Goal: Information Seeking & Learning: Learn about a topic

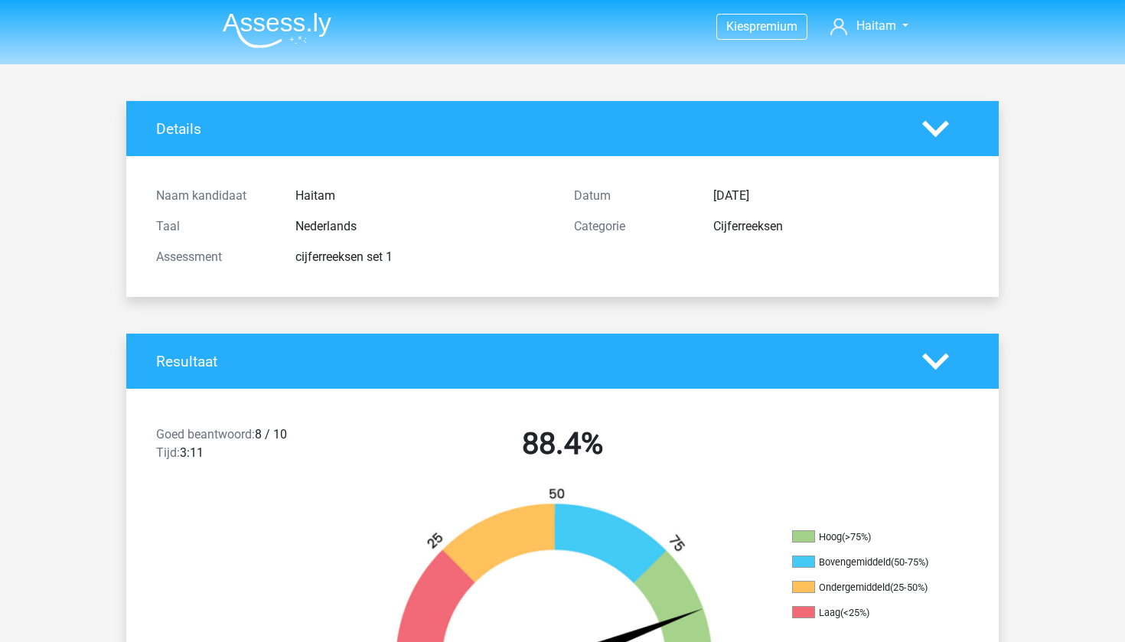
scroll to position [2745, 0]
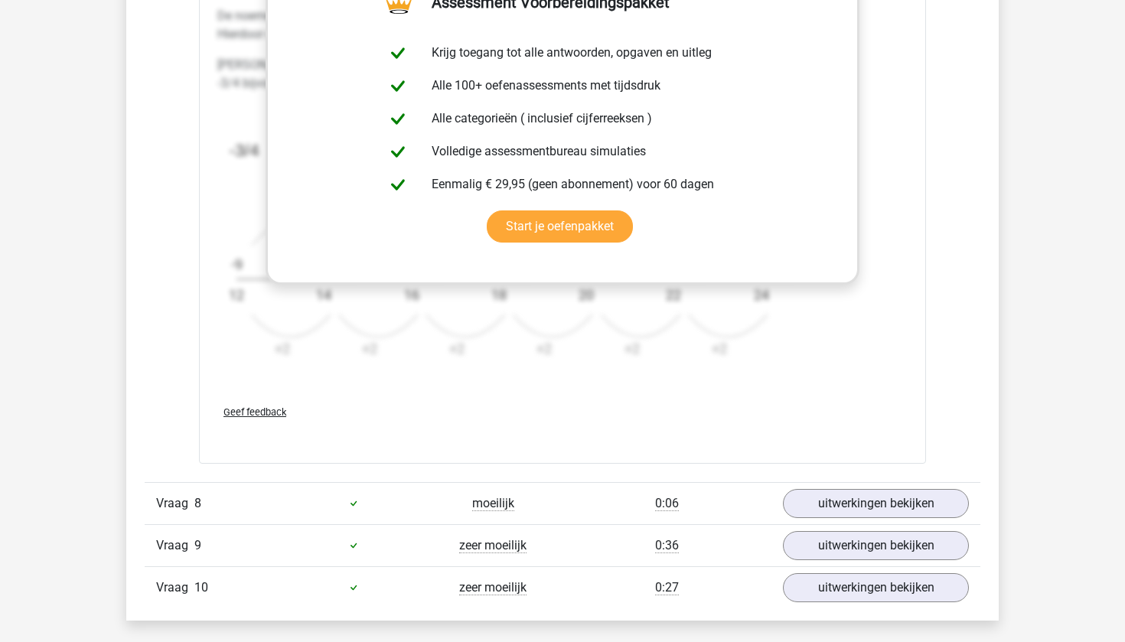
click at [234, 248] on icon "image/svg+xml -3/4 -13/14 -17/16 -7/6 -5/4 -29/22 ? -4 +2 -9 12 -4 +2 -13 14 -4…" at bounding box center [523, 239] width 612 height 268
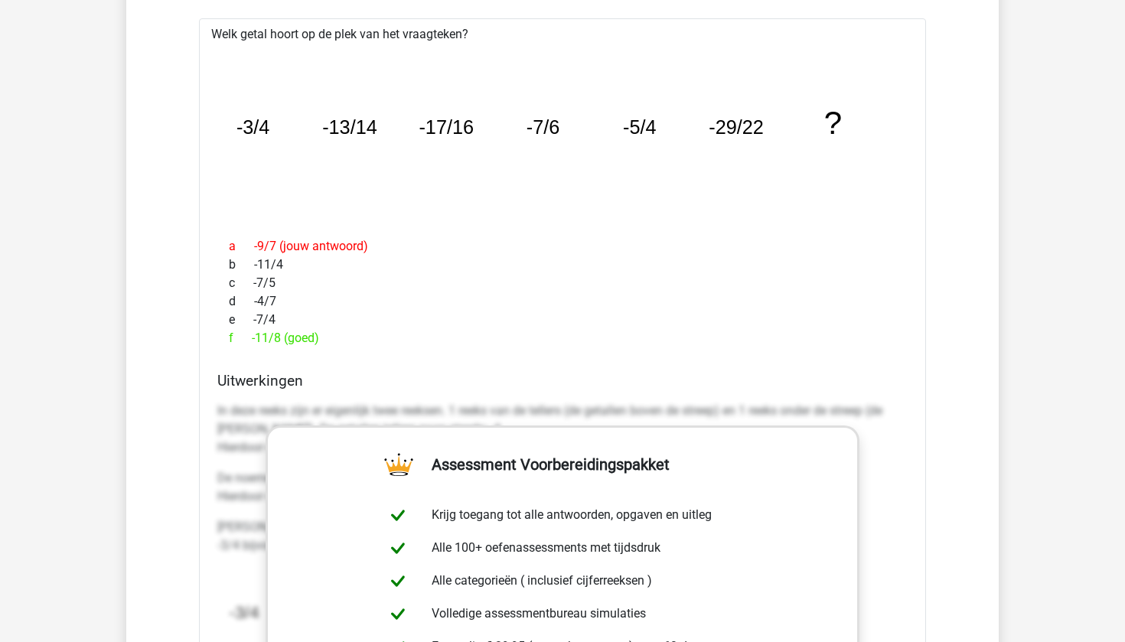
scroll to position [2147, 0]
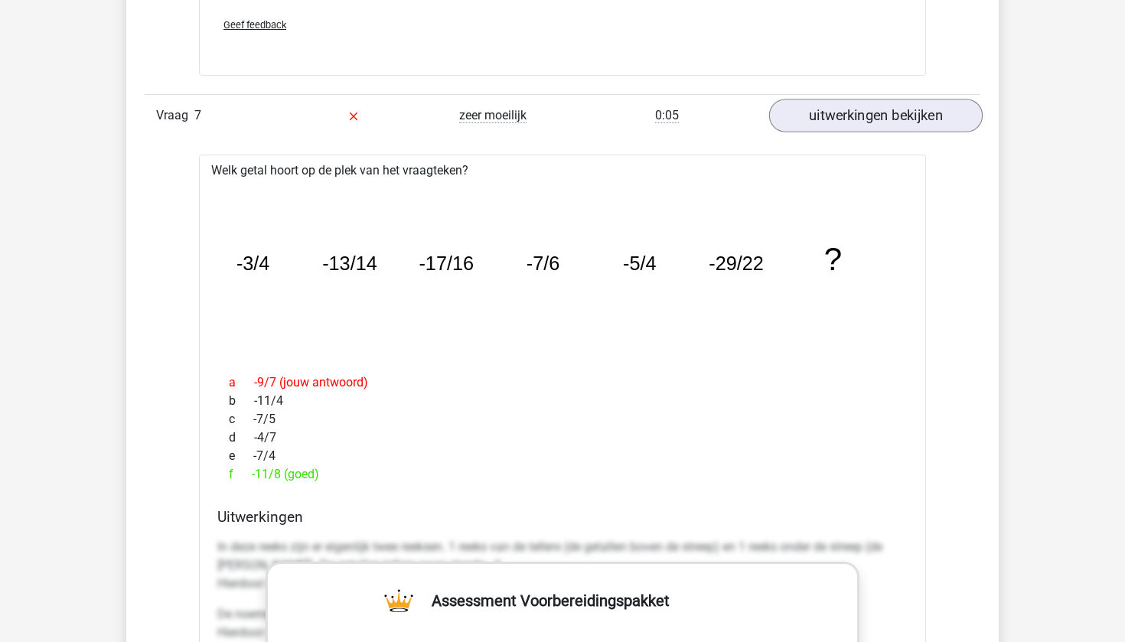
click at [840, 124] on link "uitwerkingen bekijken" at bounding box center [875, 116] width 213 height 34
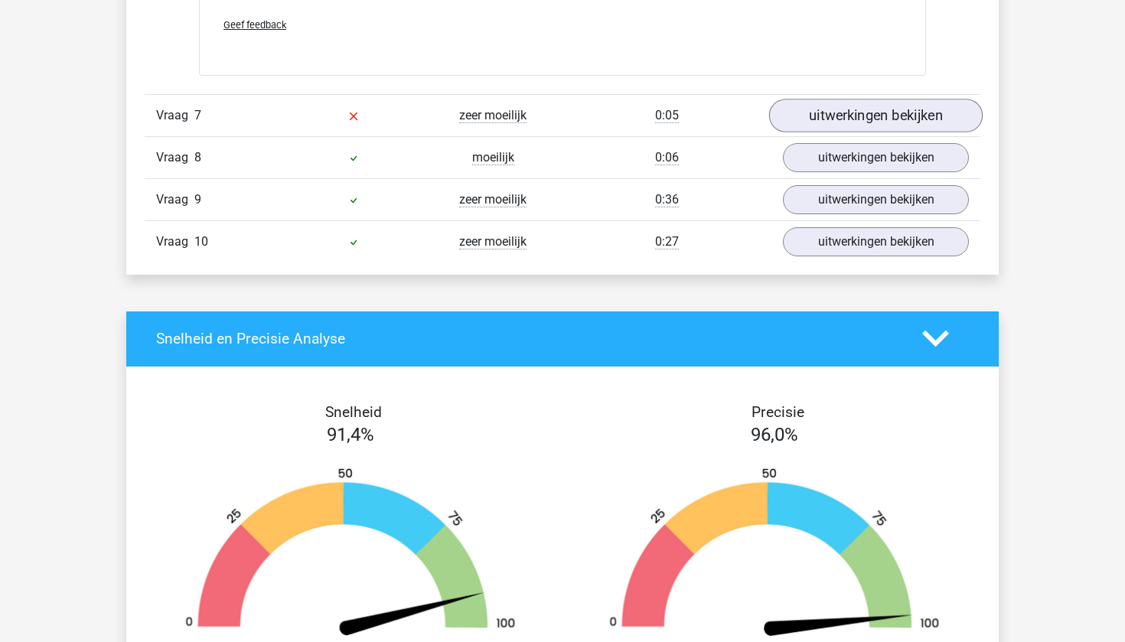
click at [840, 123] on link "uitwerkingen bekijken" at bounding box center [875, 116] width 213 height 34
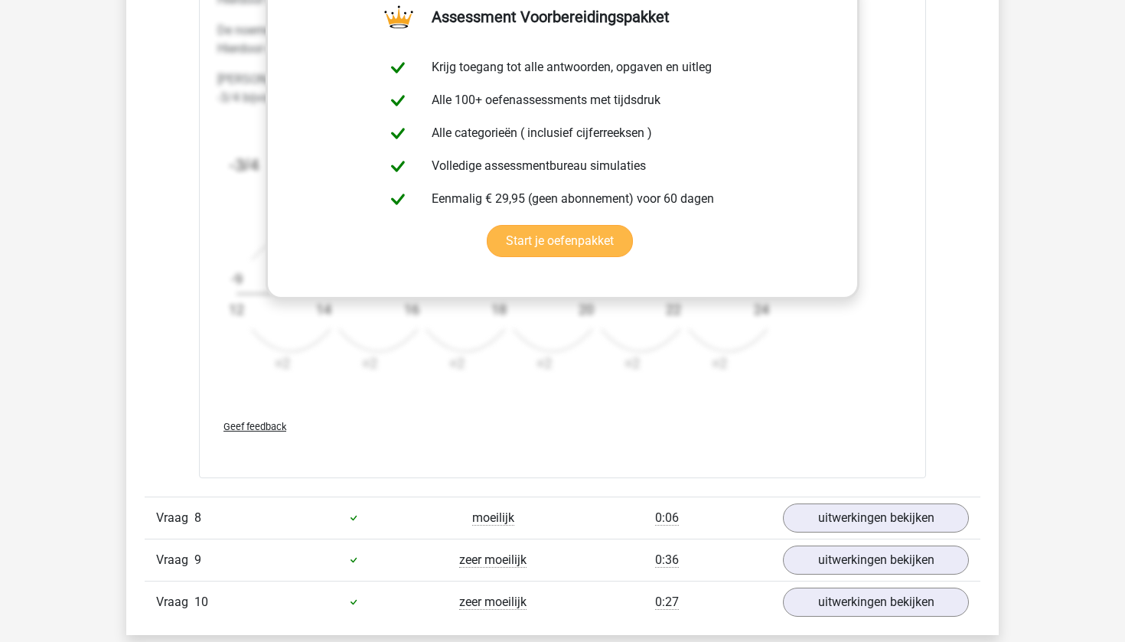
scroll to position [2728, 0]
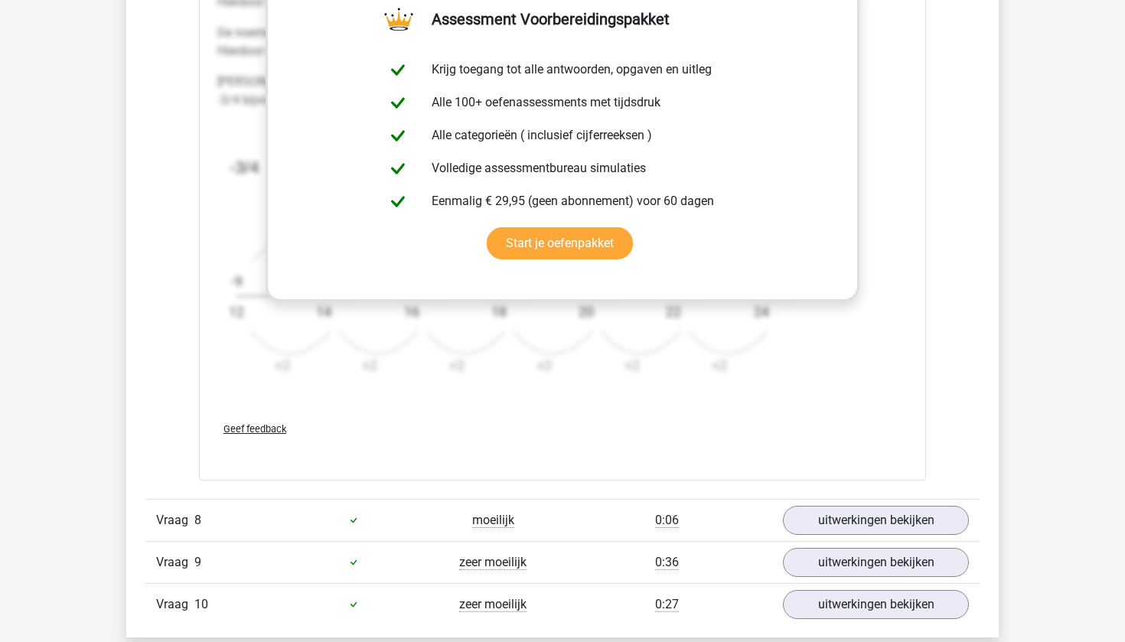
click at [800, 499] on div "Vraag 8 moeilijk 0:06 uitwerkingen bekijken" at bounding box center [562, 520] width 835 height 42
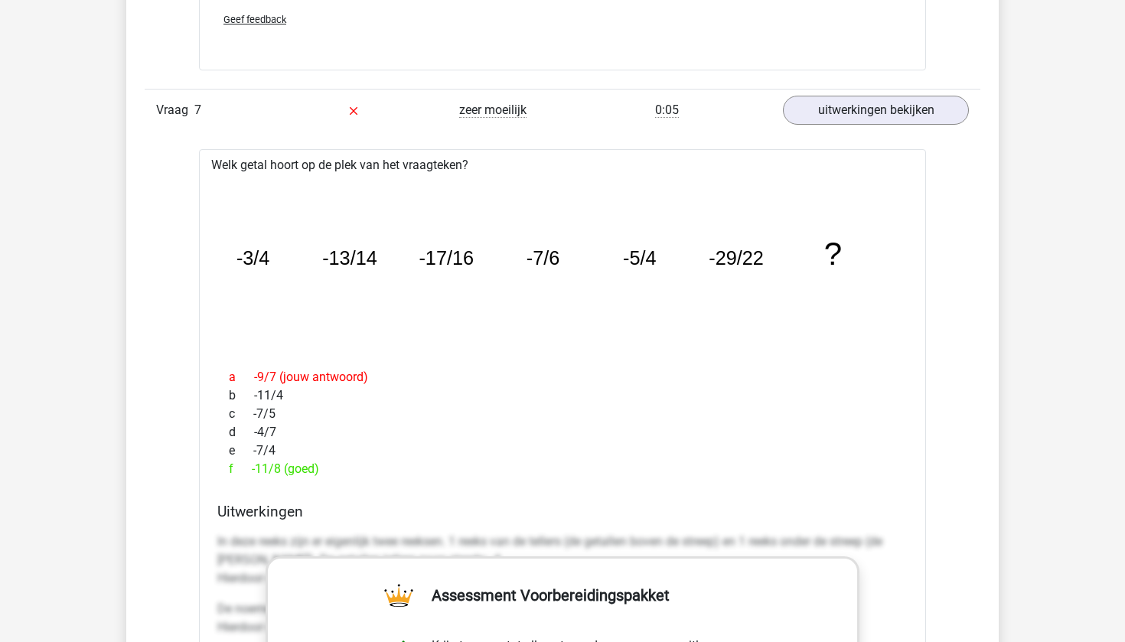
scroll to position [1974, 0]
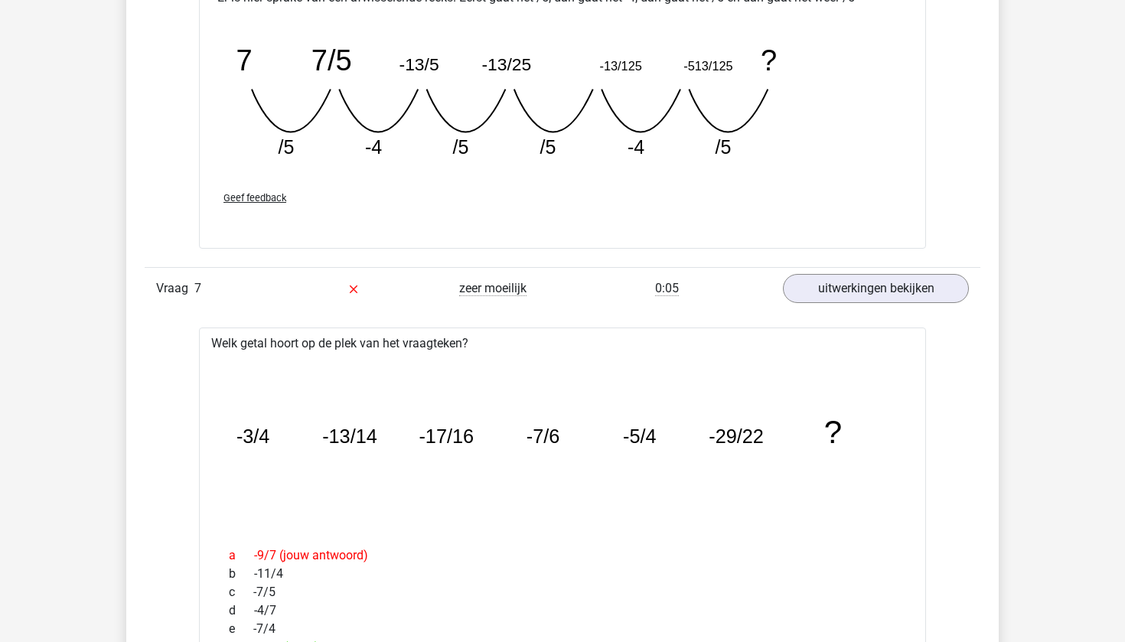
click at [833, 310] on div "Vraag 1 heel makkelijk 0:08 uitwerkingen bekijken Welk getal hoort op de plek v…" at bounding box center [562, 363] width 812 height 2032
click at [833, 281] on link "uitwerkingen bekijken" at bounding box center [875, 289] width 213 height 34
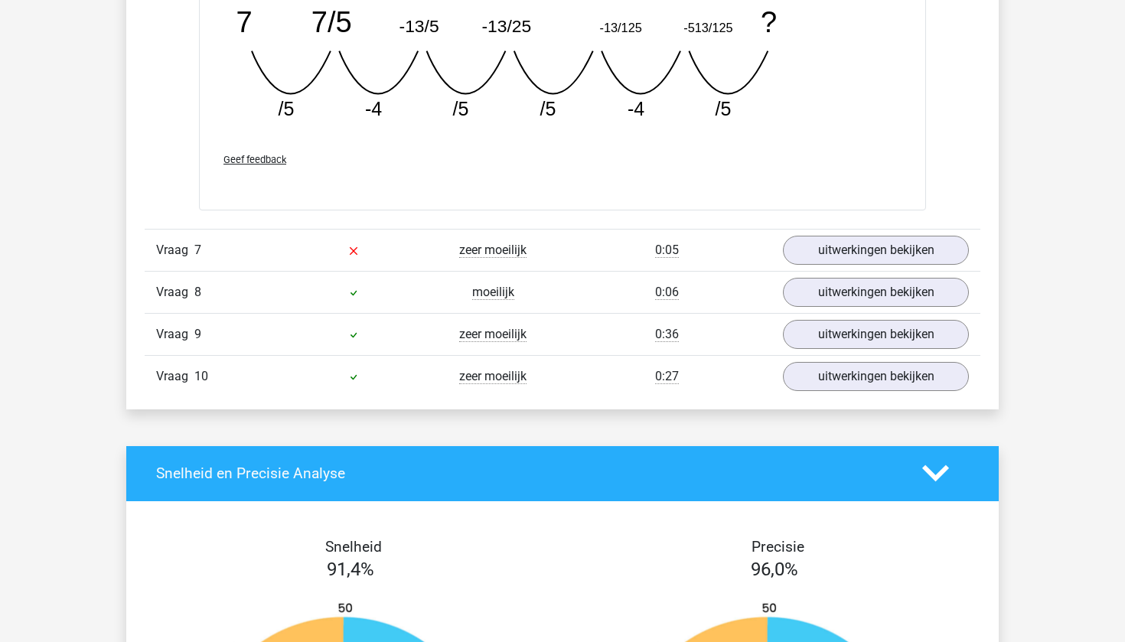
scroll to position [2013, 0]
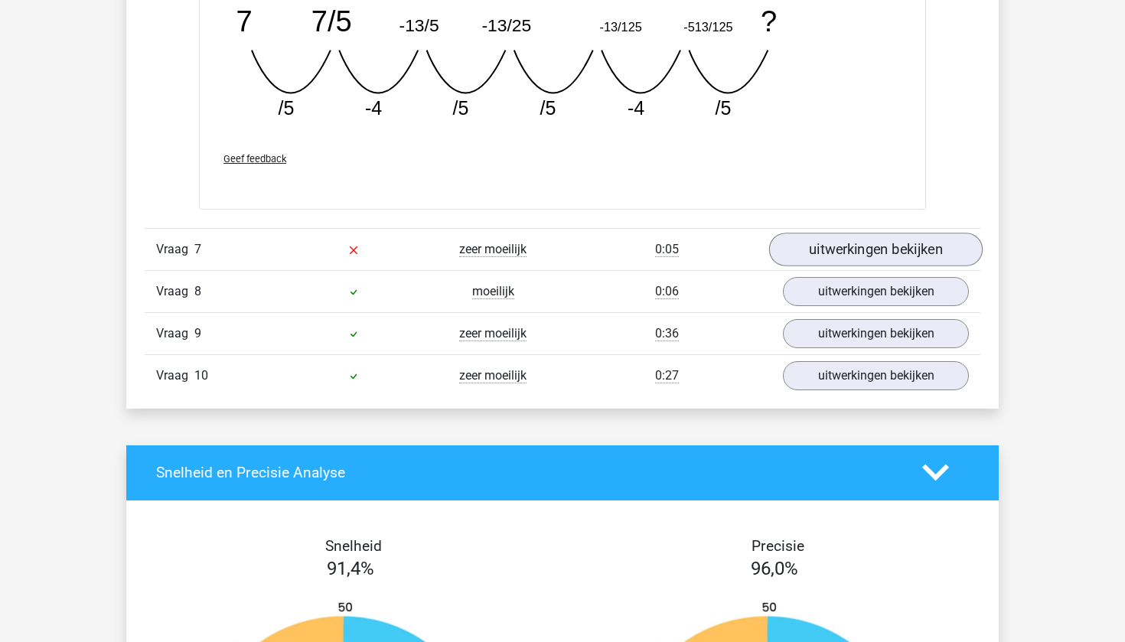
click at [872, 238] on link "uitwerkingen bekijken" at bounding box center [875, 250] width 213 height 34
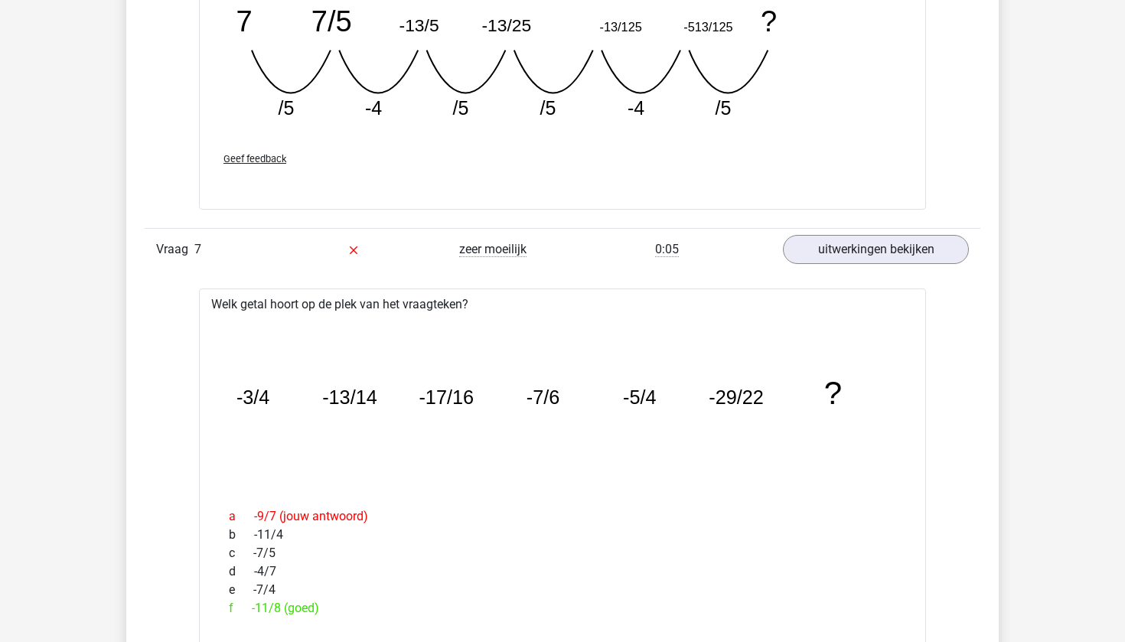
drag, startPoint x: 530, startPoint y: 405, endPoint x: 555, endPoint y: 405, distance: 25.2
click at [555, 405] on tspan "-7/6" at bounding box center [544, 397] width 34 height 21
drag, startPoint x: 626, startPoint y: 396, endPoint x: 664, endPoint y: 395, distance: 38.3
click at [665, 395] on icon "image/svg+xml -3/4 -13/14 -17/16 -7/6 -5/4 -29/22 ?" at bounding box center [562, 405] width 678 height 170
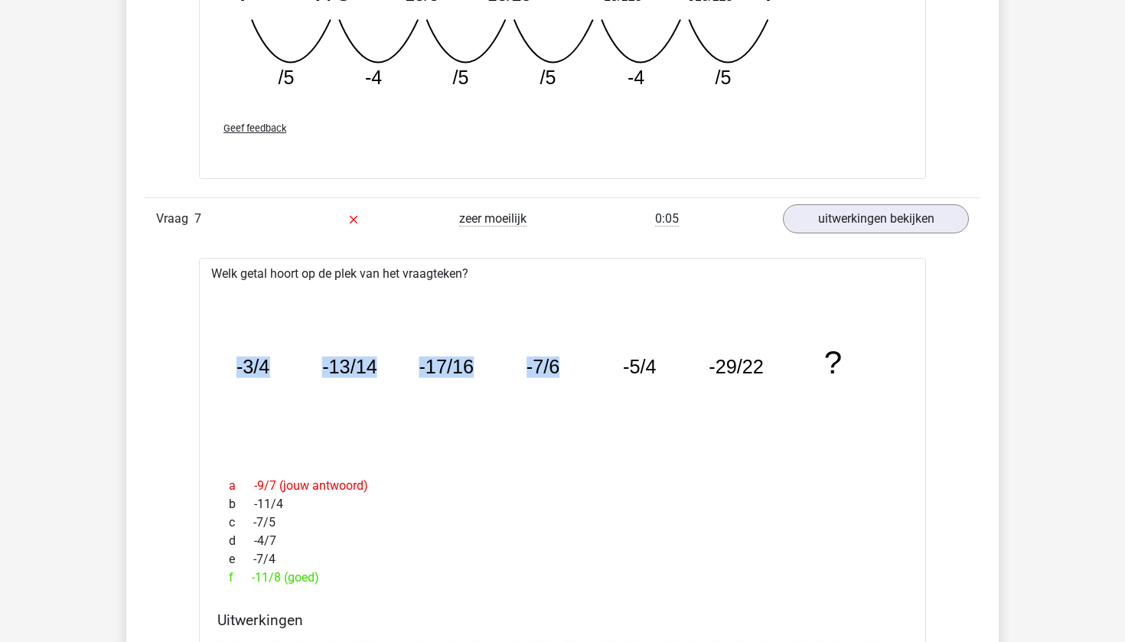
scroll to position [2055, 0]
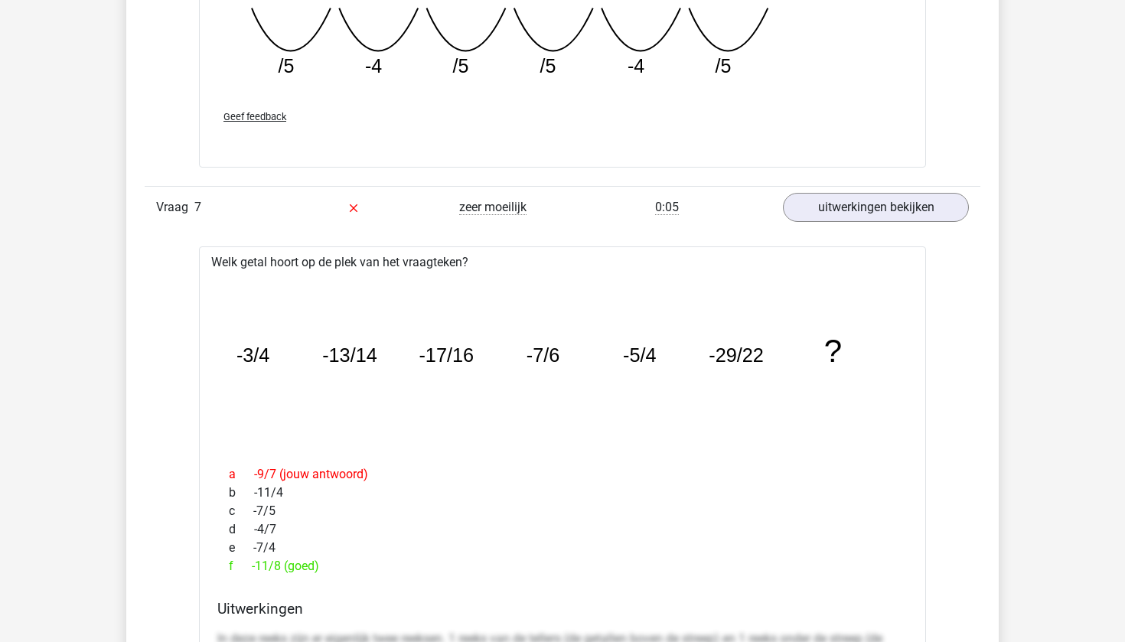
click at [269, 512] on div "c -7/5" at bounding box center [562, 511] width 690 height 18
click at [351, 327] on icon "image/svg+xml -3/4 -13/14 -17/16 -7/6 -5/4 -29/22 ?" at bounding box center [562, 363] width 678 height 170
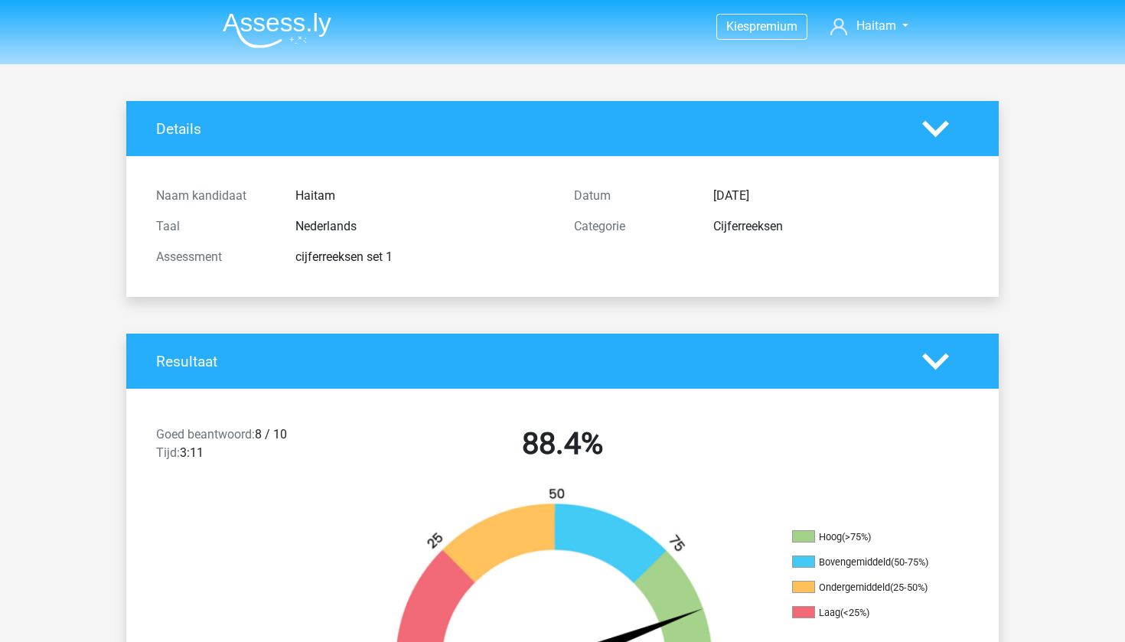
scroll to position [0, 0]
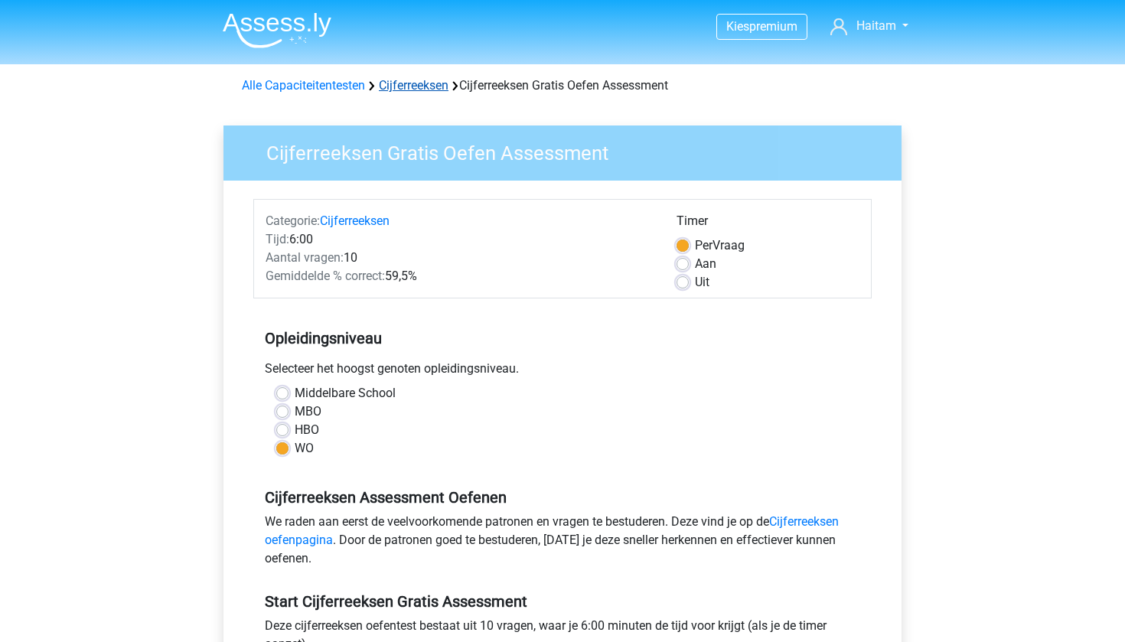
click at [439, 82] on link "Cijferreeksen" at bounding box center [414, 85] width 70 height 15
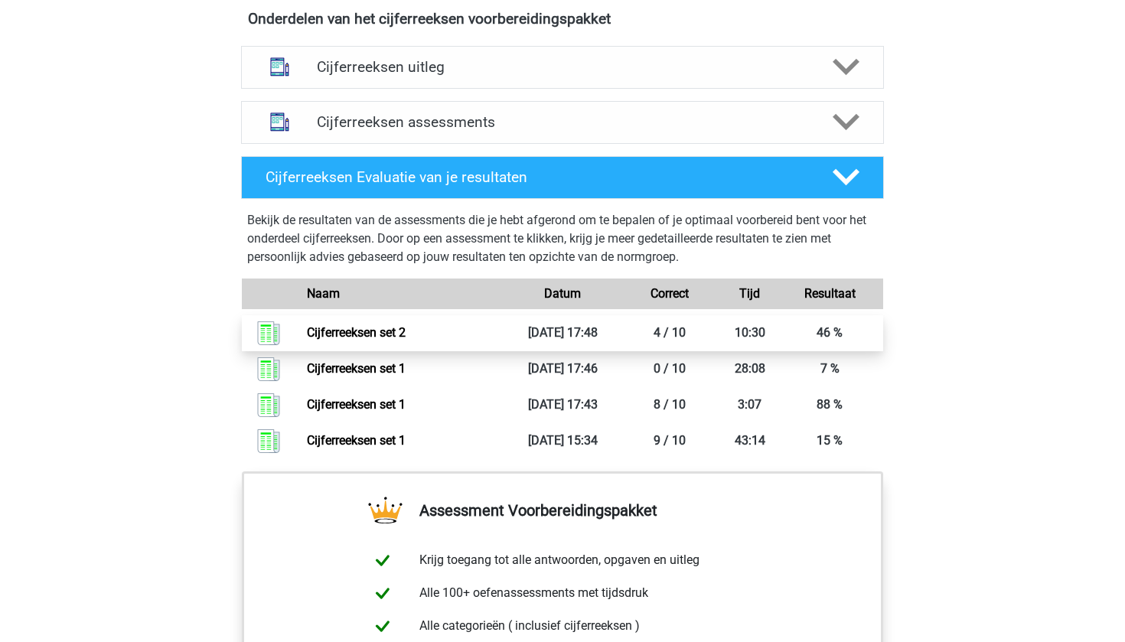
scroll to position [904, 0]
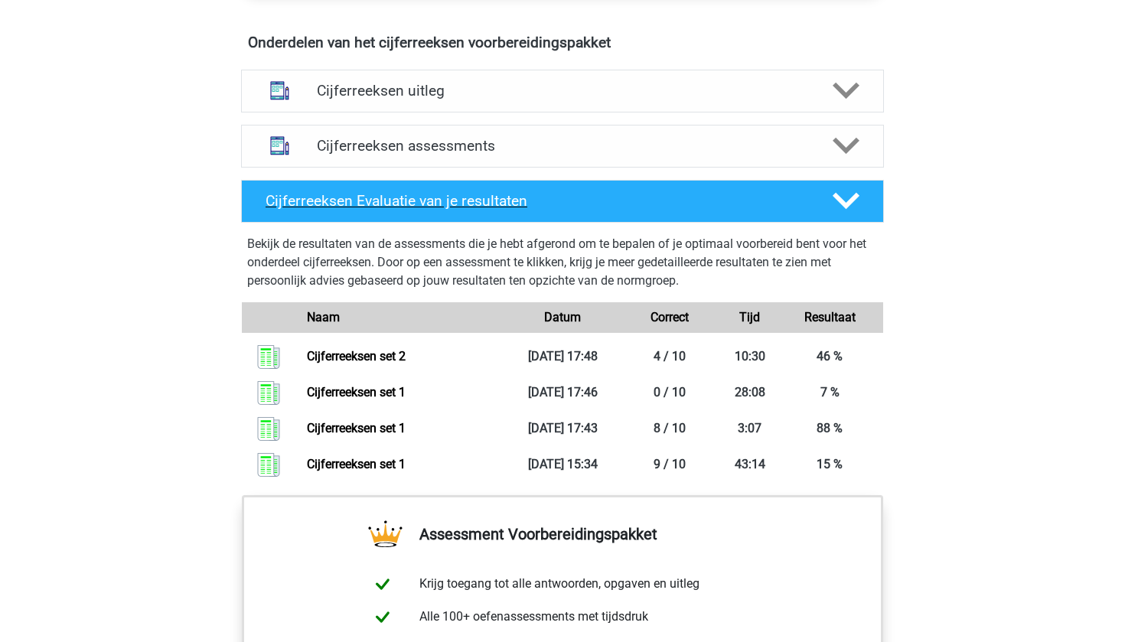
click at [380, 210] on h4 "Cijferreeksen Evaluatie van je resultaten" at bounding box center [536, 201] width 542 height 18
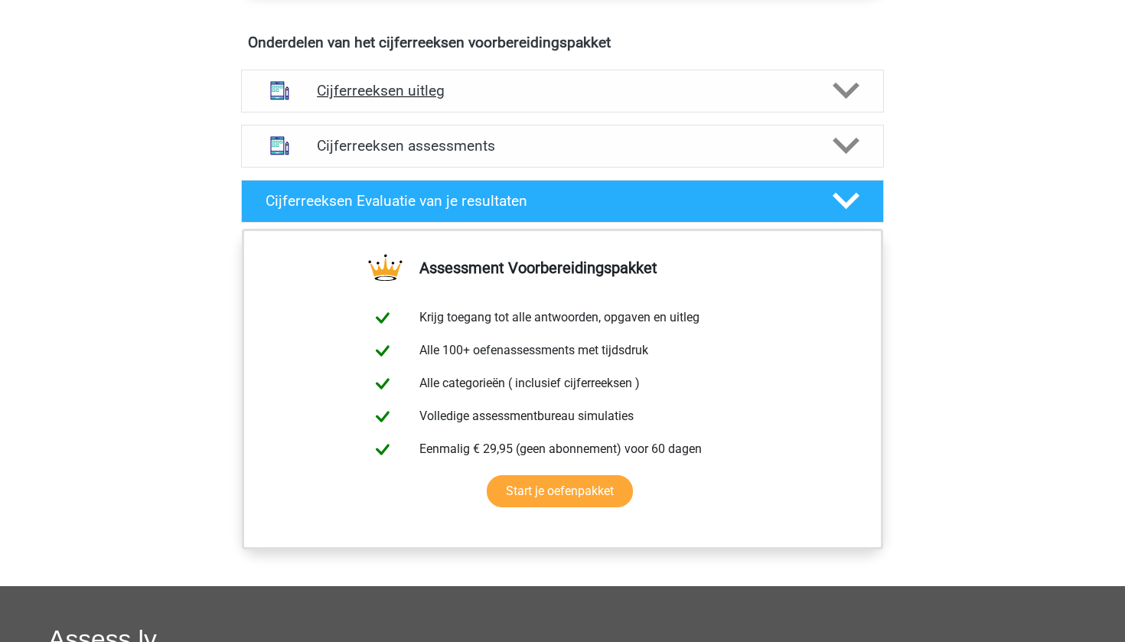
click at [382, 112] on div "Cijferreeksen uitleg" at bounding box center [562, 91] width 643 height 43
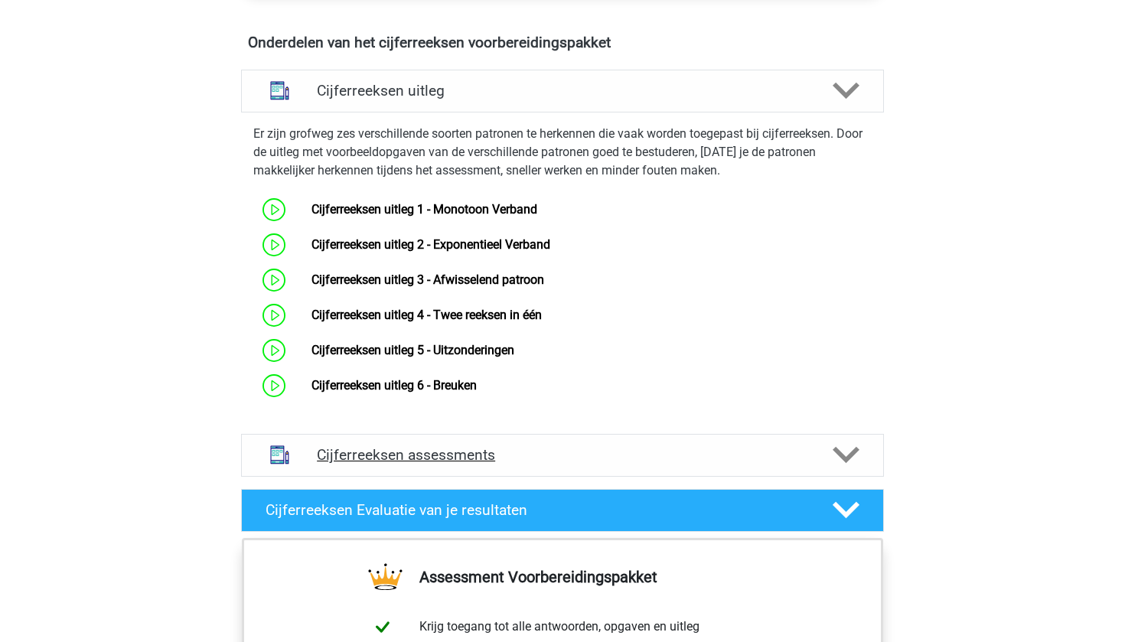
click at [399, 455] on div "Cijferreeksen assessments" at bounding box center [562, 455] width 643 height 43
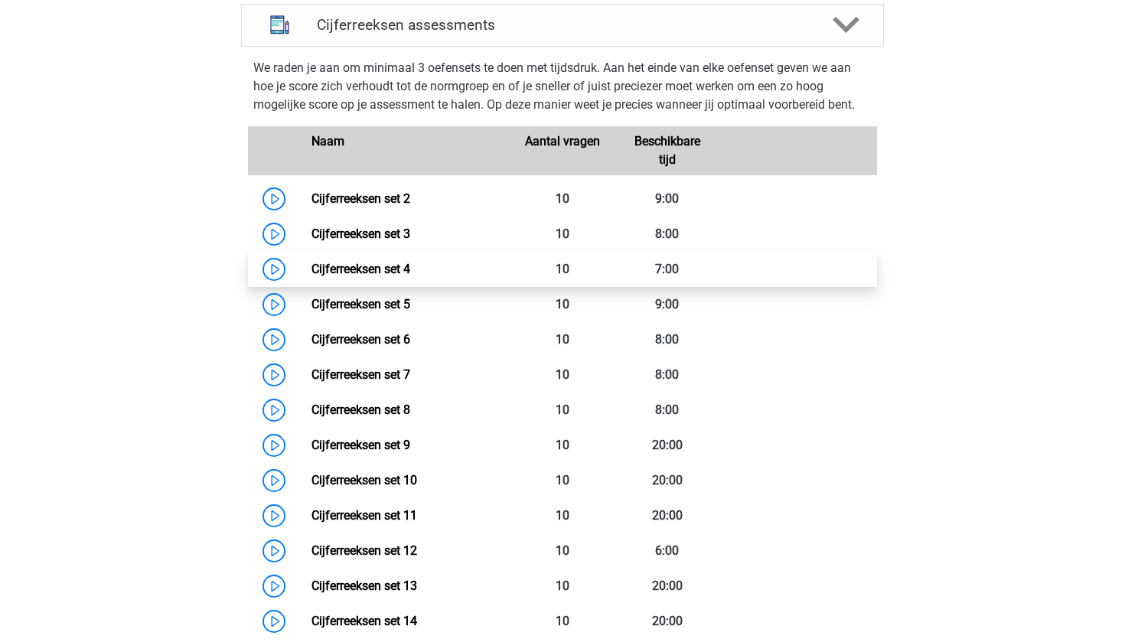
scroll to position [1334, 0]
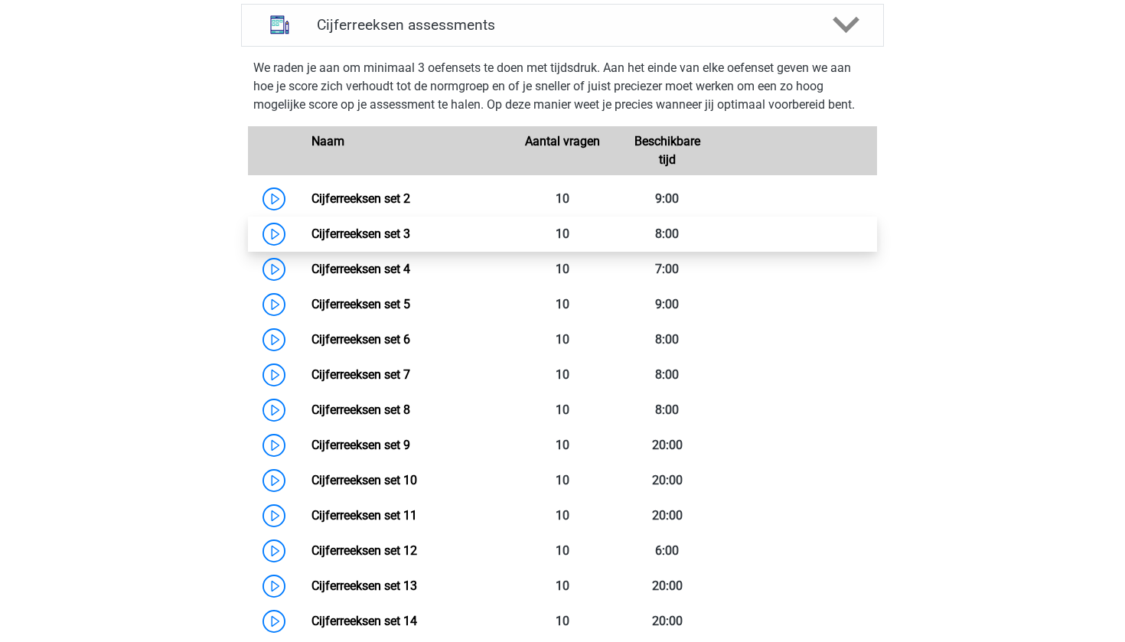
click at [363, 241] on link "Cijferreeksen set 3" at bounding box center [360, 233] width 99 height 15
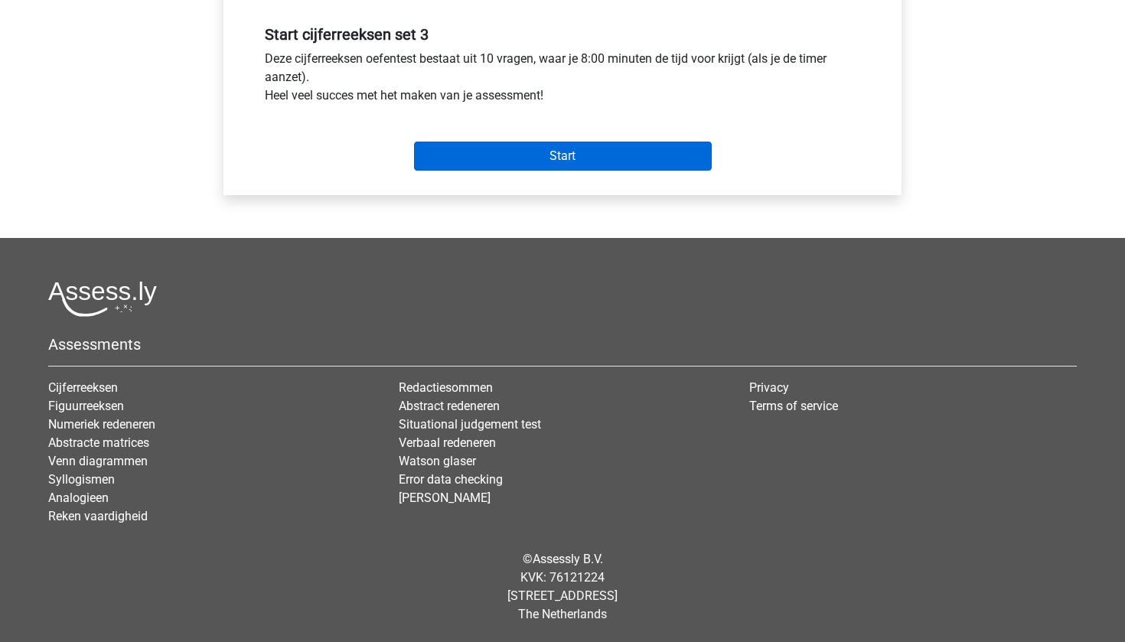
scroll to position [567, 0]
click at [562, 153] on input "Start" at bounding box center [563, 156] width 298 height 29
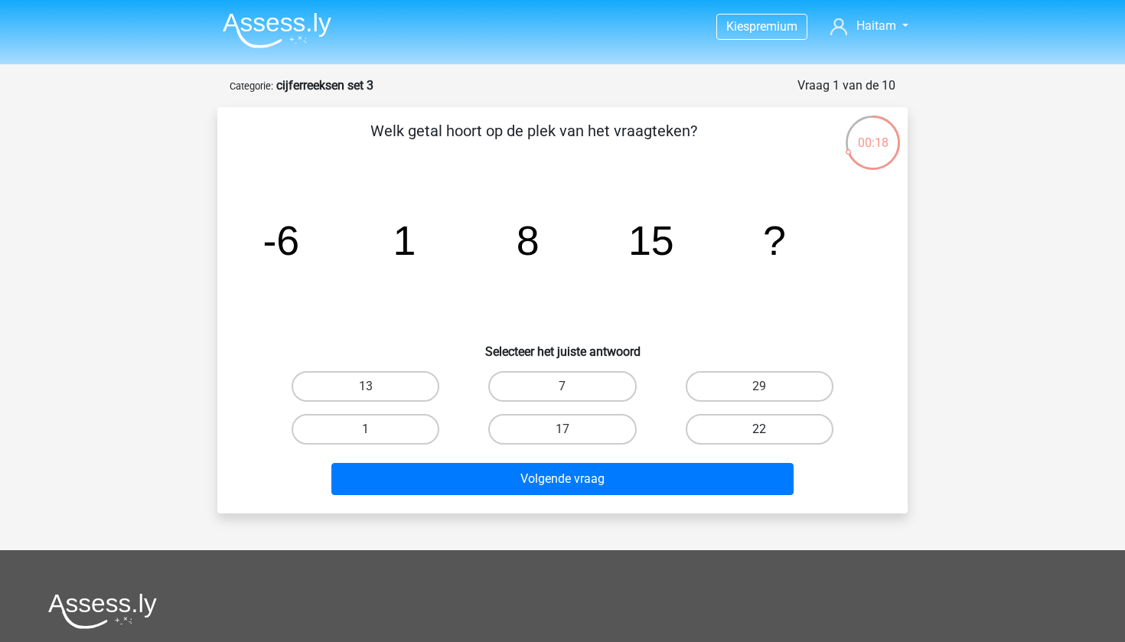
click at [770, 426] on label "22" at bounding box center [759, 429] width 148 height 31
click at [769, 429] on input "22" at bounding box center [764, 434] width 10 height 10
radio input "true"
click at [728, 459] on div "Volgende vraag" at bounding box center [562, 476] width 641 height 50
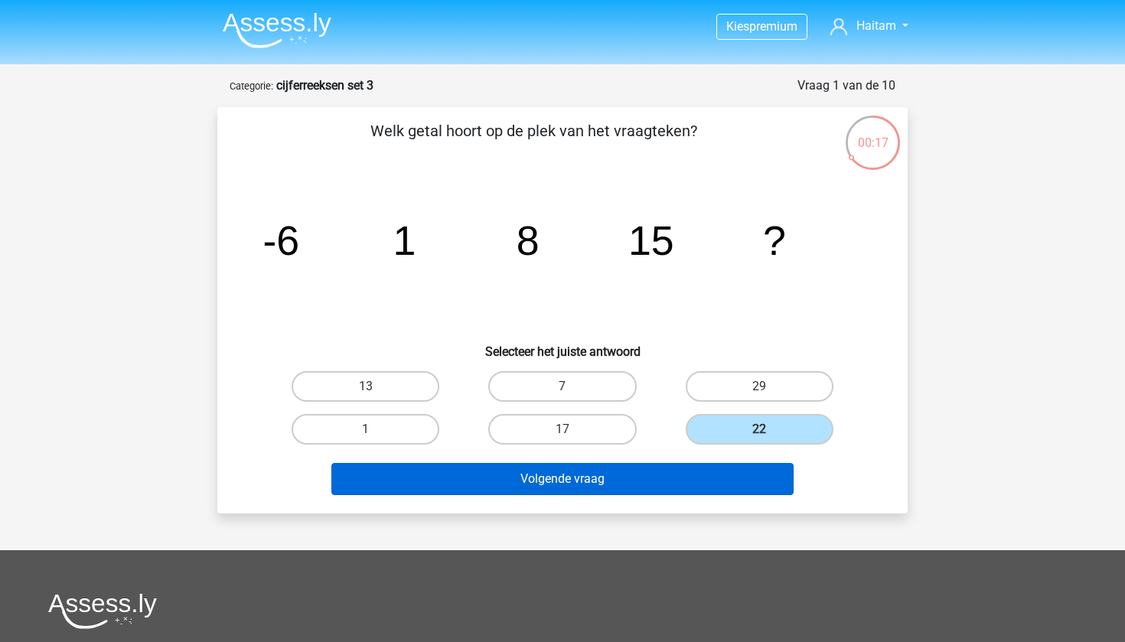
click at [732, 468] on button "Volgende vraag" at bounding box center [562, 479] width 463 height 32
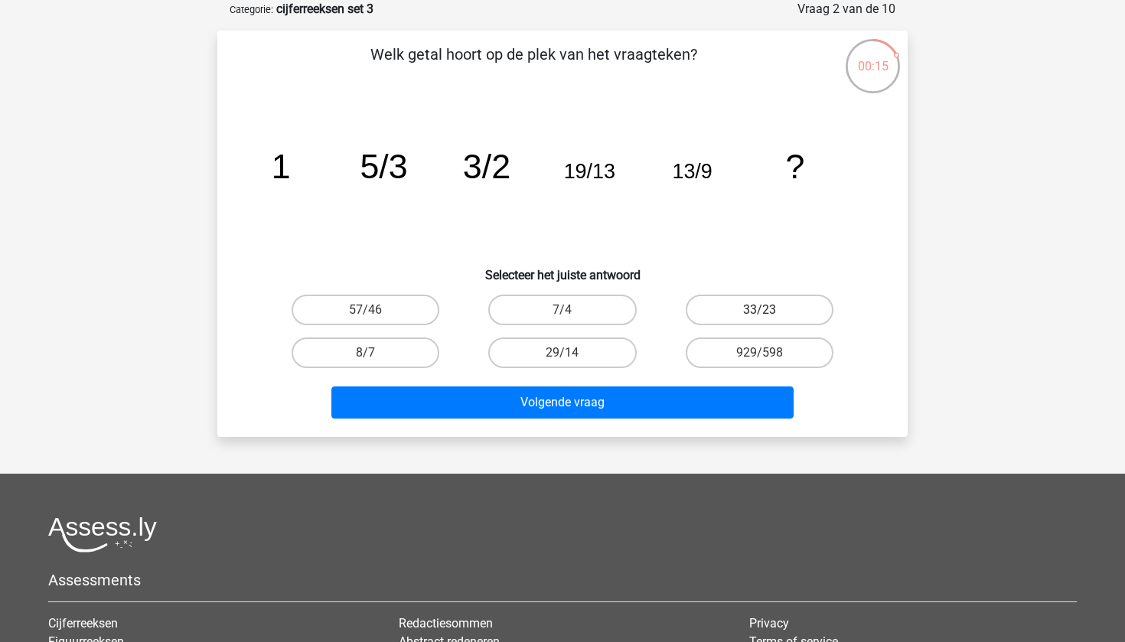
click at [709, 308] on label "33/23" at bounding box center [759, 310] width 148 height 31
click at [759, 310] on input "33/23" at bounding box center [764, 315] width 10 height 10
radio input "true"
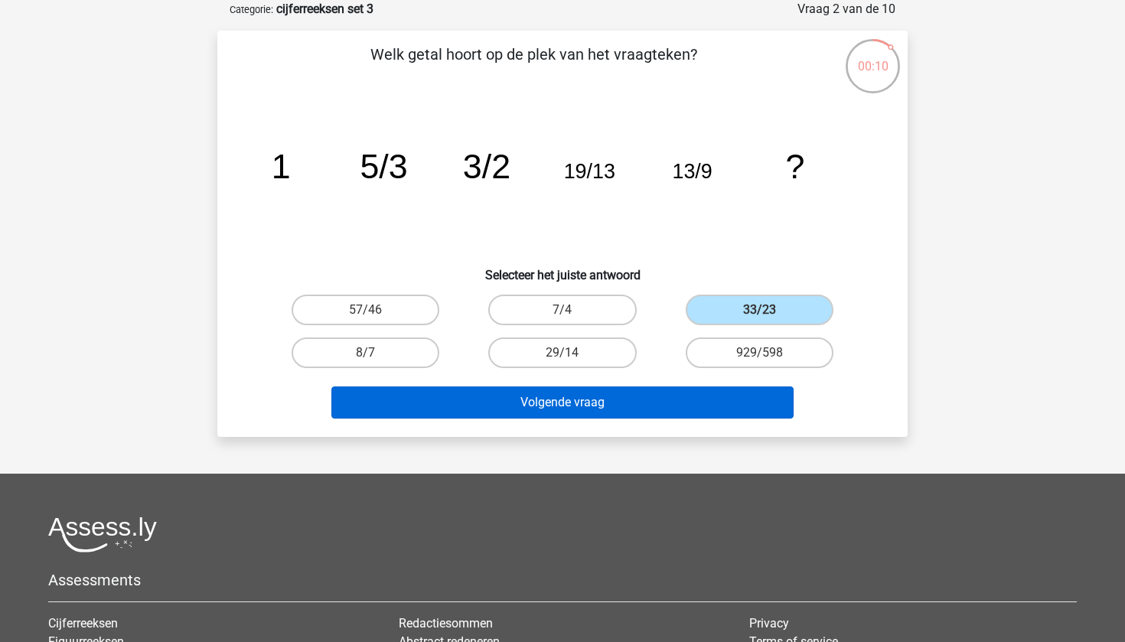
click at [575, 418] on button "Volgende vraag" at bounding box center [562, 402] width 463 height 32
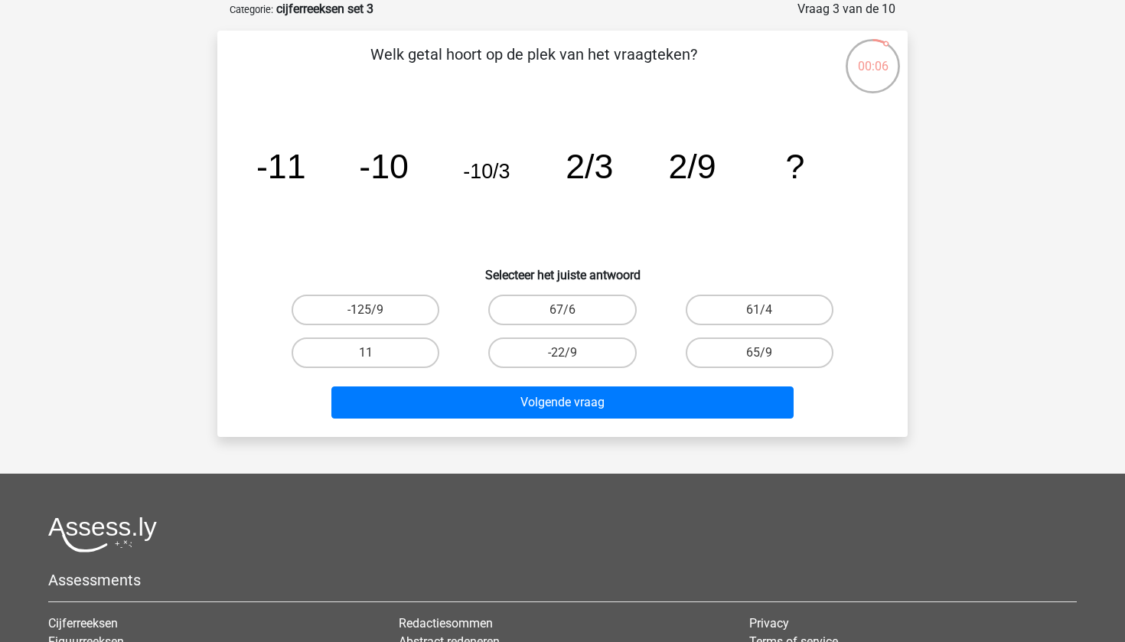
click at [598, 332] on div "-22/9" at bounding box center [562, 352] width 197 height 43
click at [598, 339] on label "-22/9" at bounding box center [562, 352] width 148 height 31
click at [572, 353] on input "-22/9" at bounding box center [567, 358] width 10 height 10
radio input "true"
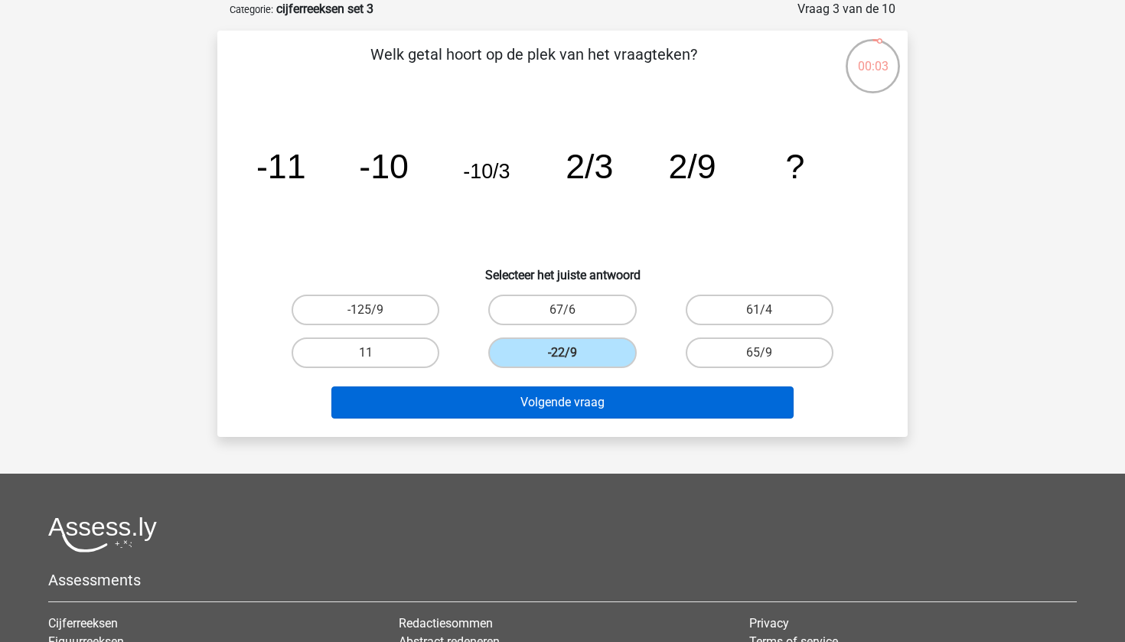
click at [681, 410] on button "Volgende vraag" at bounding box center [562, 402] width 463 height 32
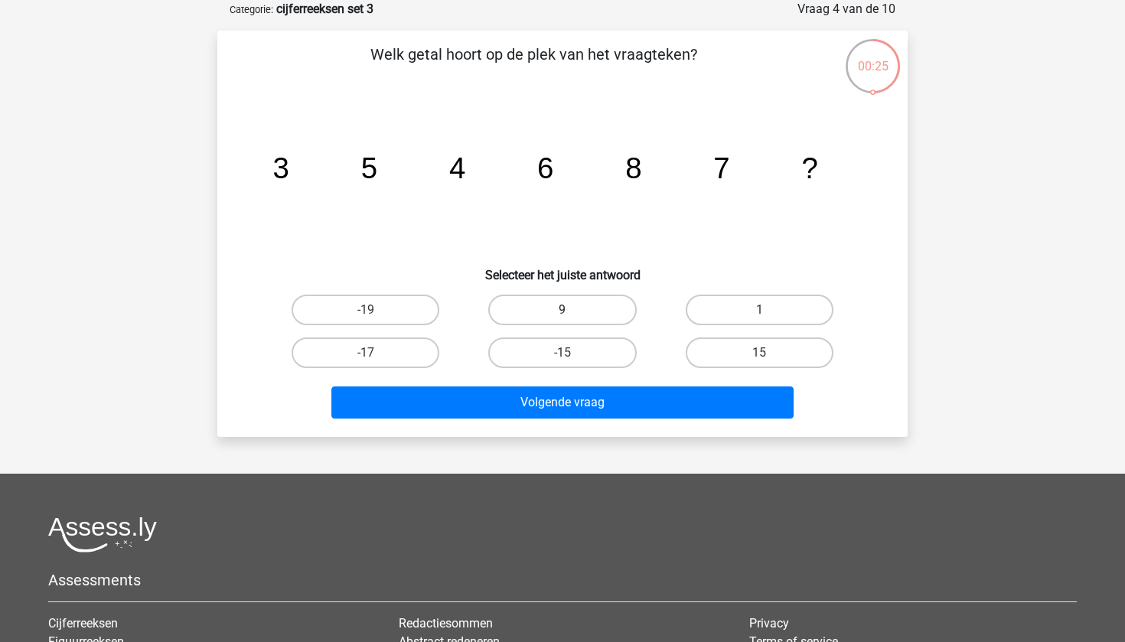
click at [540, 314] on label "9" at bounding box center [562, 310] width 148 height 31
click at [562, 314] on input "9" at bounding box center [567, 315] width 10 height 10
radio input "true"
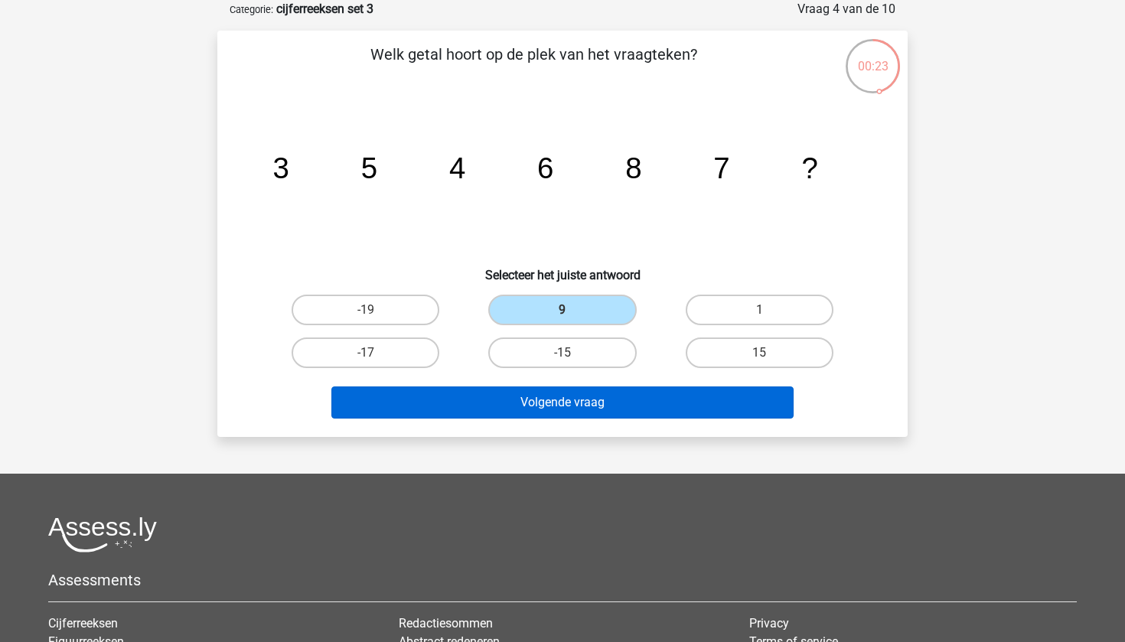
click at [545, 402] on button "Volgende vraag" at bounding box center [562, 402] width 463 height 32
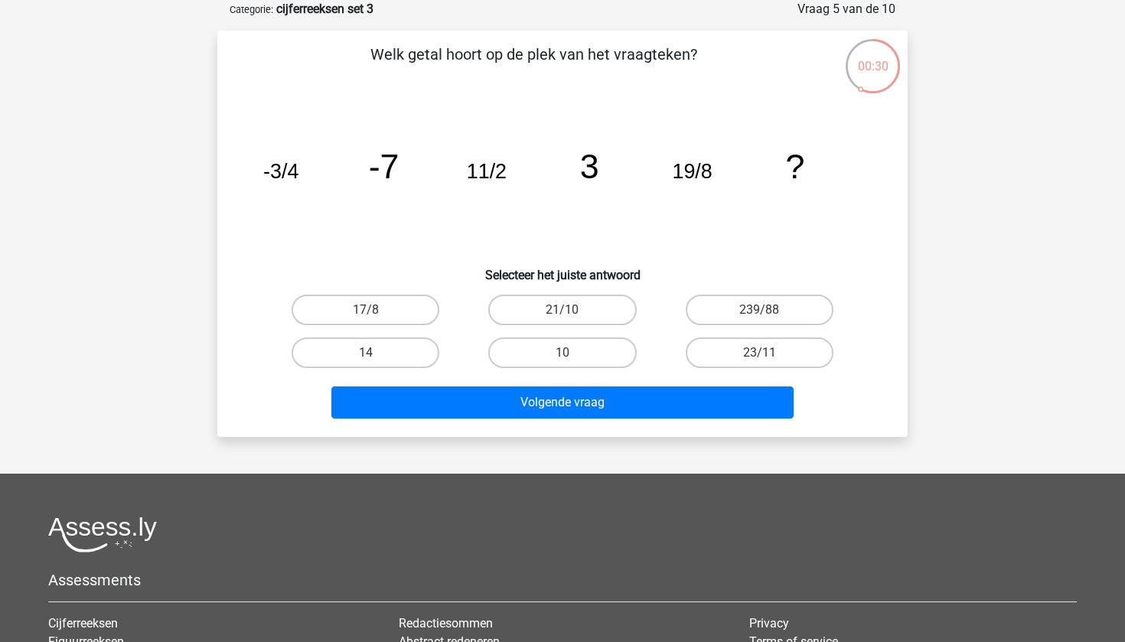
click at [578, 370] on div "10" at bounding box center [562, 352] width 197 height 43
click at [578, 363] on label "10" at bounding box center [562, 352] width 148 height 31
click at [572, 363] on input "10" at bounding box center [567, 358] width 10 height 10
radio input "true"
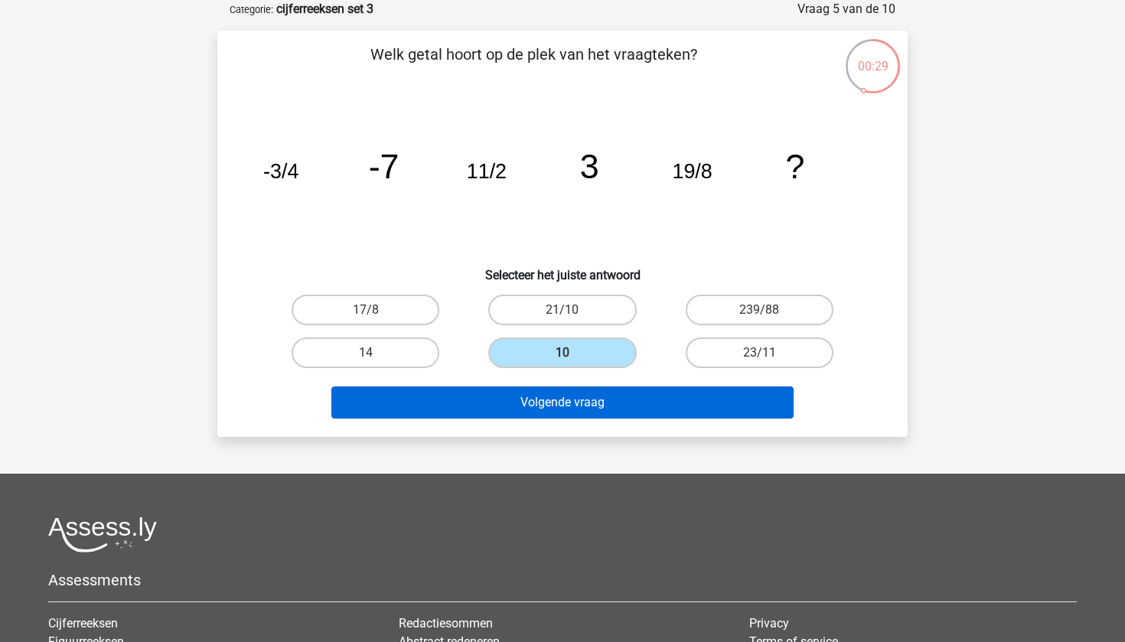
click at [594, 392] on button "Volgende vraag" at bounding box center [562, 402] width 463 height 32
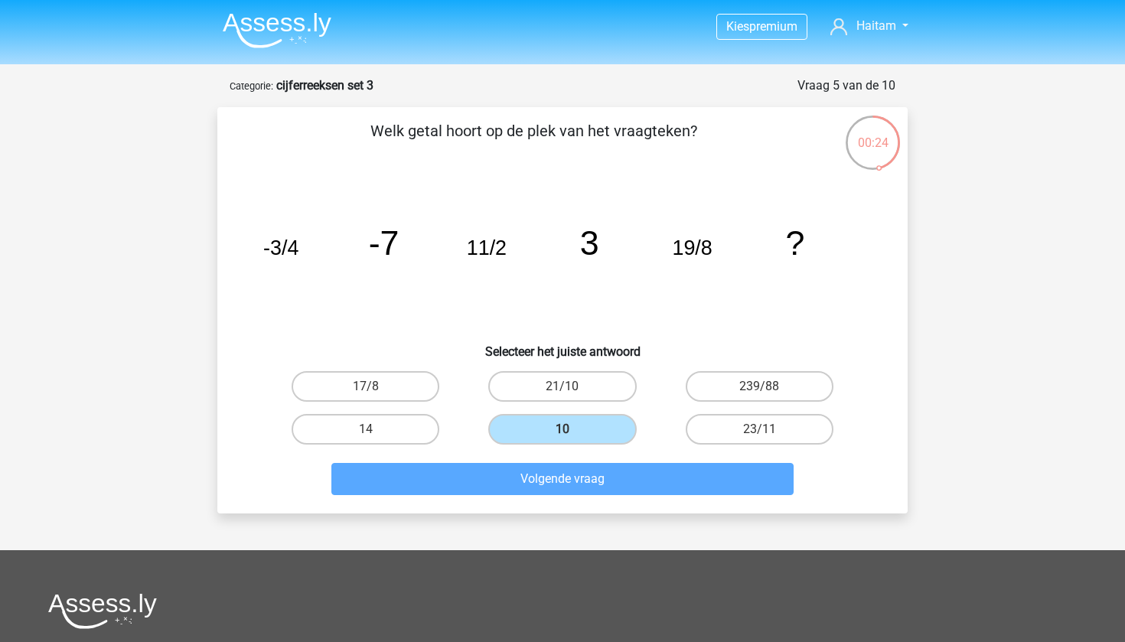
scroll to position [0, 0]
click at [574, 389] on label "21/10" at bounding box center [562, 386] width 148 height 31
click at [572, 389] on input "21/10" at bounding box center [567, 391] width 10 height 10
radio input "true"
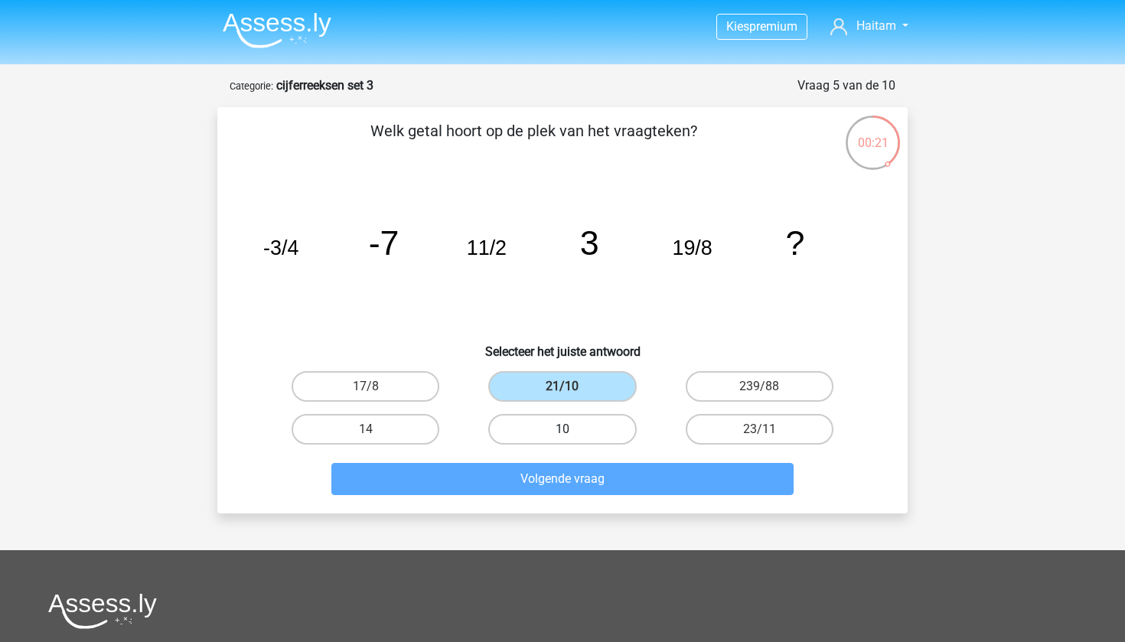
click at [583, 434] on label "10" at bounding box center [562, 429] width 148 height 31
click at [572, 434] on input "10" at bounding box center [567, 434] width 10 height 10
radio input "true"
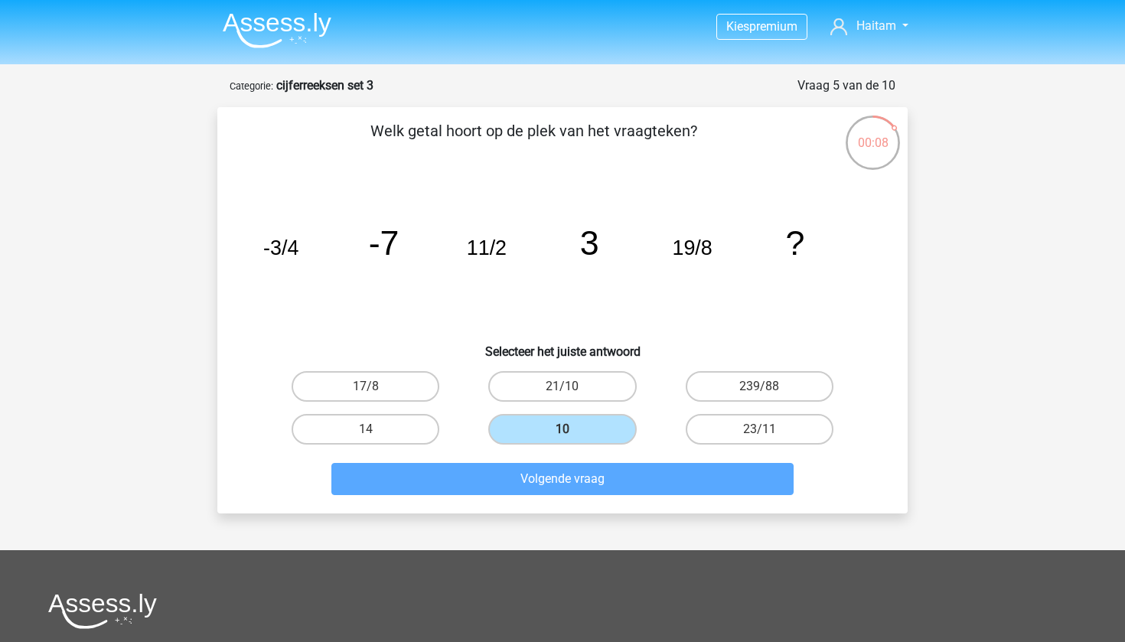
click at [372, 411] on div "14" at bounding box center [365, 429] width 197 height 43
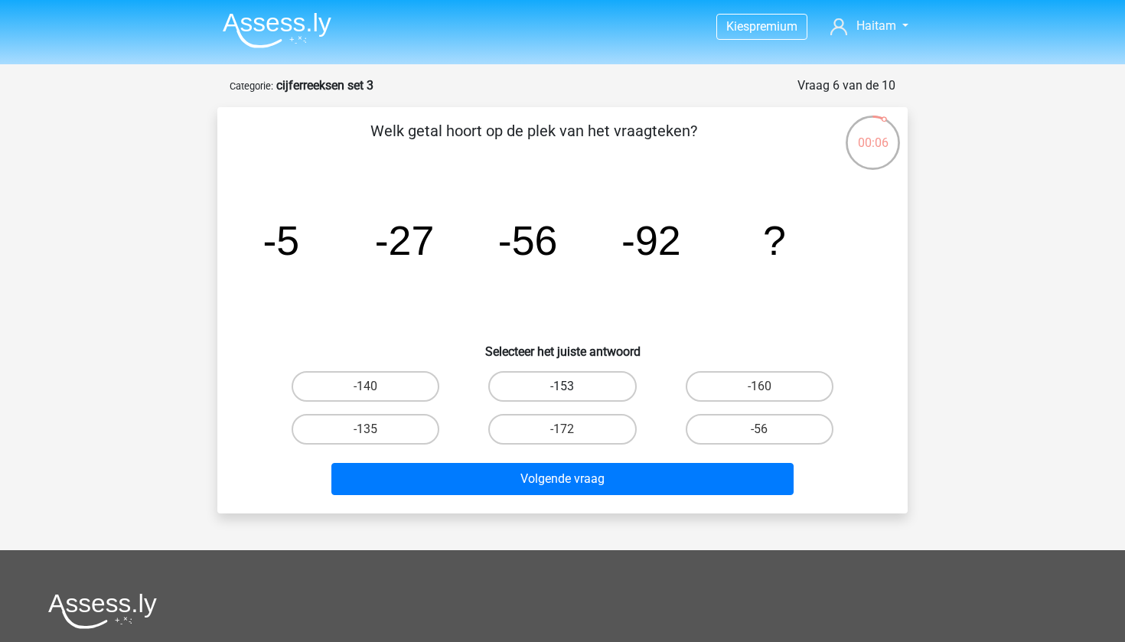
click at [529, 382] on label "-153" at bounding box center [562, 386] width 148 height 31
click at [562, 386] on input "-153" at bounding box center [567, 391] width 10 height 10
radio input "true"
click at [415, 432] on label "-135" at bounding box center [365, 429] width 148 height 31
click at [376, 432] on input "-135" at bounding box center [371, 434] width 10 height 10
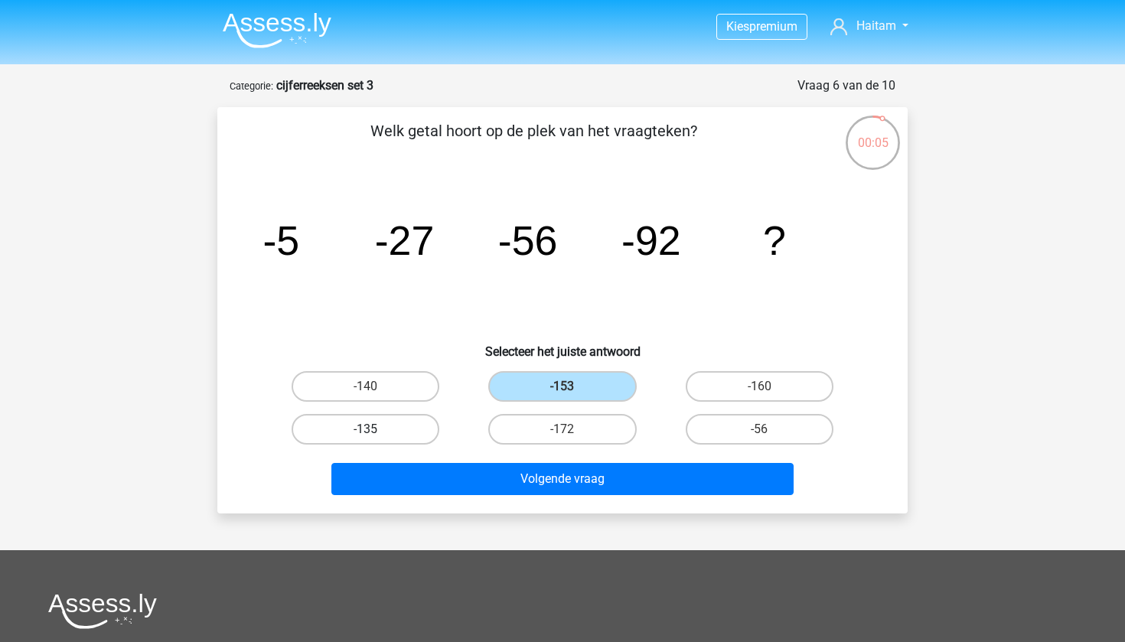
radio input "true"
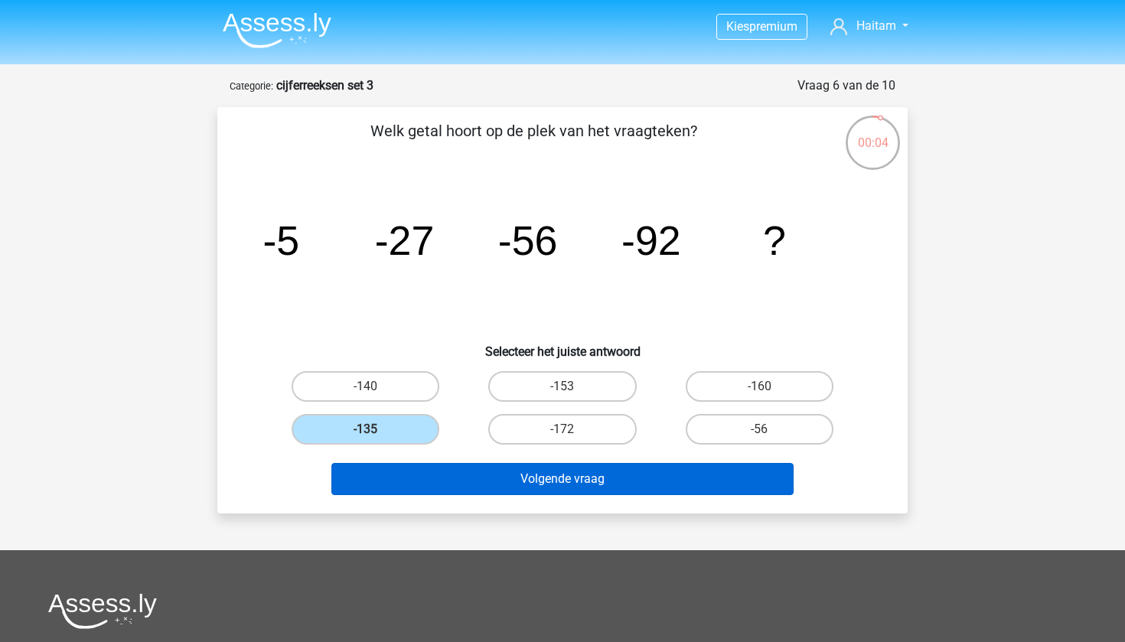
click at [474, 479] on button "Volgende vraag" at bounding box center [562, 479] width 463 height 32
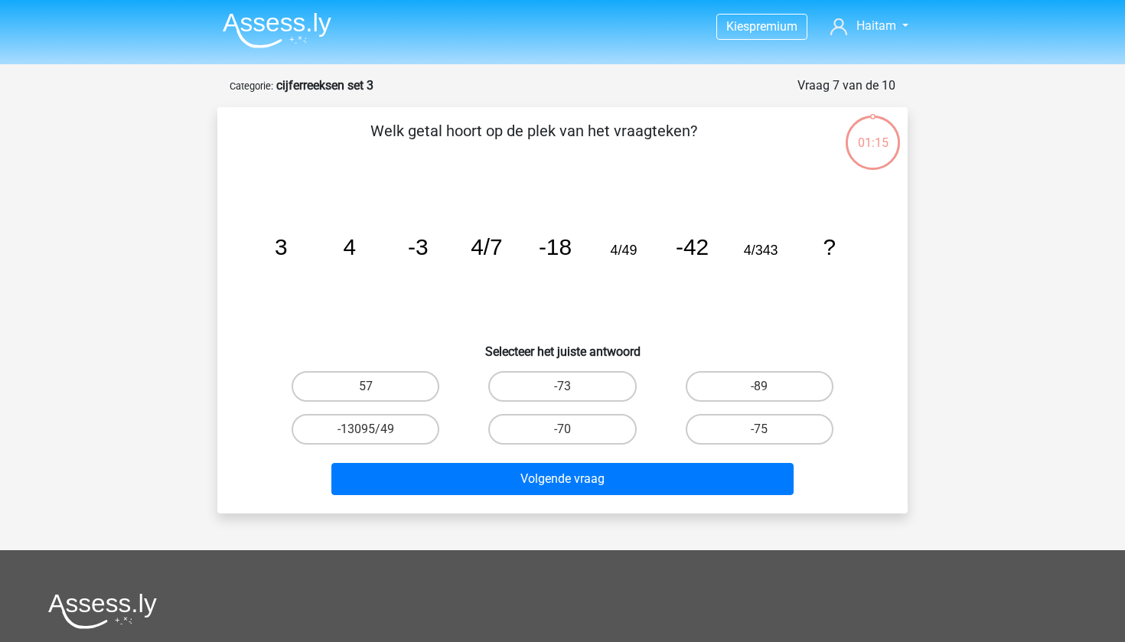
scroll to position [77, 0]
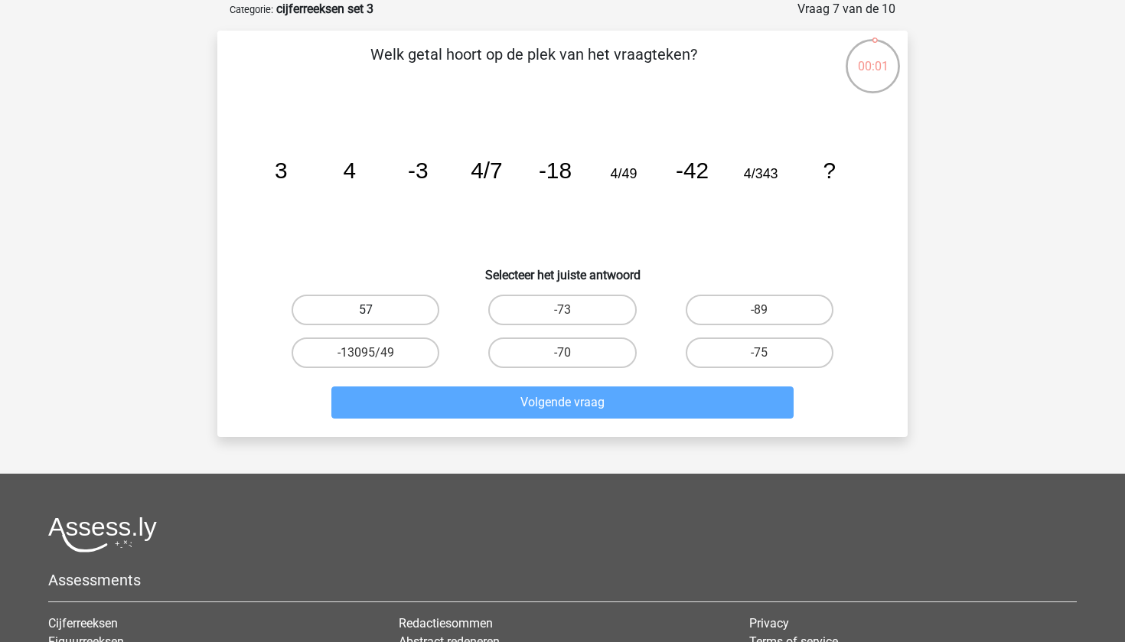
click at [386, 316] on label "57" at bounding box center [365, 310] width 148 height 31
click at [376, 316] on input "57" at bounding box center [371, 315] width 10 height 10
radio input "true"
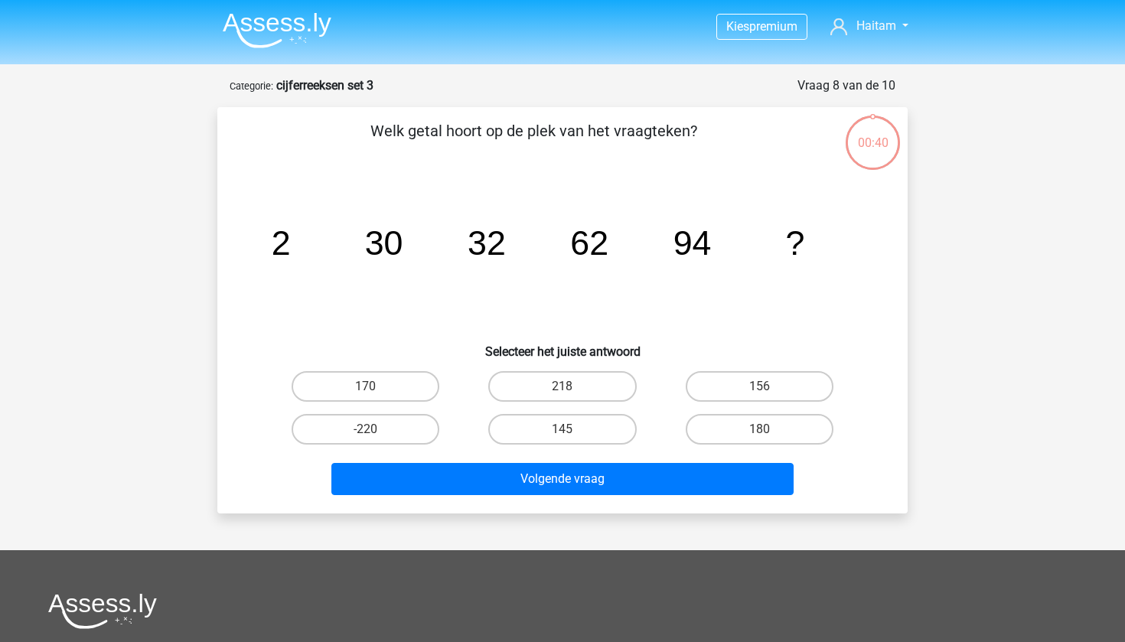
scroll to position [77, 0]
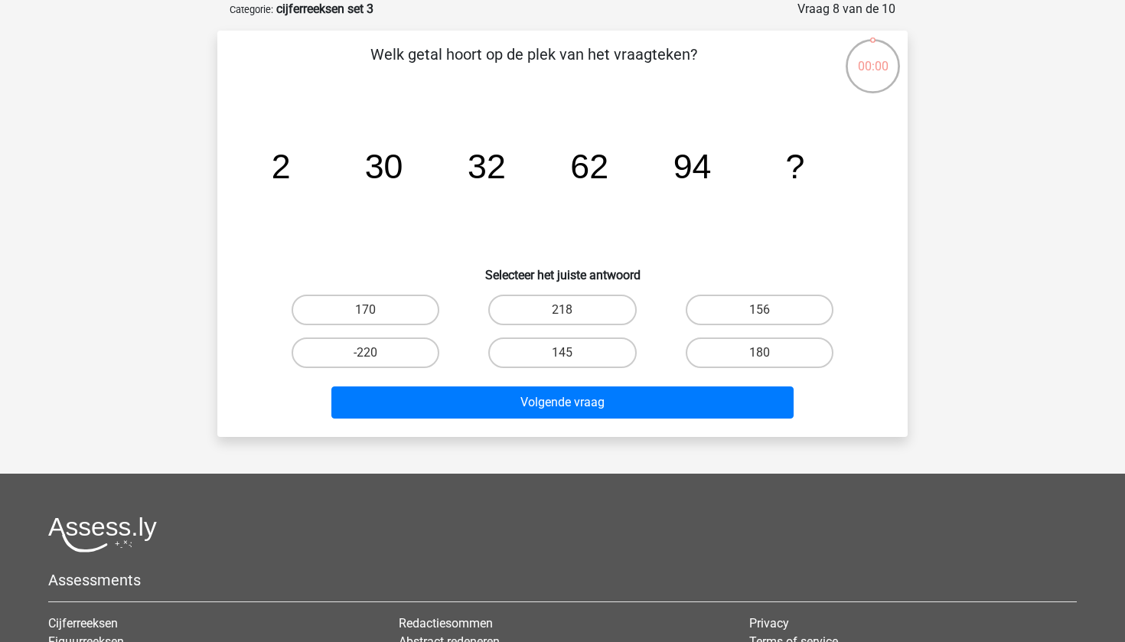
click at [586, 354] on label "145" at bounding box center [562, 352] width 148 height 31
click at [572, 354] on input "145" at bounding box center [567, 358] width 10 height 10
radio input "true"
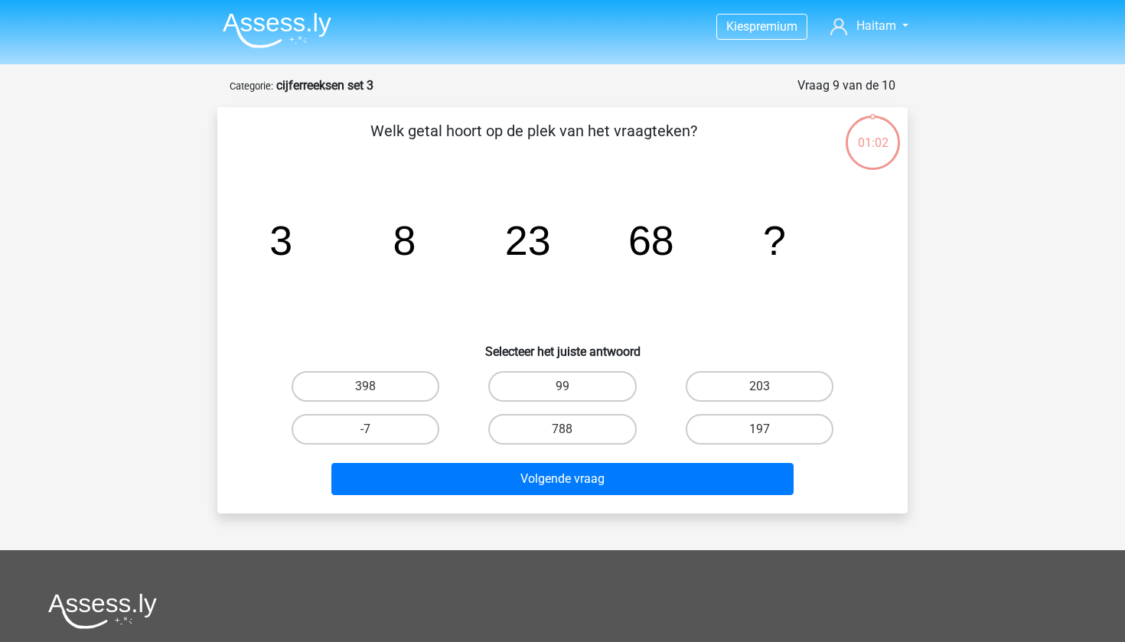
scroll to position [77, 0]
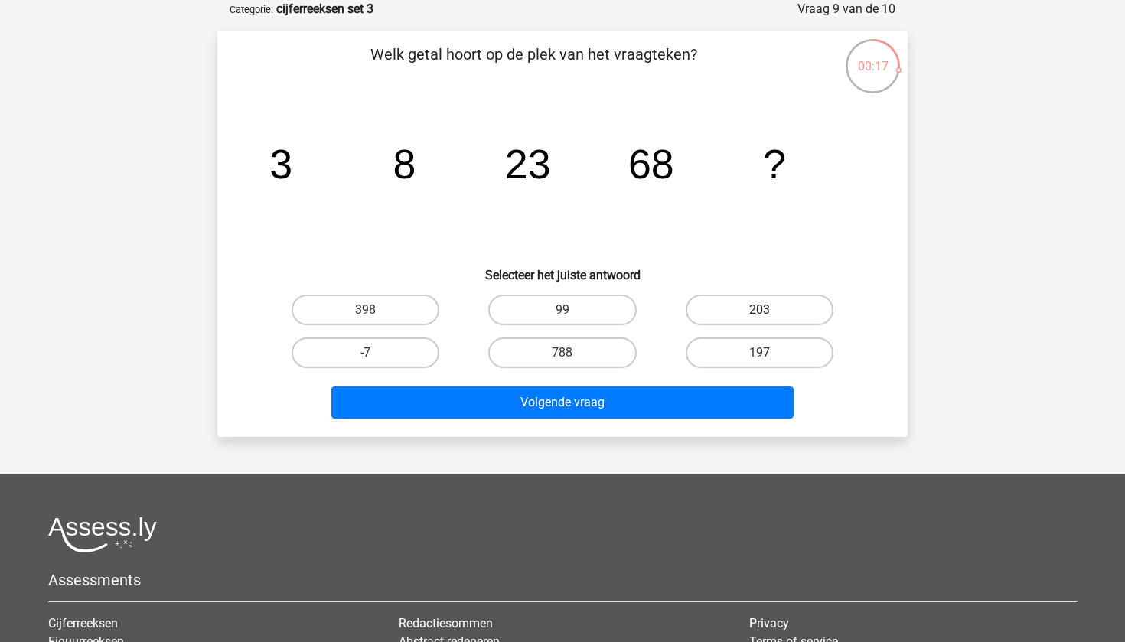
click at [715, 308] on label "203" at bounding box center [759, 310] width 148 height 31
click at [759, 310] on input "203" at bounding box center [764, 315] width 10 height 10
radio input "true"
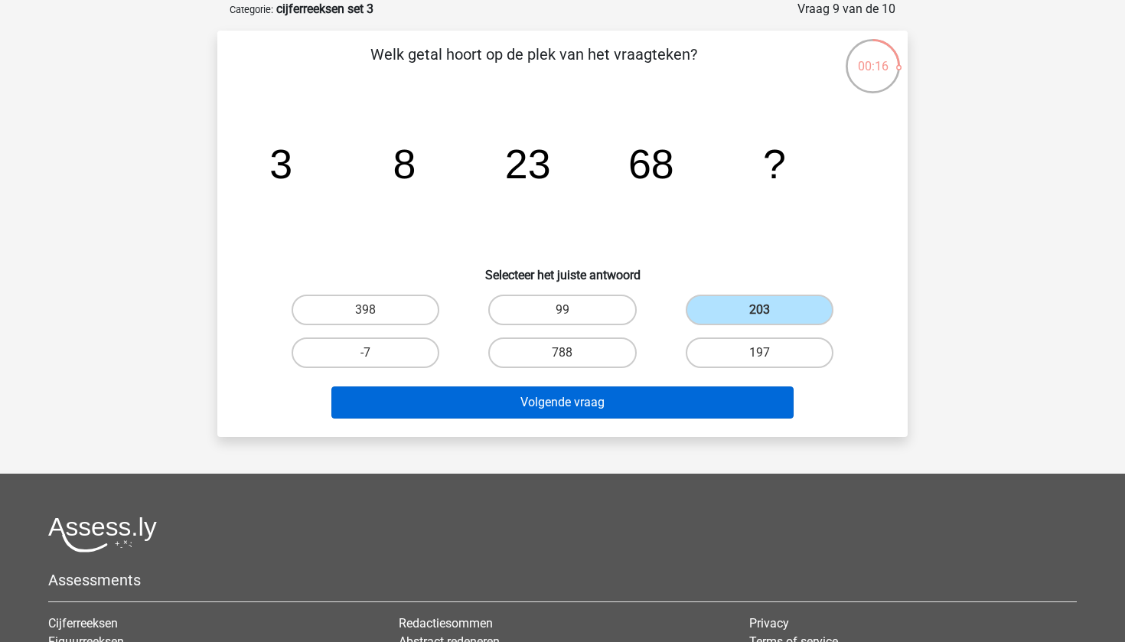
click at [630, 416] on button "Volgende vraag" at bounding box center [562, 402] width 463 height 32
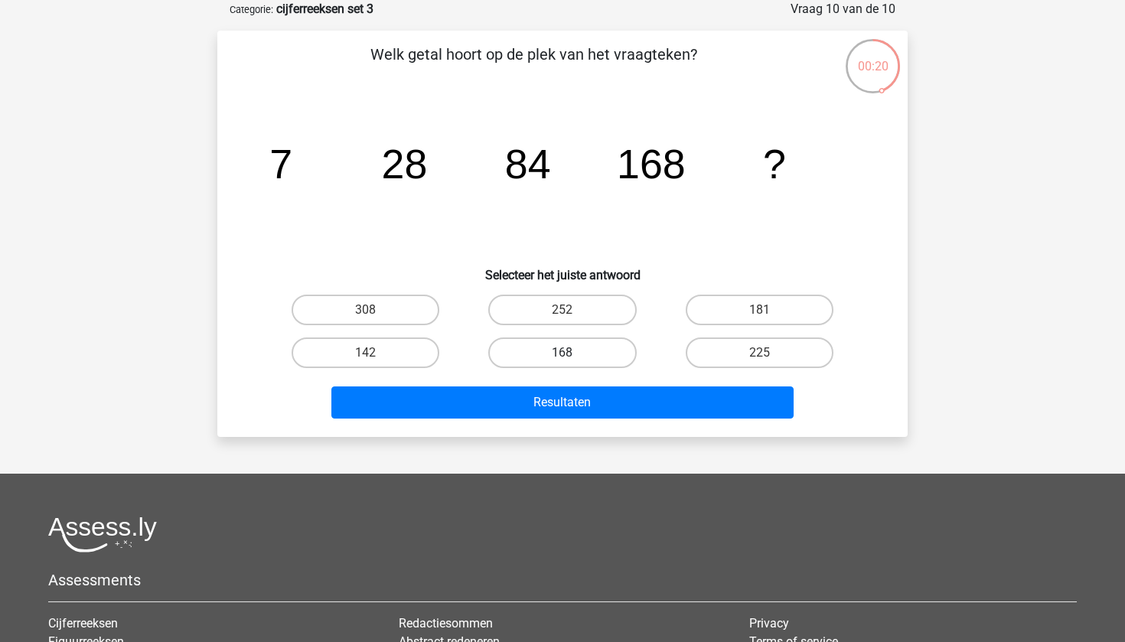
click at [594, 346] on label "168" at bounding box center [562, 352] width 148 height 31
click at [572, 353] on input "168" at bounding box center [567, 358] width 10 height 10
radio input "true"
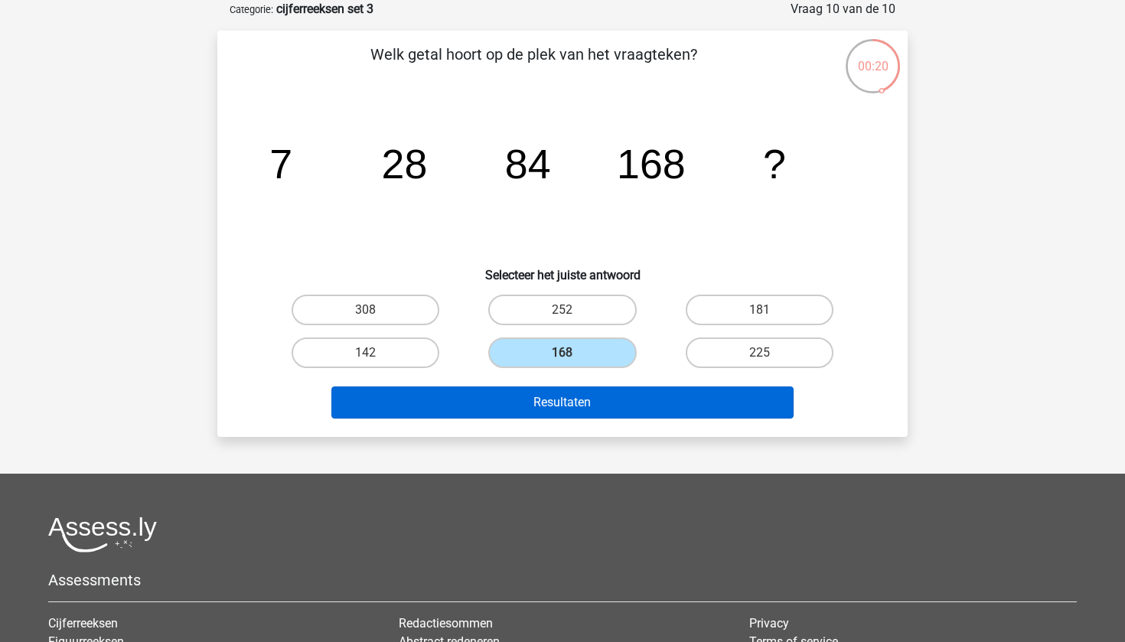
click at [595, 401] on button "Resultaten" at bounding box center [562, 402] width 463 height 32
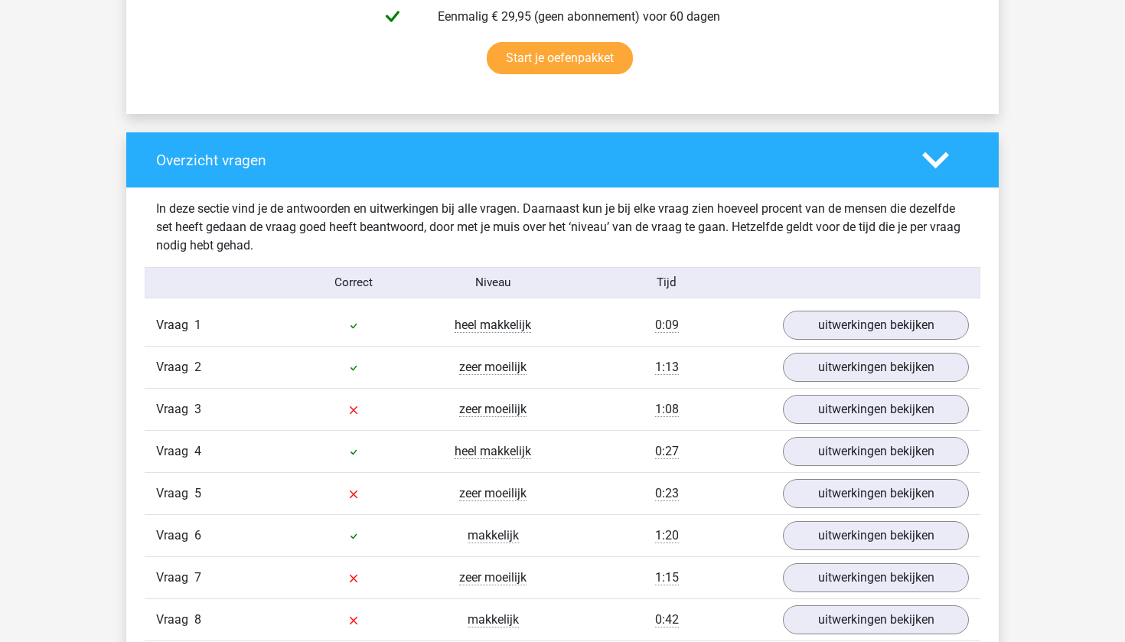
scroll to position [1072, 0]
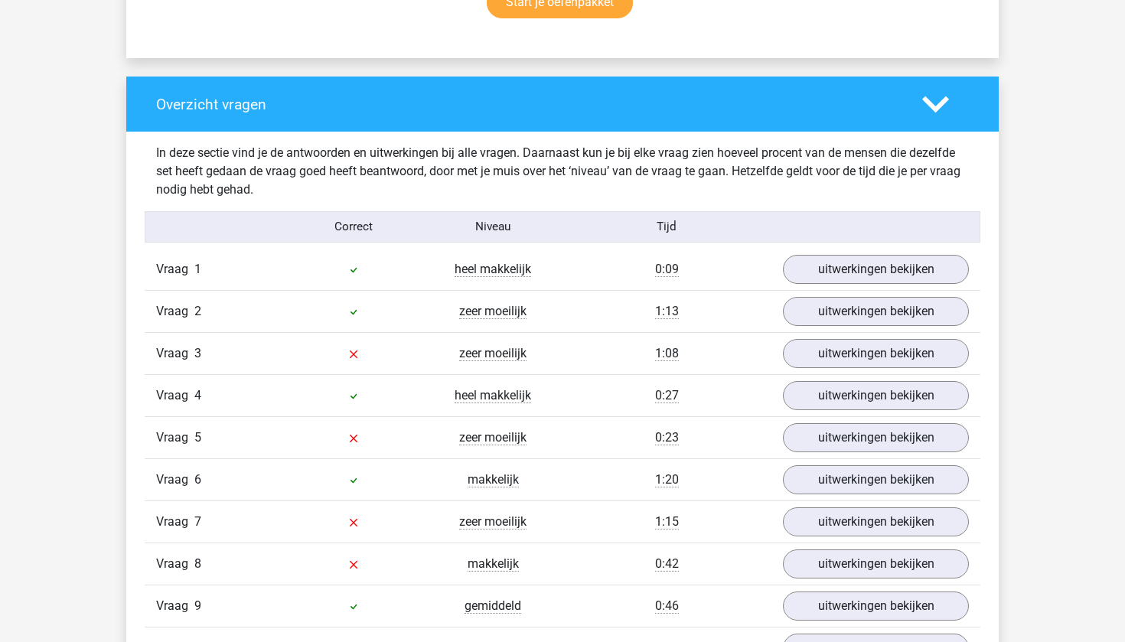
click at [818, 287] on div "Vraag 1 heel makkelijk 0:09 uitwerkingen bekijken" at bounding box center [562, 269] width 835 height 41
click at [818, 278] on link "uitwerkingen bekijken" at bounding box center [875, 269] width 213 height 34
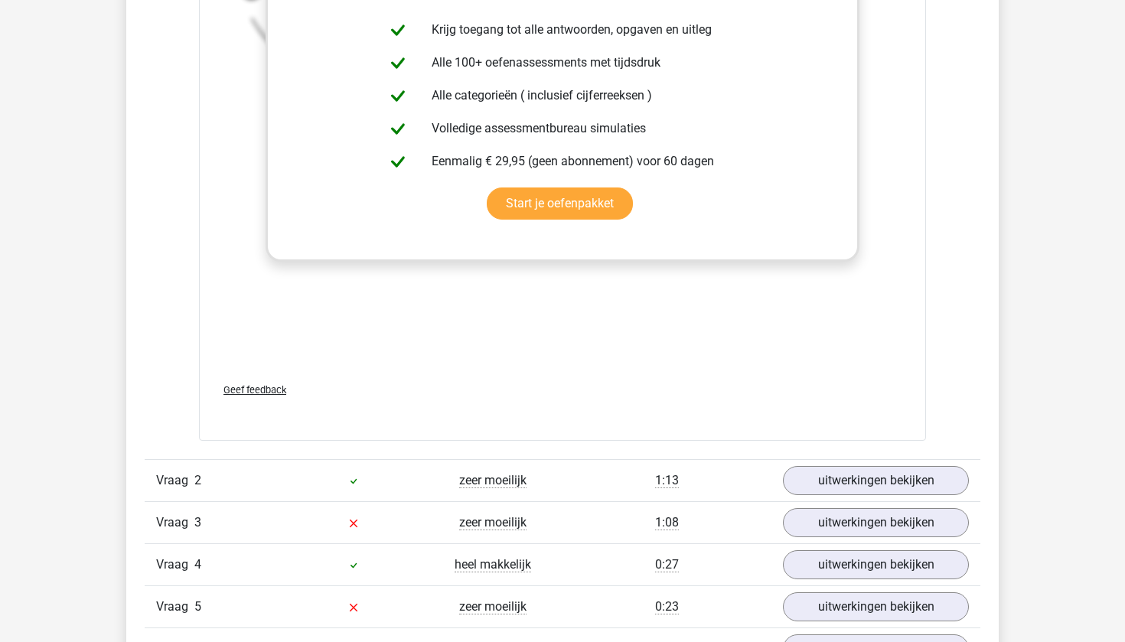
scroll to position [1848, 0]
click at [845, 539] on div "Vraag 3 zeer moeilijk 1:08 uitwerkingen bekijken" at bounding box center [562, 521] width 835 height 42
click at [845, 532] on link "uitwerkingen bekijken" at bounding box center [875, 522] width 213 height 34
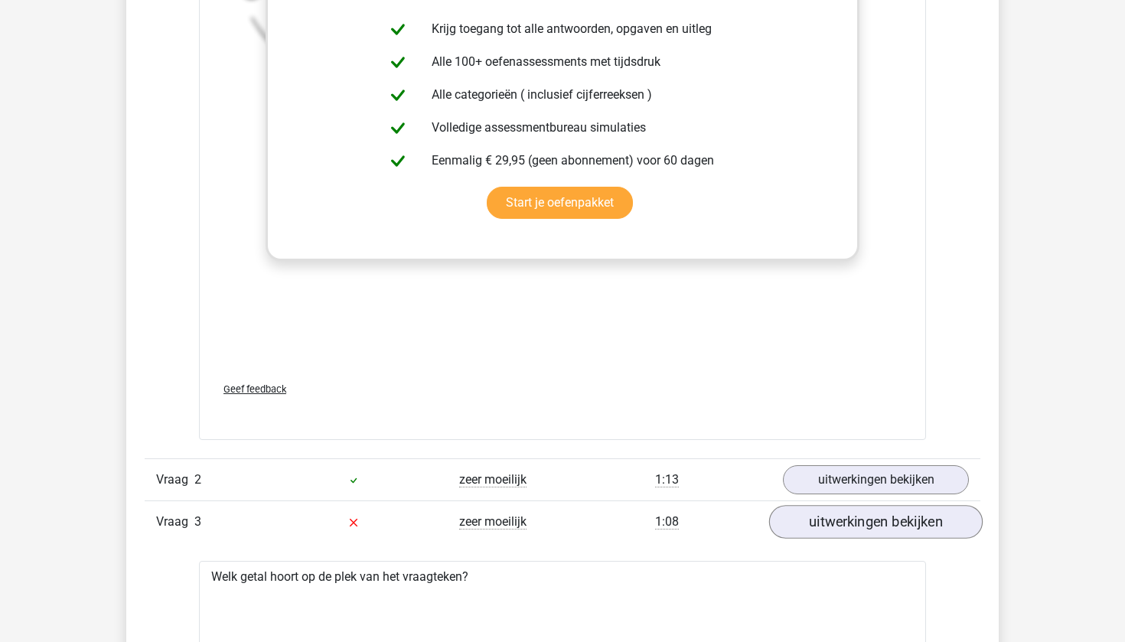
click at [851, 515] on link "uitwerkingen bekijken" at bounding box center [875, 522] width 213 height 34
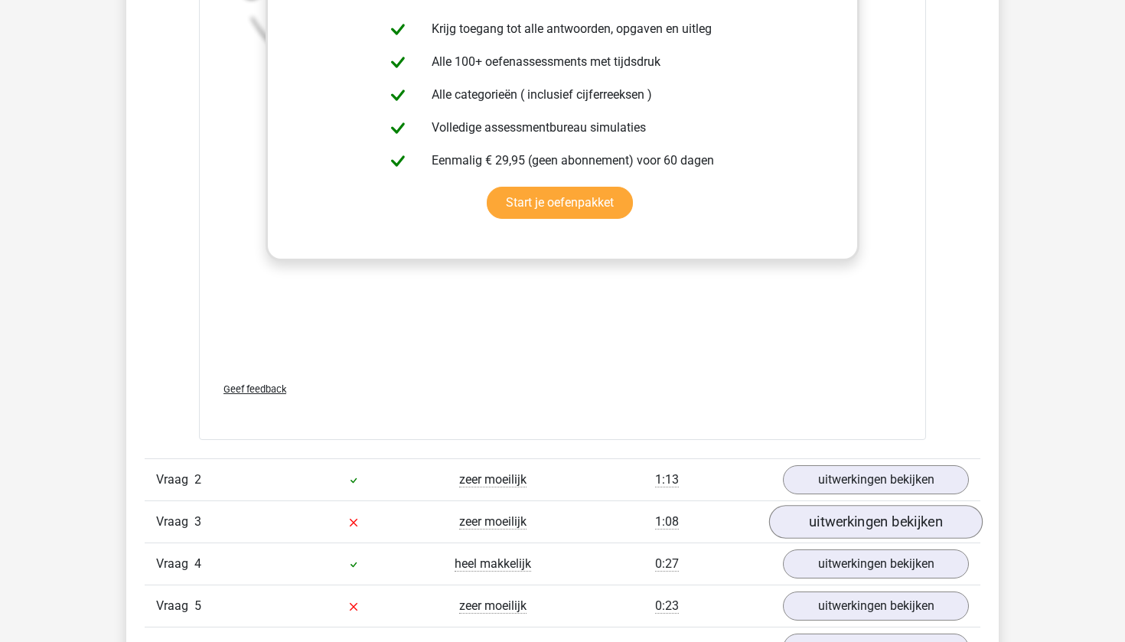
click at [851, 515] on link "uitwerkingen bekijken" at bounding box center [875, 522] width 213 height 34
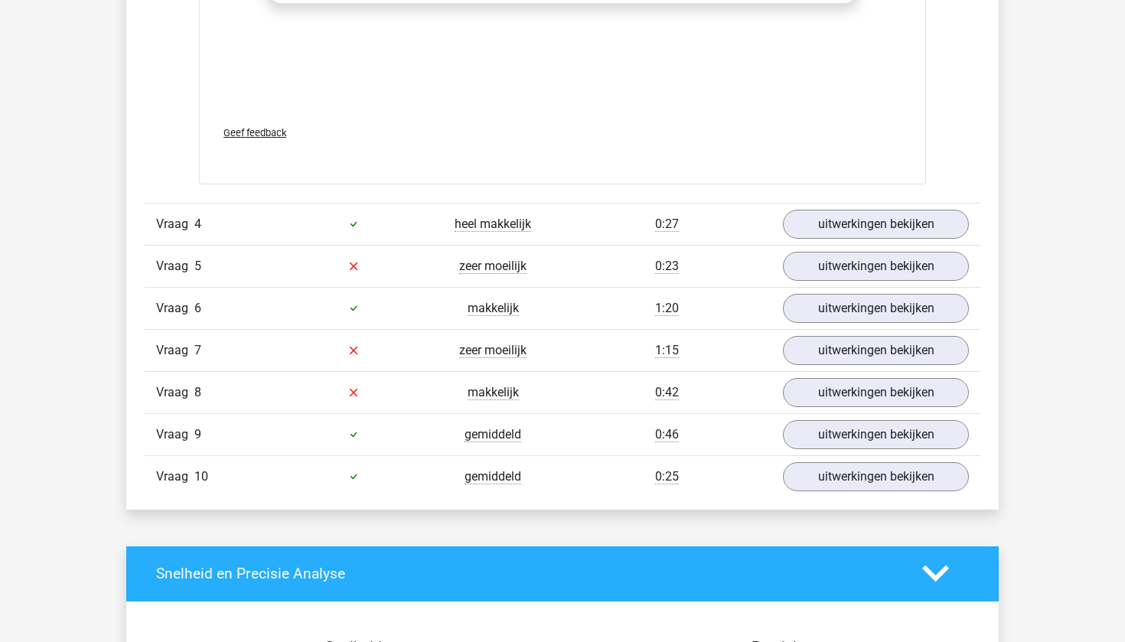
scroll to position [3147, 0]
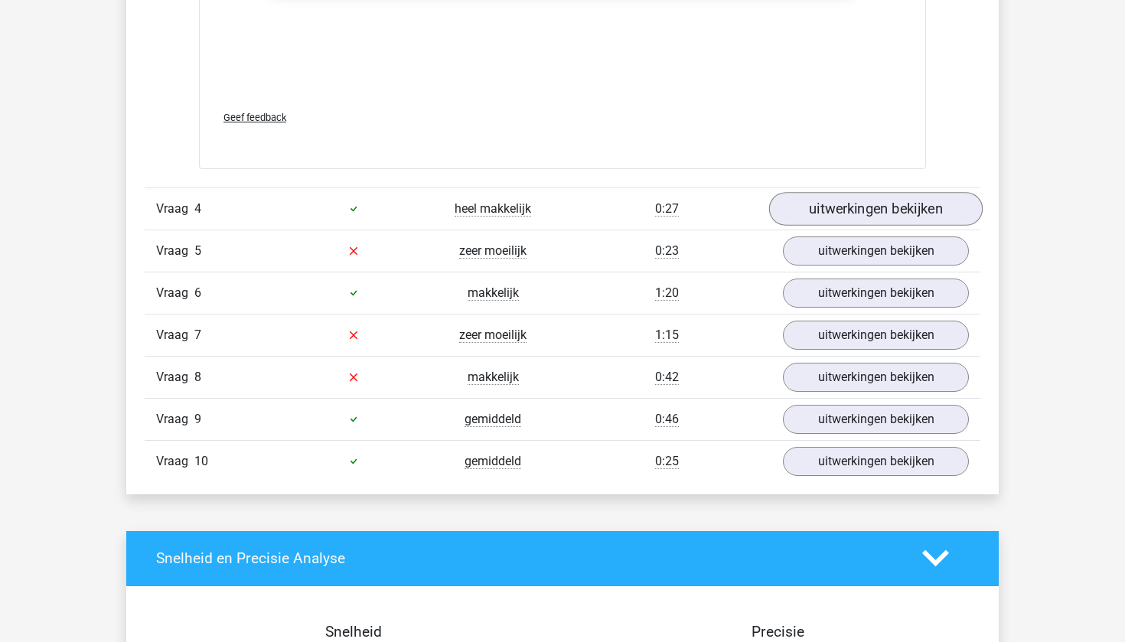
click at [812, 195] on link "uitwerkingen bekijken" at bounding box center [875, 209] width 213 height 34
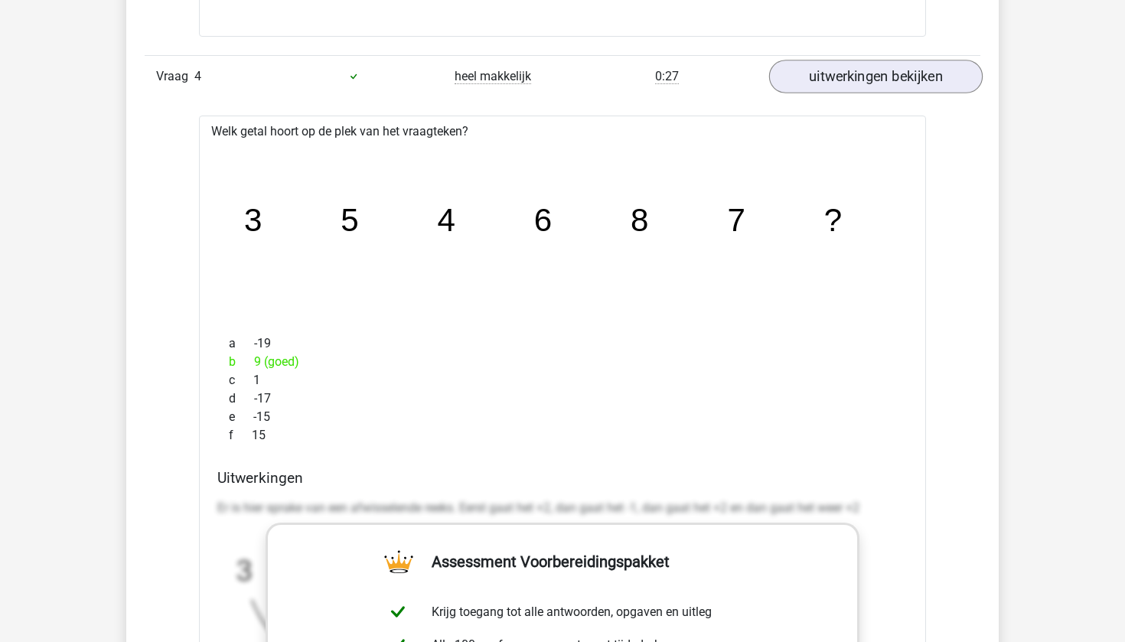
scroll to position [3278, 0]
click at [521, 250] on icon "image/svg+xml 3 5 4 6 8 7 ?" at bounding box center [562, 233] width 678 height 170
click at [639, 247] on icon "image/svg+xml 3 5 4 6 8 7 ?" at bounding box center [562, 233] width 678 height 170
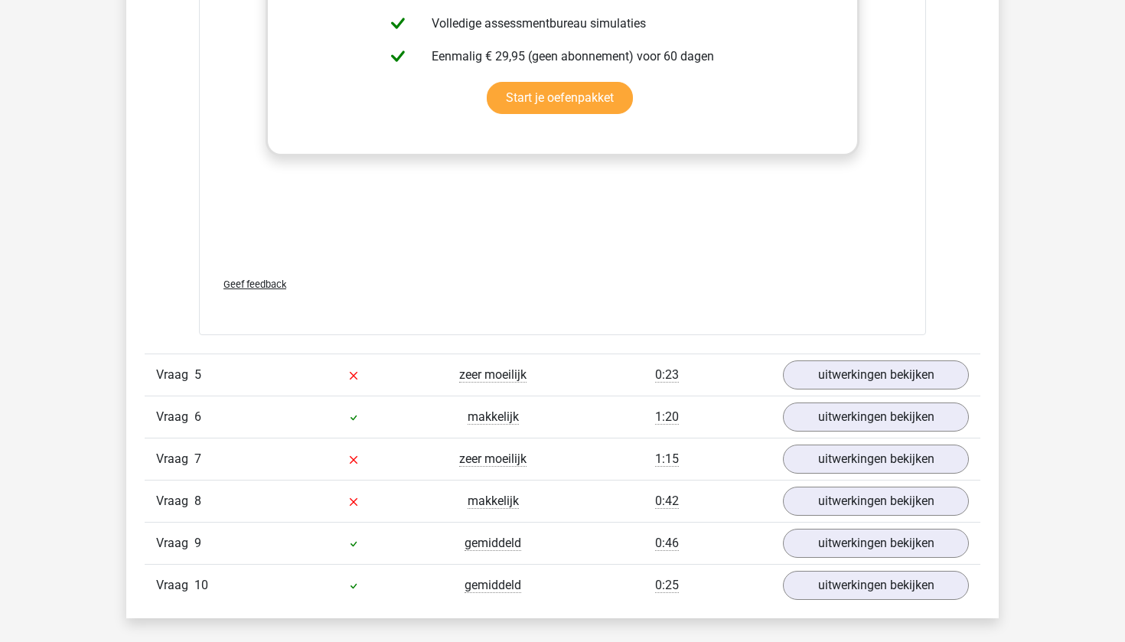
scroll to position [3965, 0]
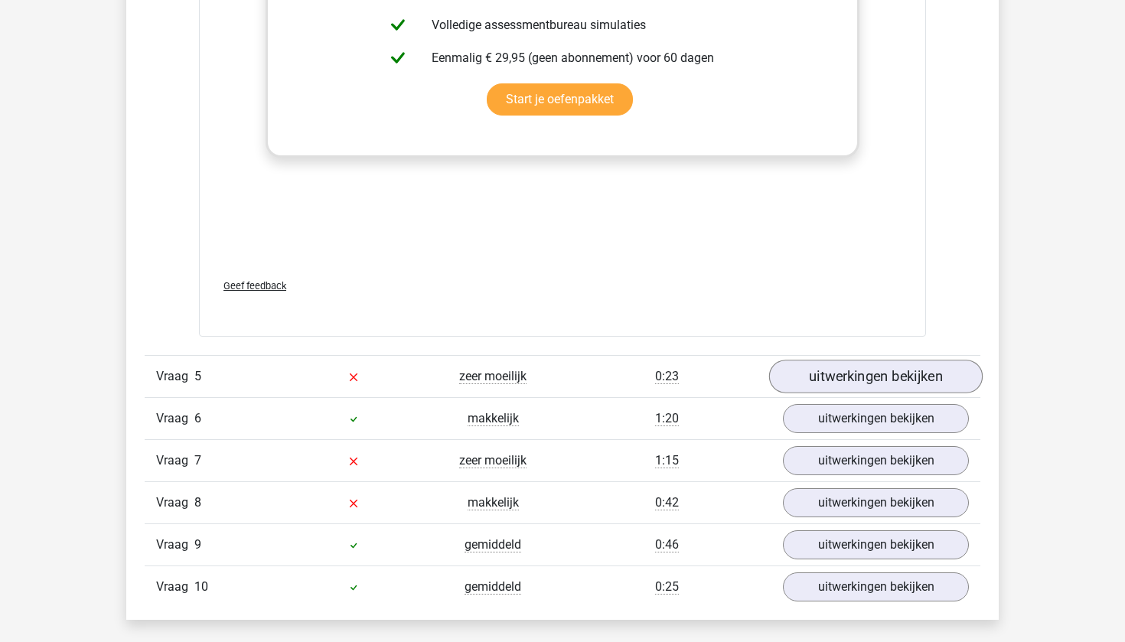
click at [804, 379] on link "uitwerkingen bekijken" at bounding box center [875, 377] width 213 height 34
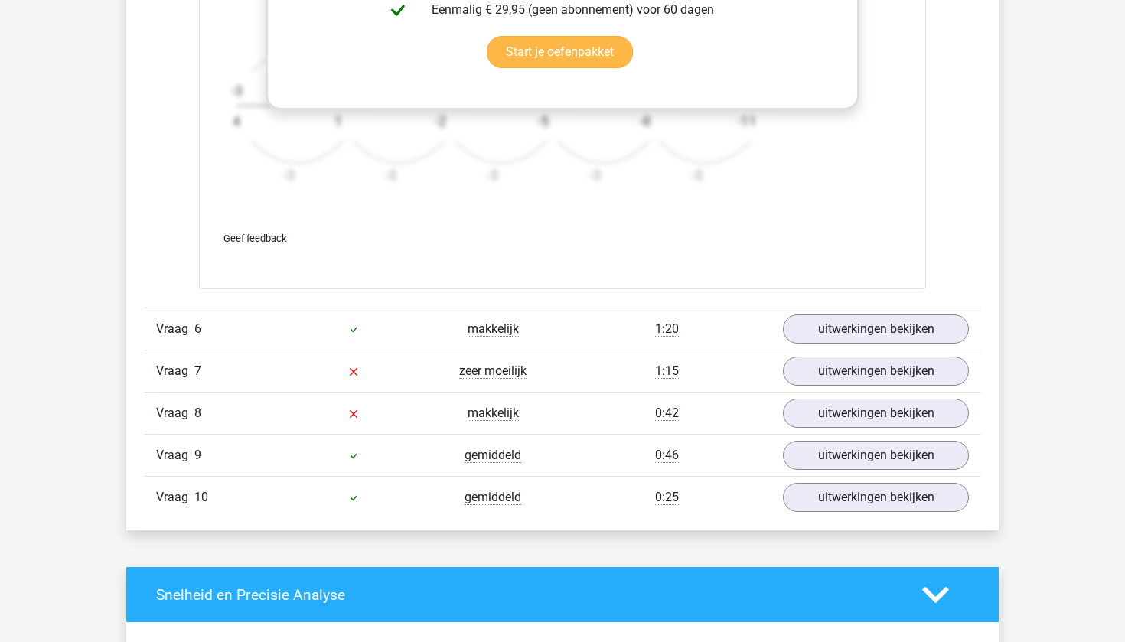
scroll to position [5233, 0]
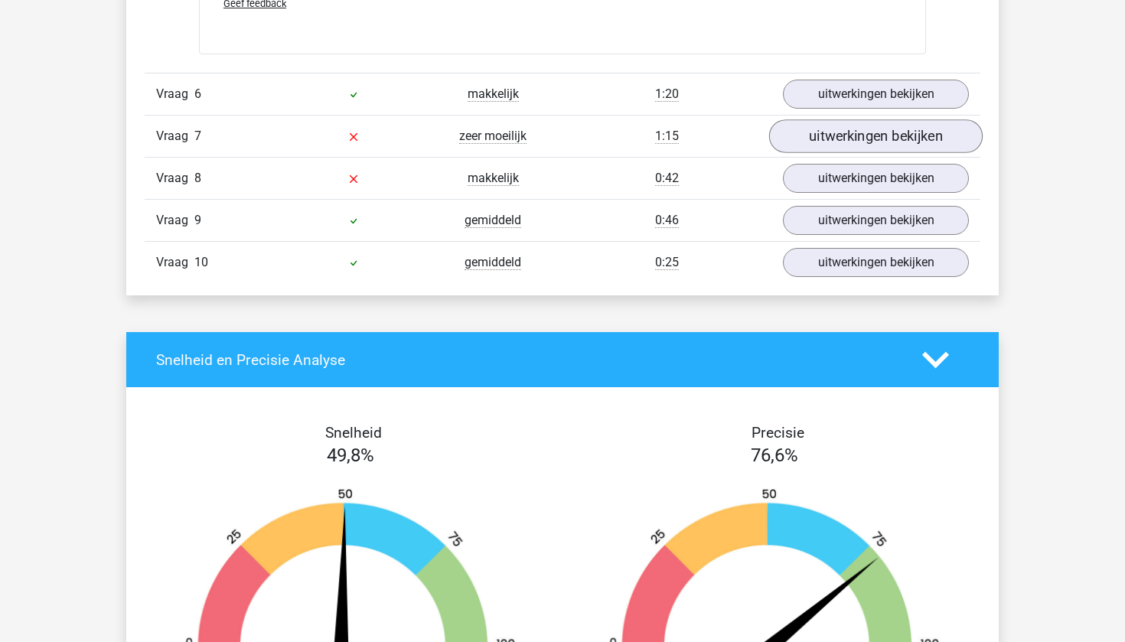
click at [859, 151] on link "uitwerkingen bekijken" at bounding box center [875, 136] width 213 height 34
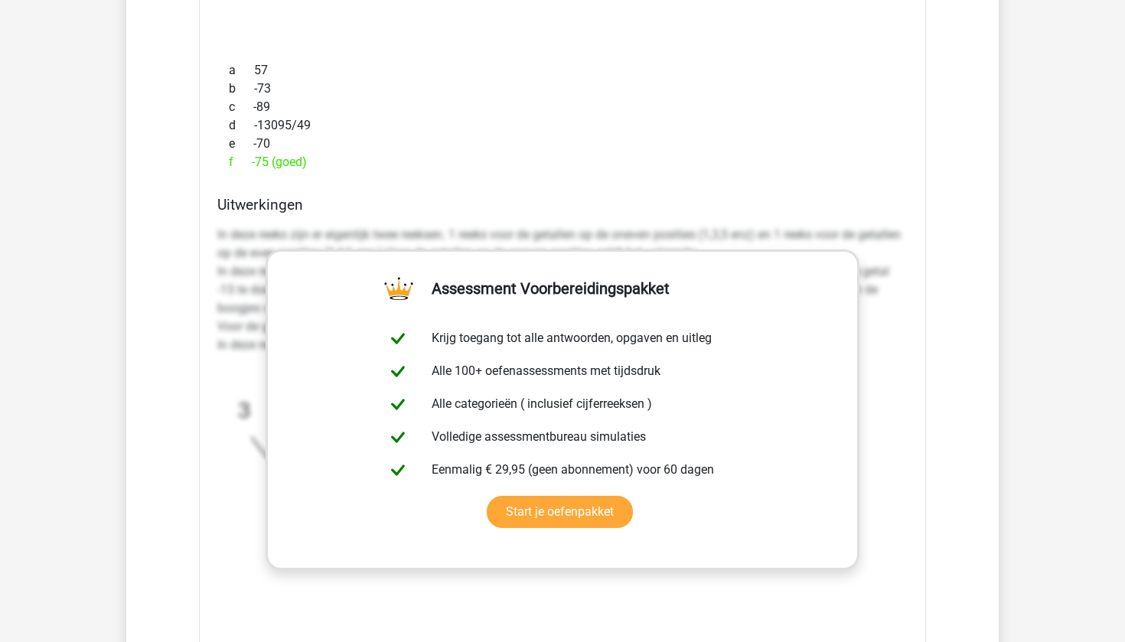
scroll to position [6010, 0]
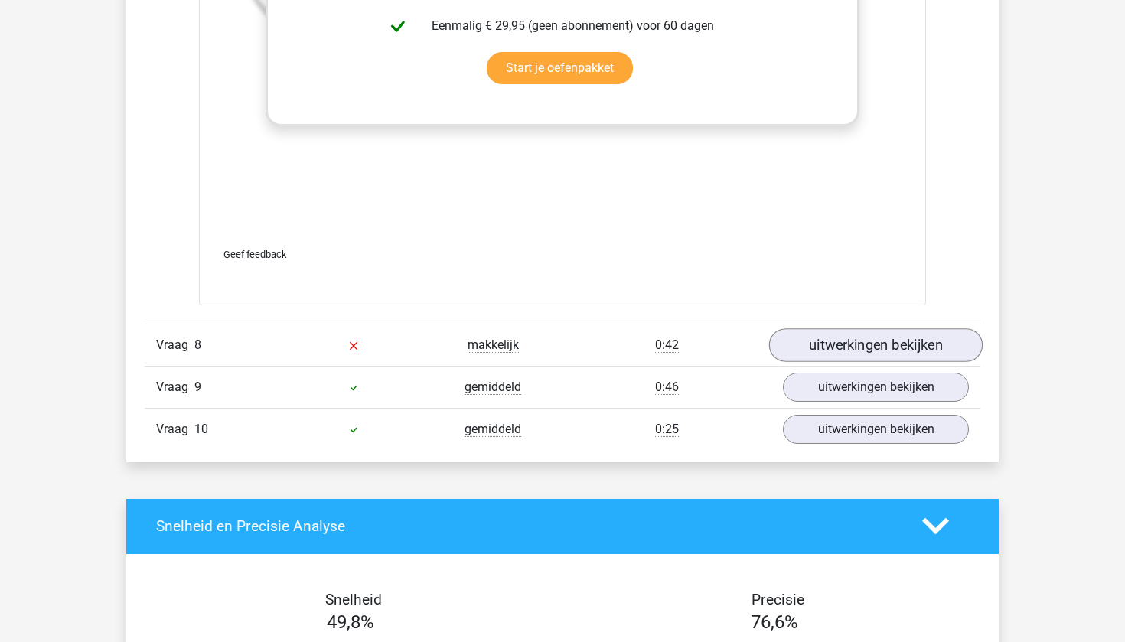
click at [799, 345] on link "uitwerkingen bekijken" at bounding box center [875, 345] width 213 height 34
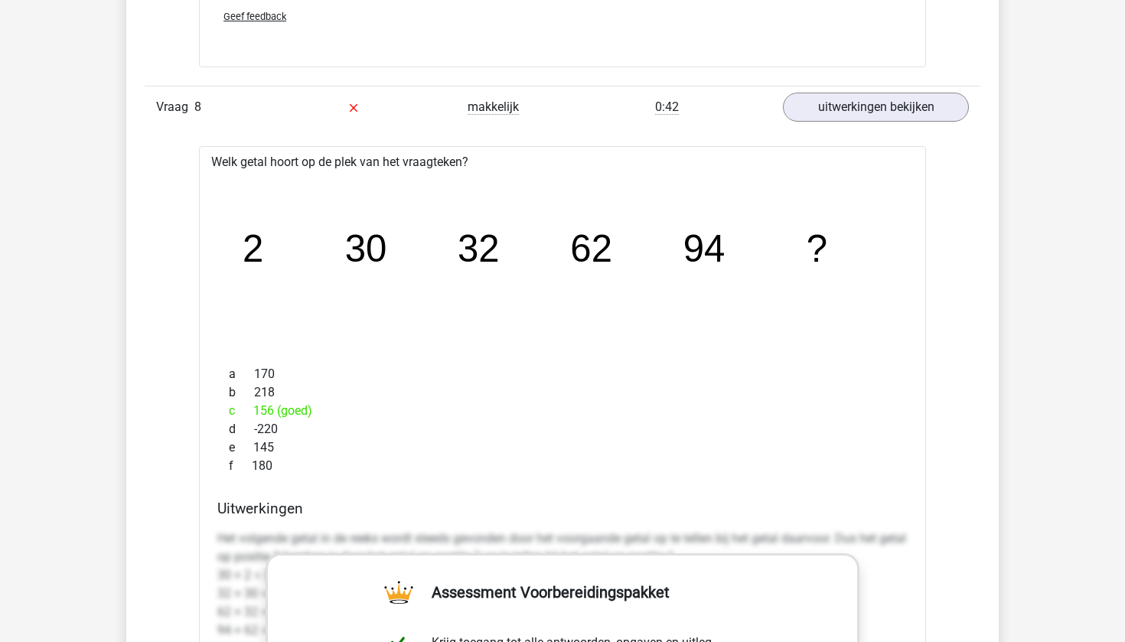
scroll to position [6251, 0]
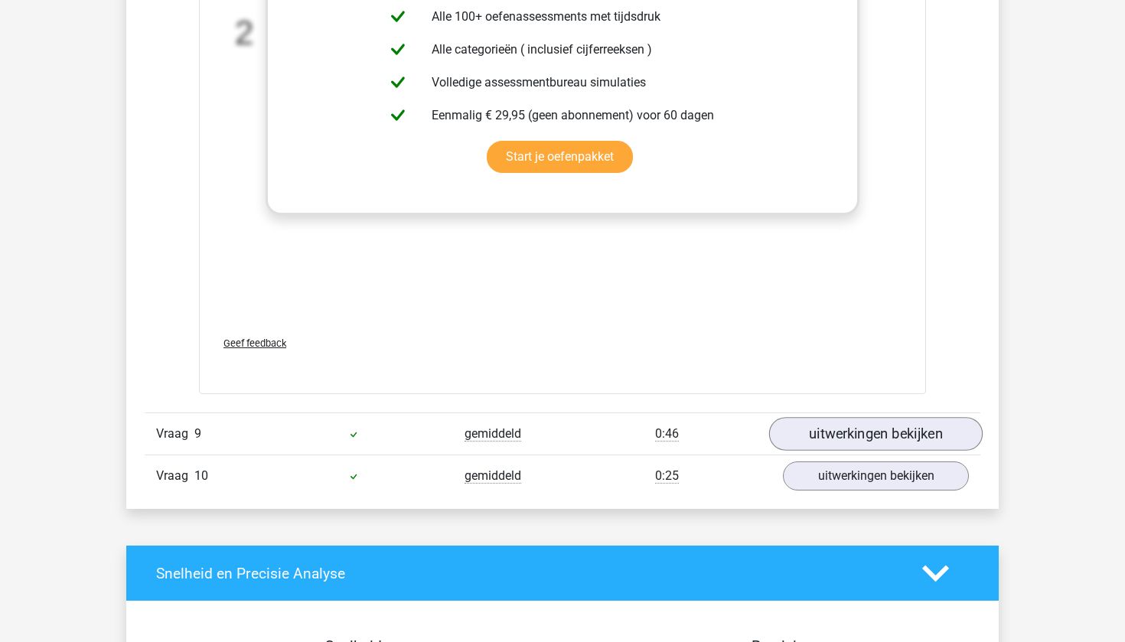
click at [810, 432] on link "uitwerkingen bekijken" at bounding box center [875, 435] width 213 height 34
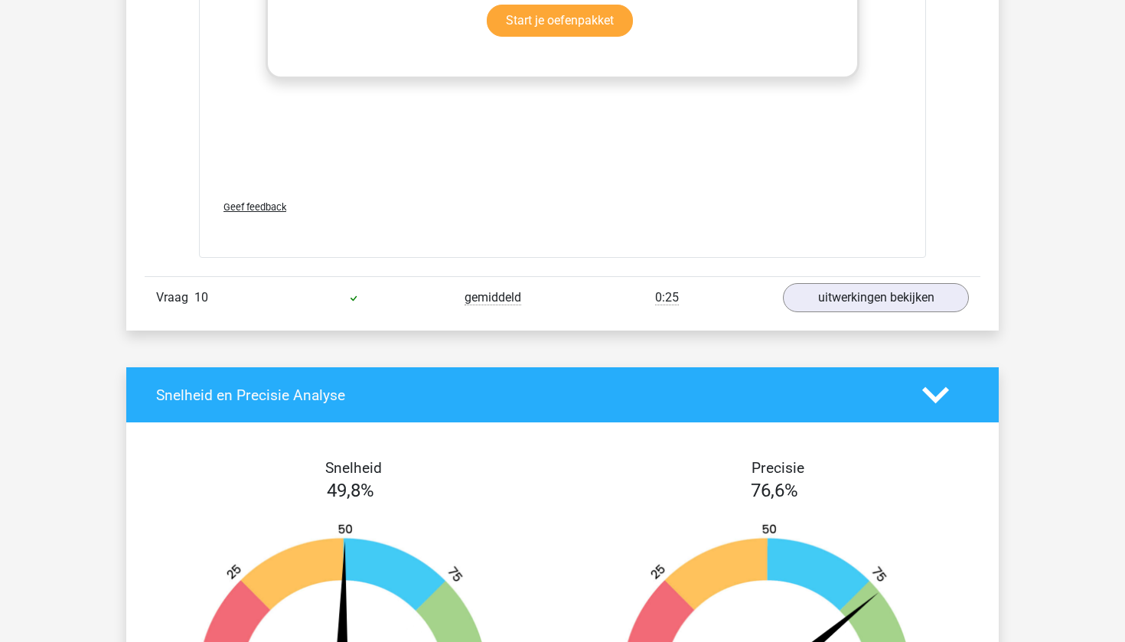
scroll to position [8029, 0]
click at [822, 313] on link "uitwerkingen bekijken" at bounding box center [875, 298] width 213 height 34
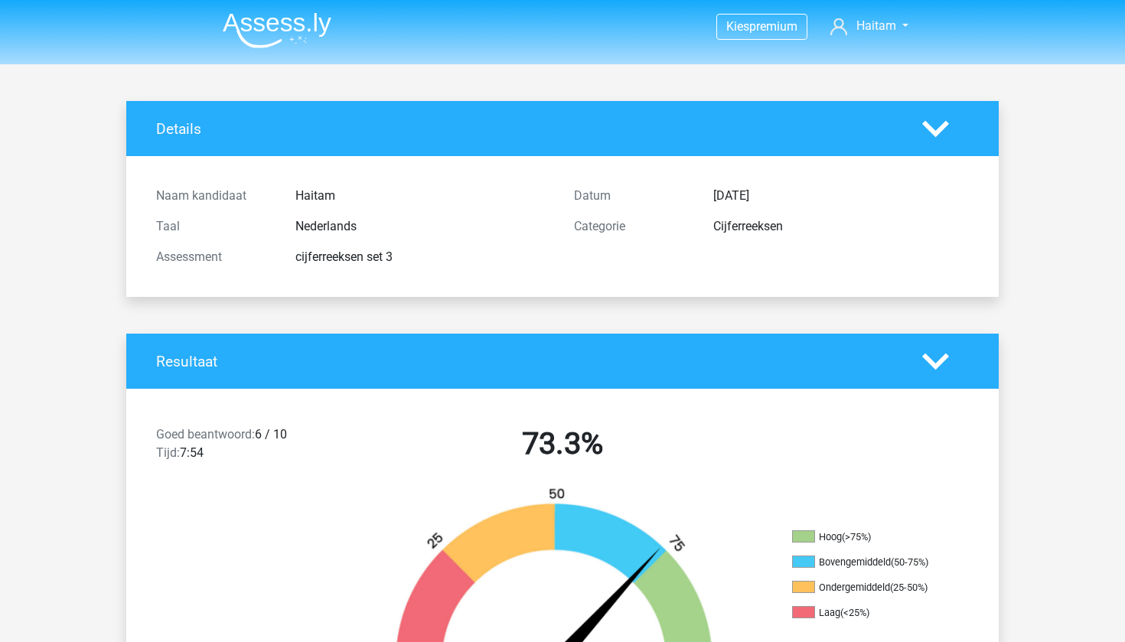
scroll to position [0, 0]
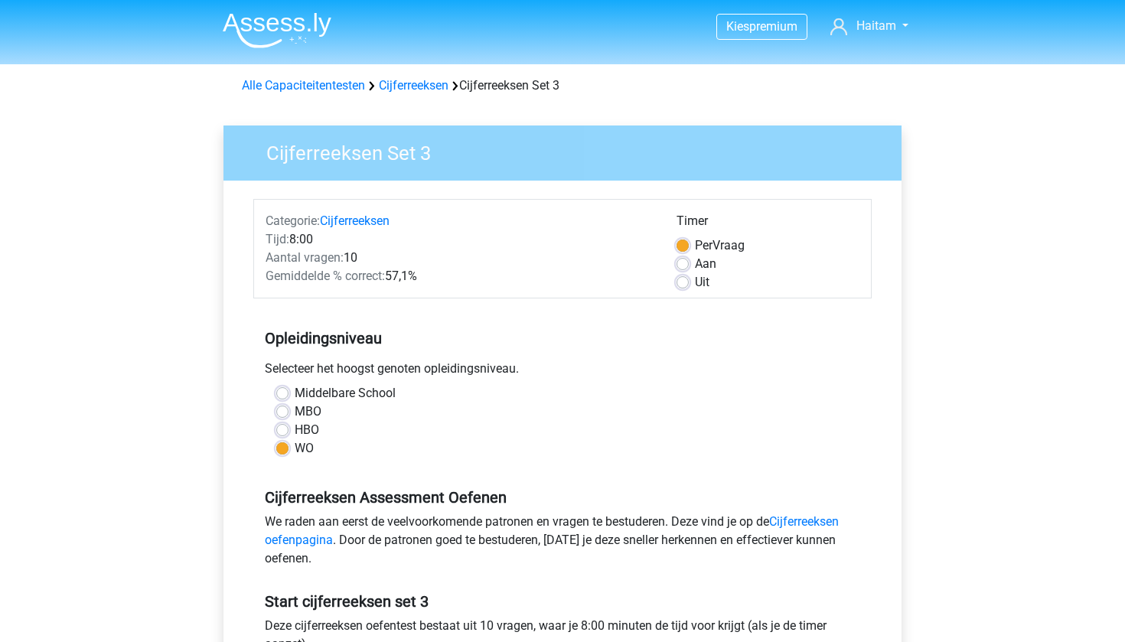
scroll to position [567, 0]
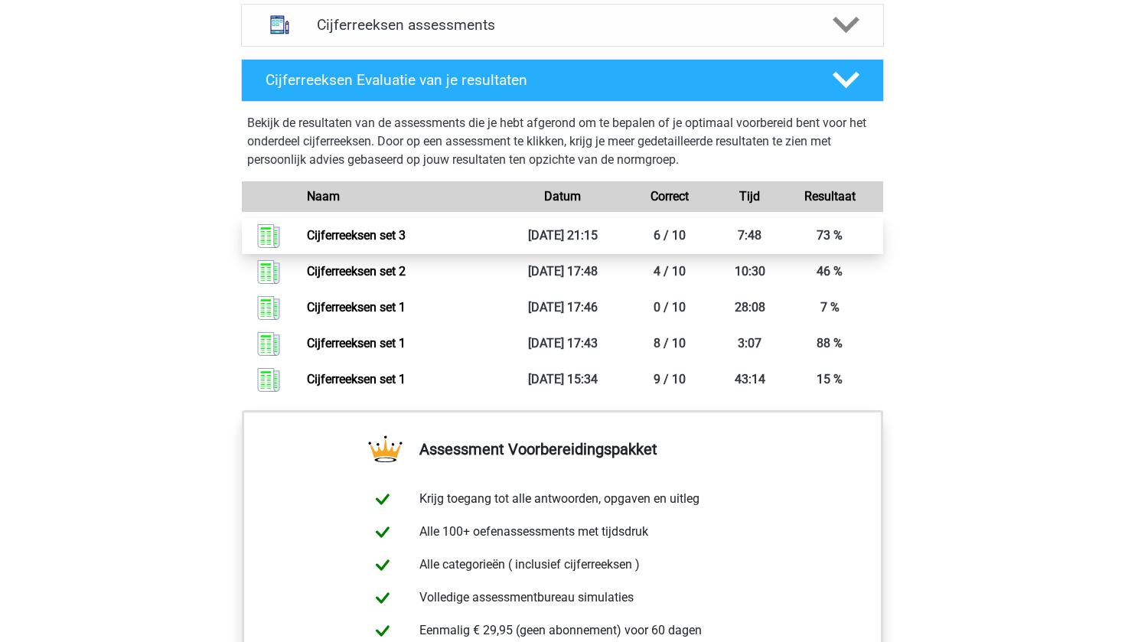
scroll to position [1021, 0]
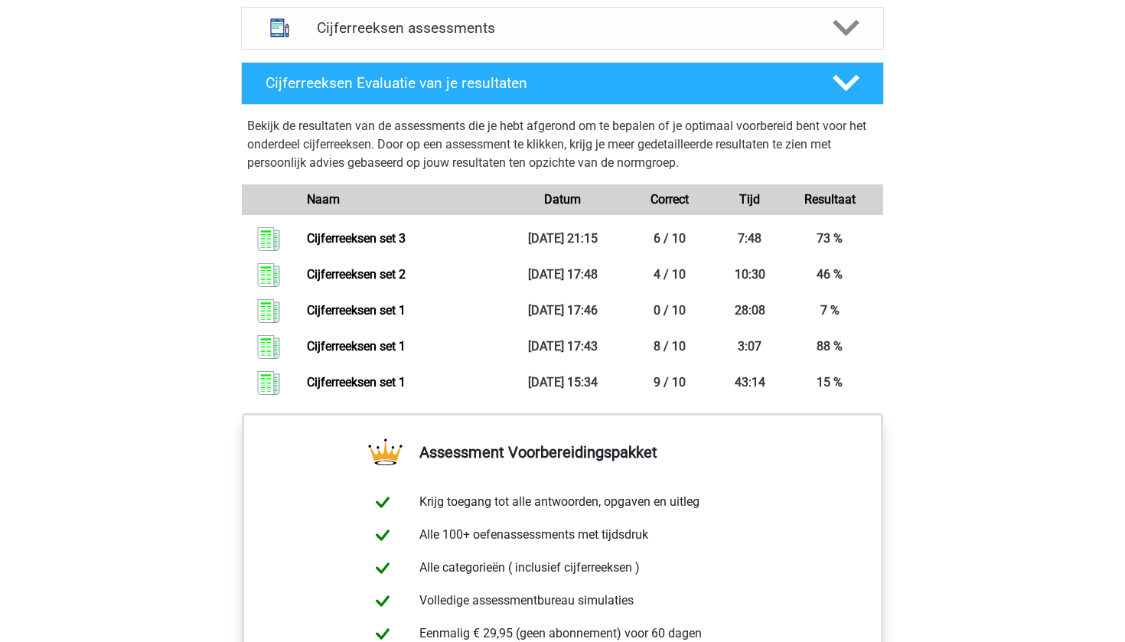
click at [336, 209] on div "Naam" at bounding box center [401, 200] width 213 height 18
click at [689, 105] on div "Cijferreeksen Evaluatie van je resultaten" at bounding box center [562, 83] width 643 height 43
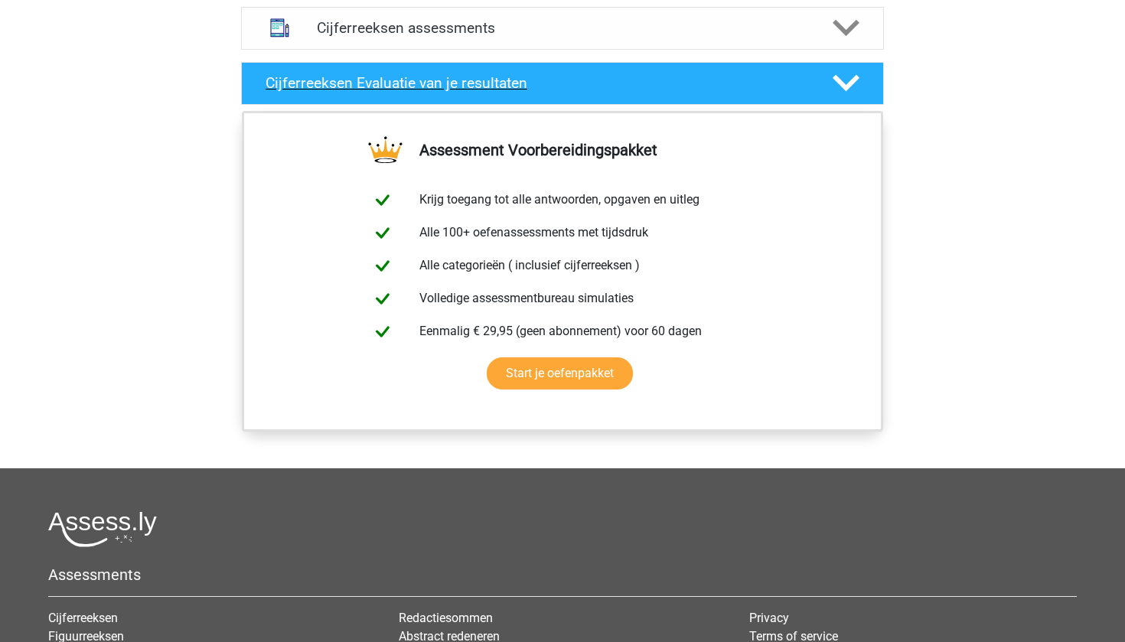
click at [658, 80] on div "Cijferreeksen Evaluatie van je resultaten" at bounding box center [562, 83] width 643 height 43
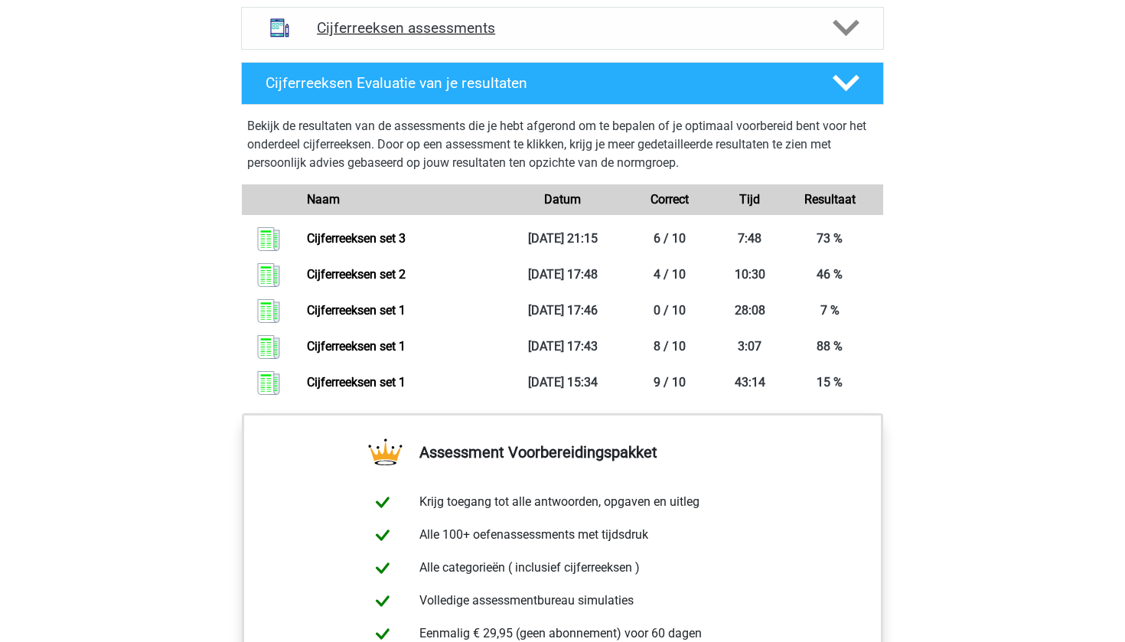
click at [656, 50] on div "Cijferreeksen assessments" at bounding box center [562, 28] width 643 height 43
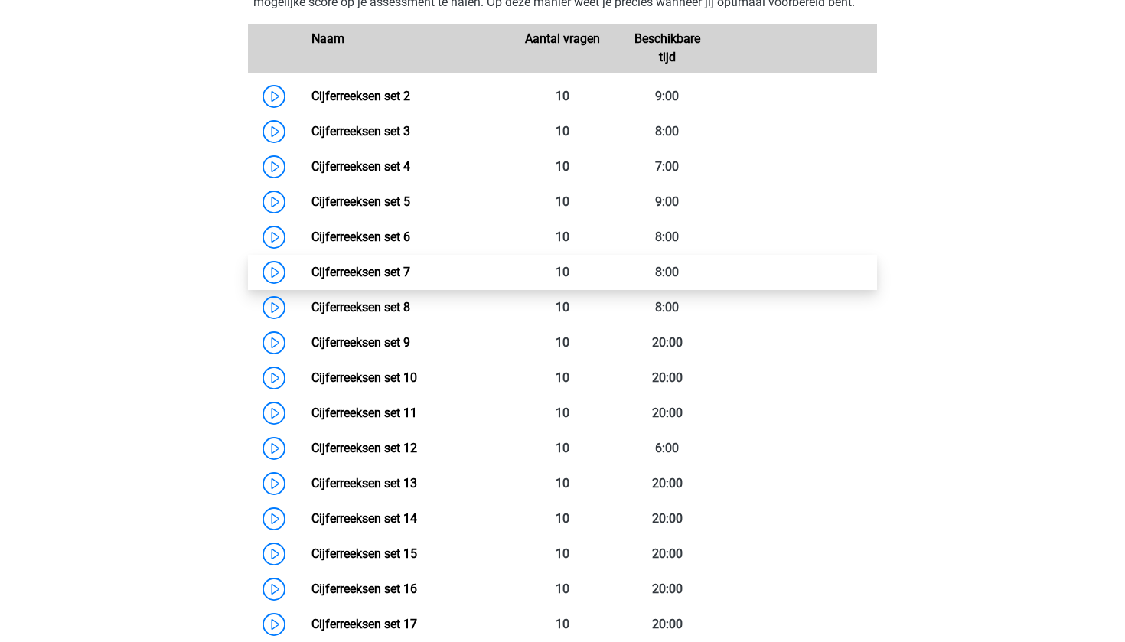
scroll to position [1123, 0]
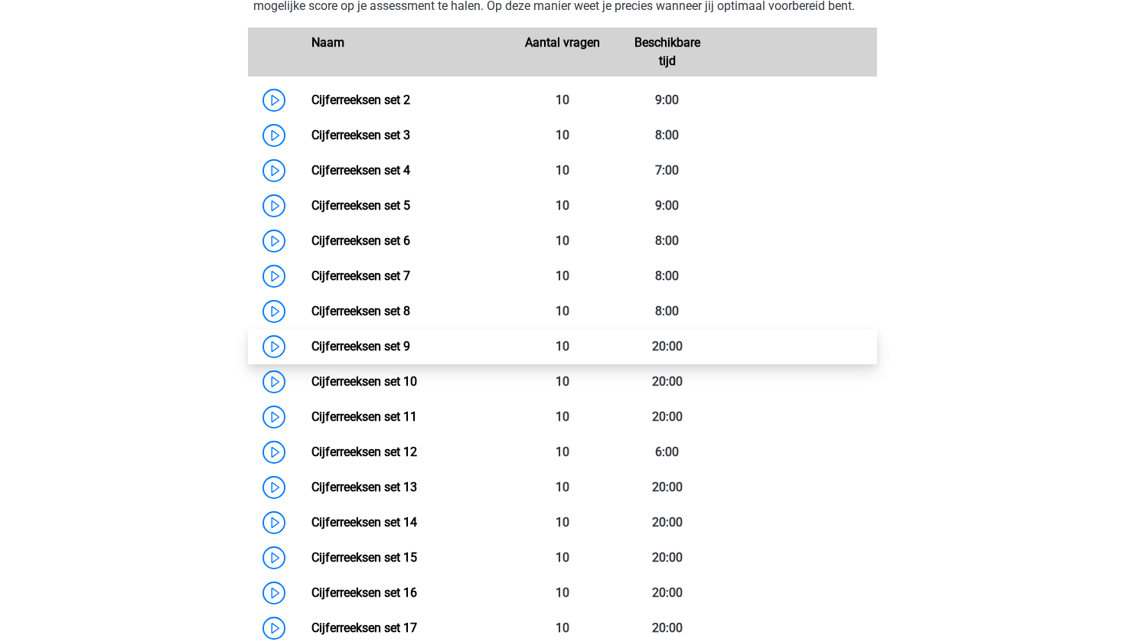
click at [410, 353] on link "Cijferreeksen set 9" at bounding box center [360, 346] width 99 height 15
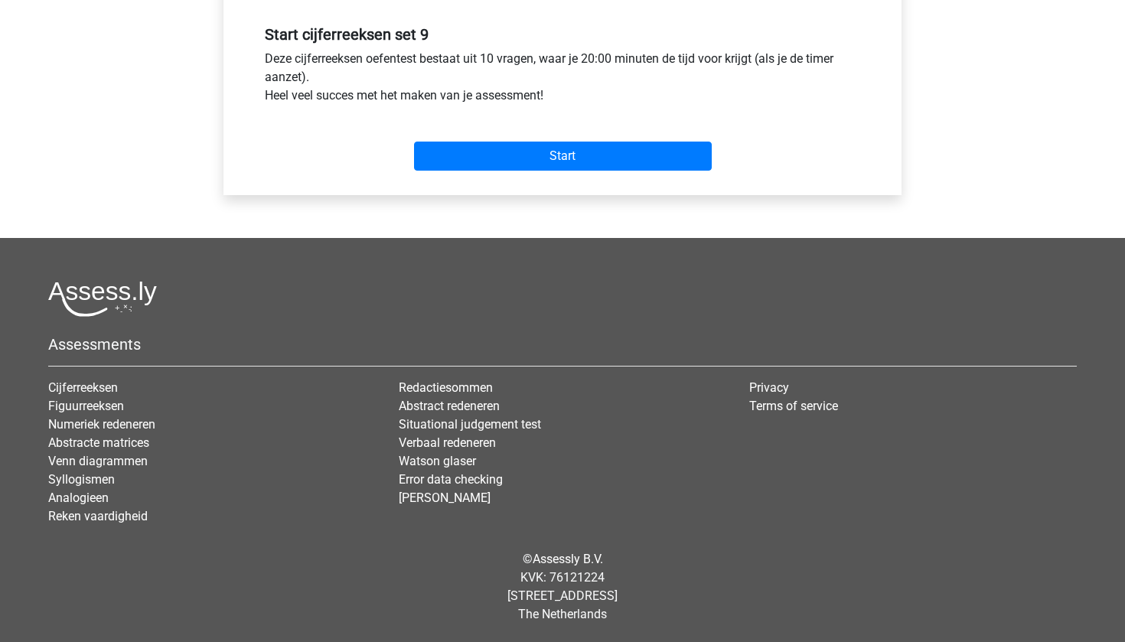
scroll to position [567, 0]
click at [541, 164] on input "Start" at bounding box center [563, 156] width 298 height 29
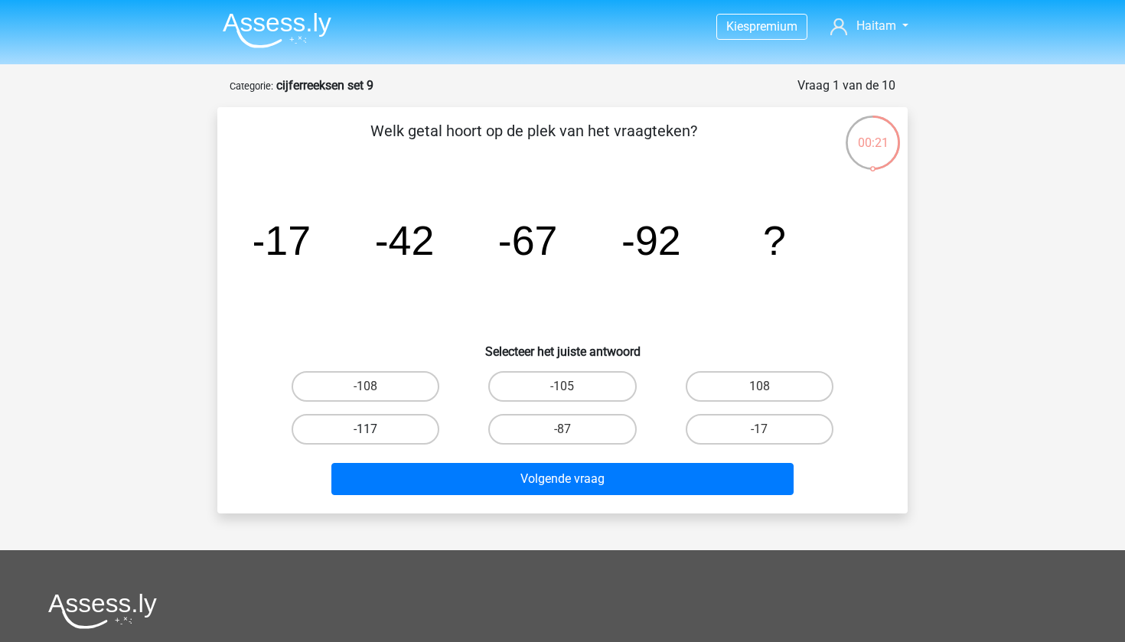
click at [407, 424] on label "-117" at bounding box center [365, 429] width 148 height 31
click at [376, 429] on input "-117" at bounding box center [371, 434] width 10 height 10
radio input "true"
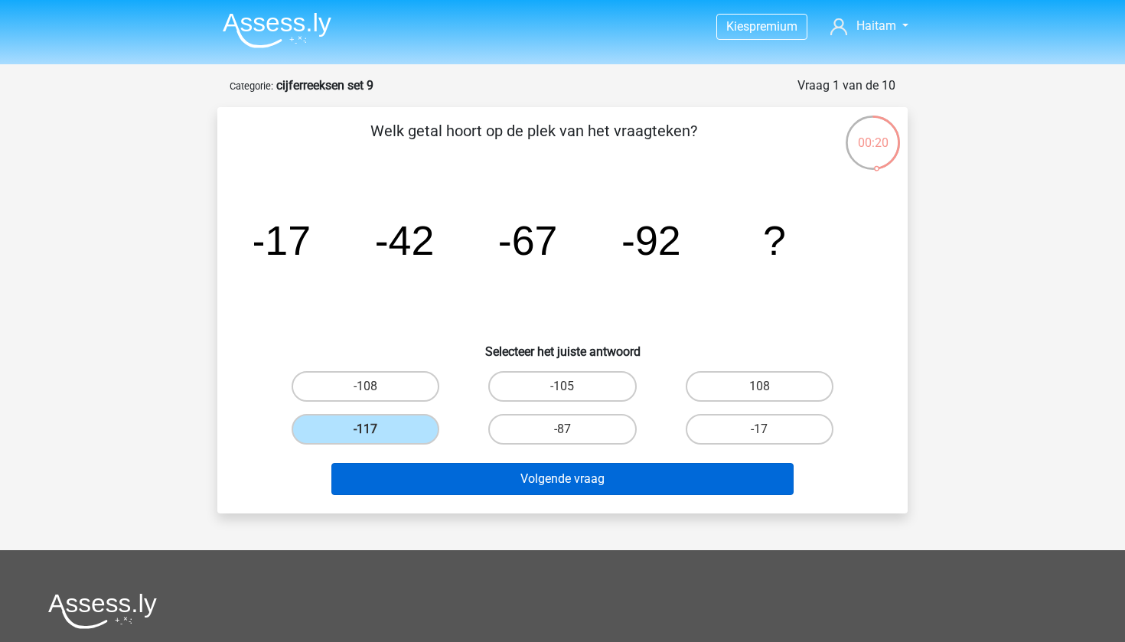
click at [453, 474] on button "Volgende vraag" at bounding box center [562, 479] width 463 height 32
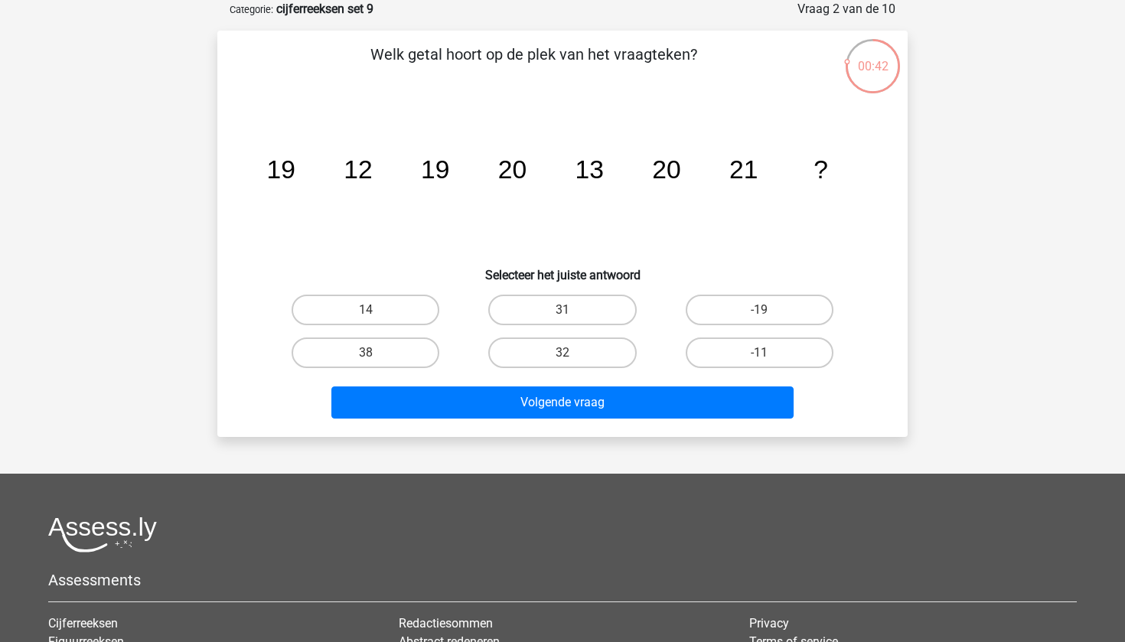
drag, startPoint x: 675, startPoint y: 198, endPoint x: 685, endPoint y: 191, distance: 13.2
click at [685, 191] on icon "image/svg+xml 19 12 19 20 13 20 21 ?" at bounding box center [562, 178] width 617 height 155
click at [401, 306] on label "14" at bounding box center [365, 310] width 148 height 31
click at [376, 310] on input "14" at bounding box center [371, 315] width 10 height 10
radio input "true"
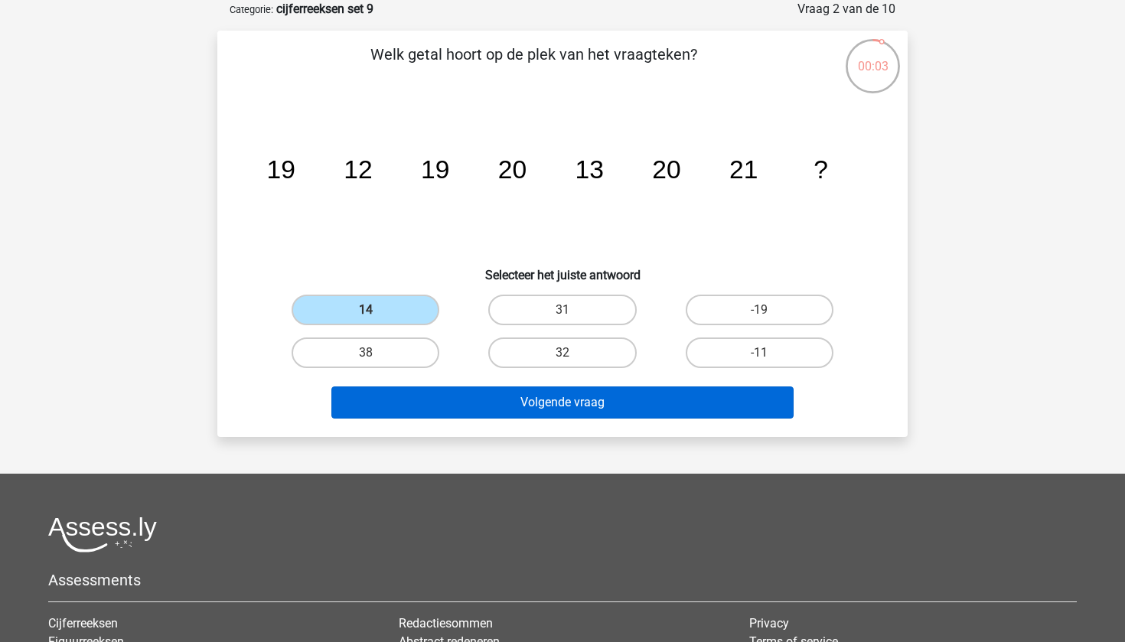
click at [464, 397] on button "Volgende vraag" at bounding box center [562, 402] width 463 height 32
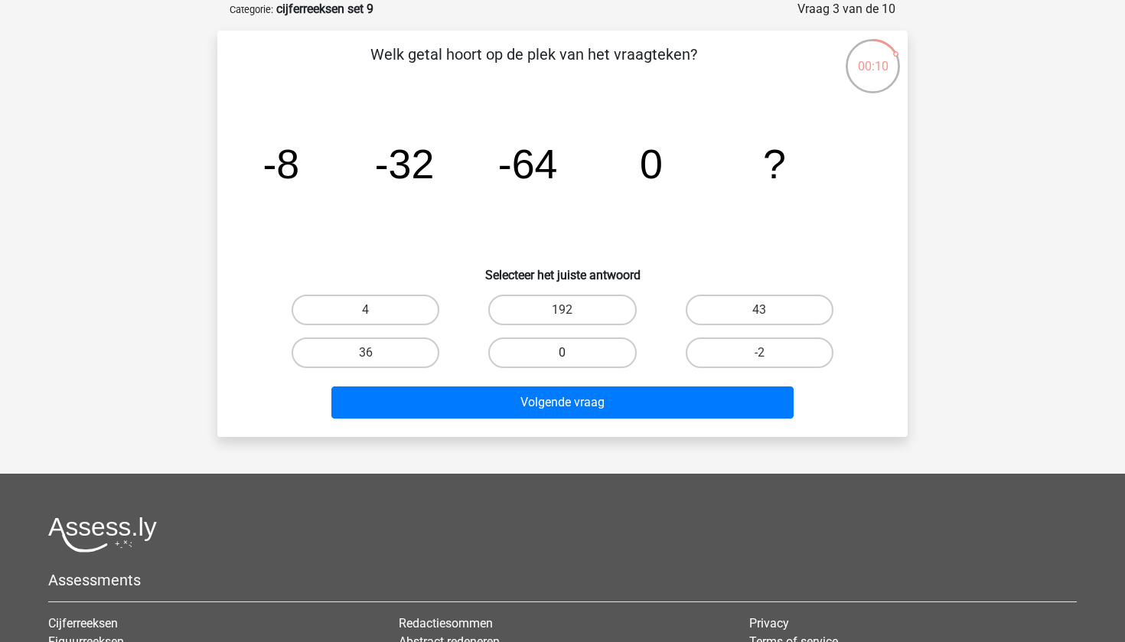
click at [510, 350] on label "0" at bounding box center [562, 352] width 148 height 31
click at [562, 353] on input "0" at bounding box center [567, 358] width 10 height 10
radio input "true"
click at [419, 304] on label "4" at bounding box center [365, 310] width 148 height 31
click at [376, 310] on input "4" at bounding box center [371, 315] width 10 height 10
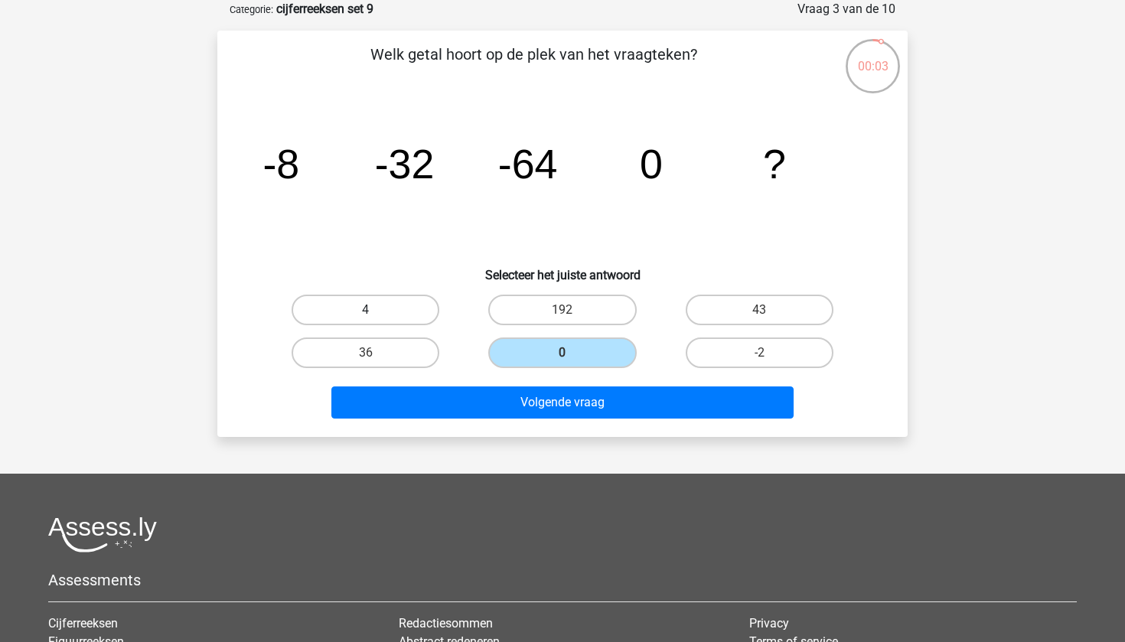
radio input "true"
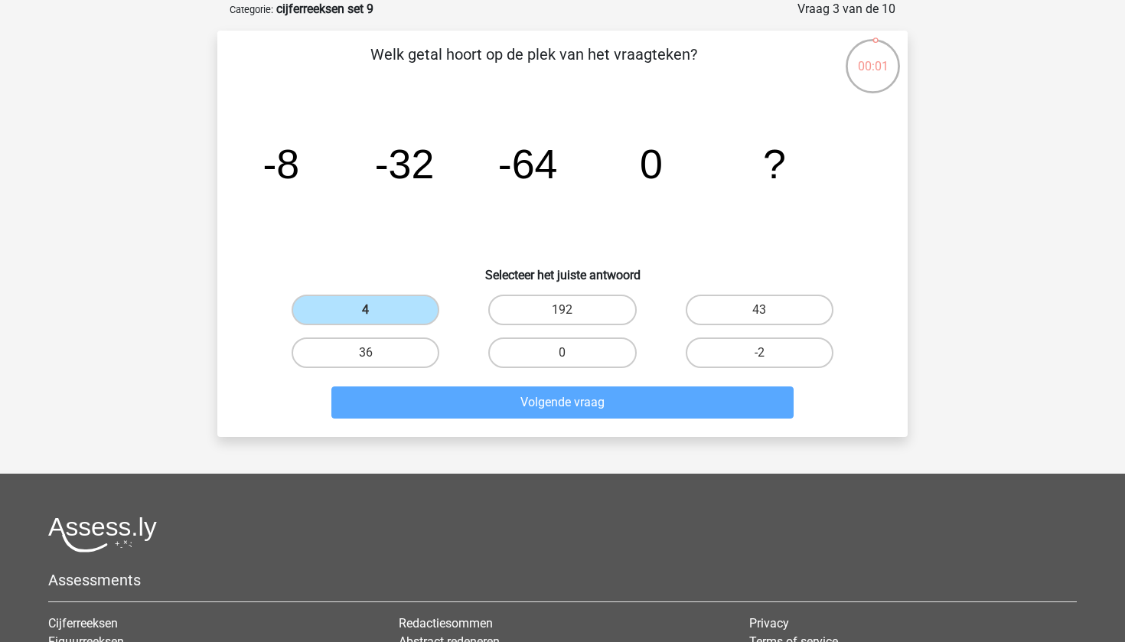
click at [563, 354] on input "0" at bounding box center [567, 358] width 10 height 10
radio input "true"
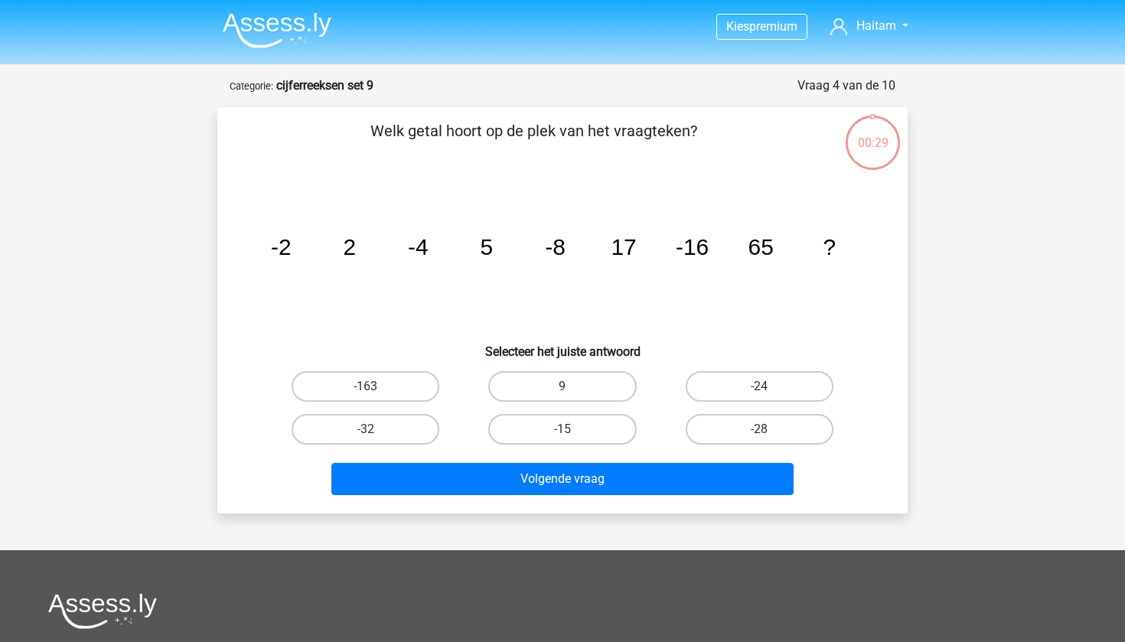
scroll to position [77, 0]
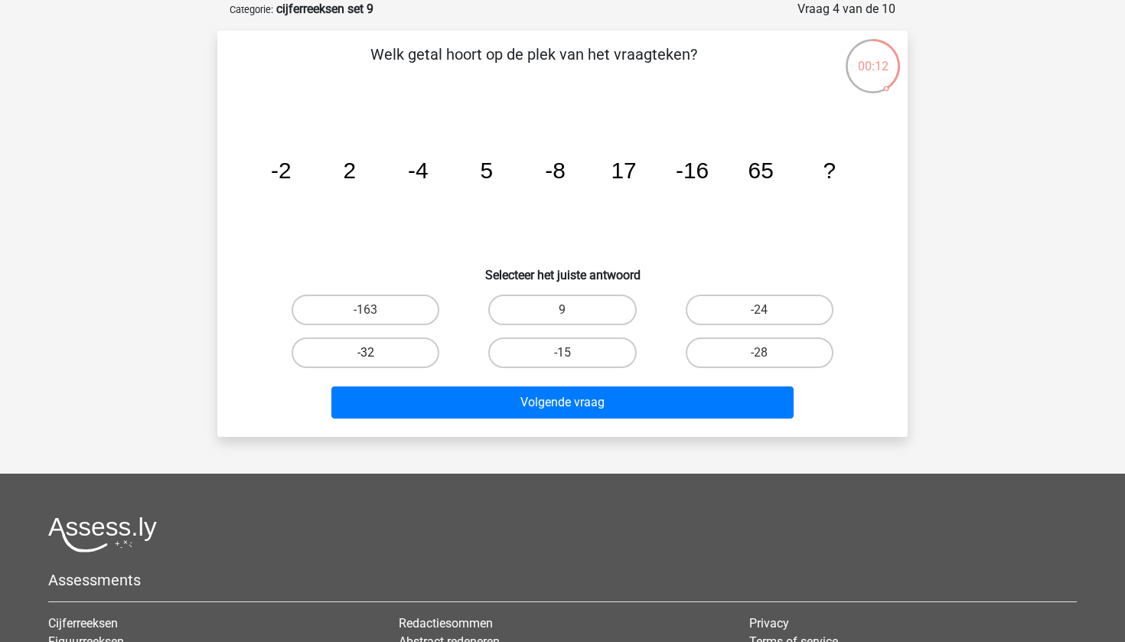
click at [422, 350] on label "-32" at bounding box center [365, 352] width 148 height 31
click at [376, 353] on input "-32" at bounding box center [371, 358] width 10 height 10
radio input "true"
click at [458, 386] on div "Volgende vraag" at bounding box center [562, 399] width 641 height 50
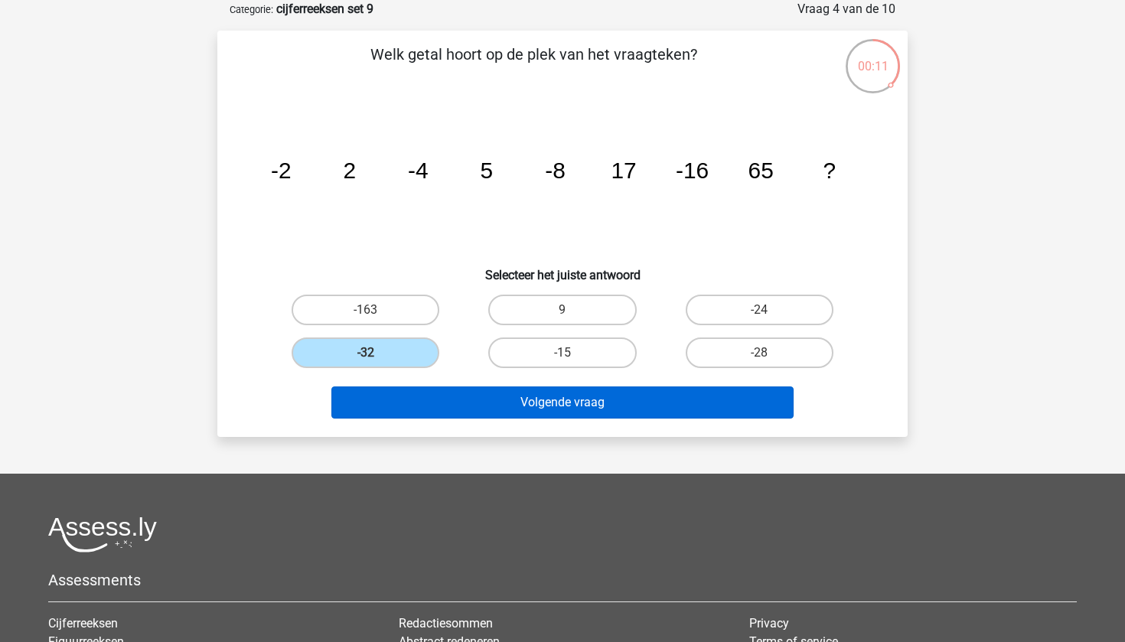
click at [471, 402] on button "Volgende vraag" at bounding box center [562, 402] width 463 height 32
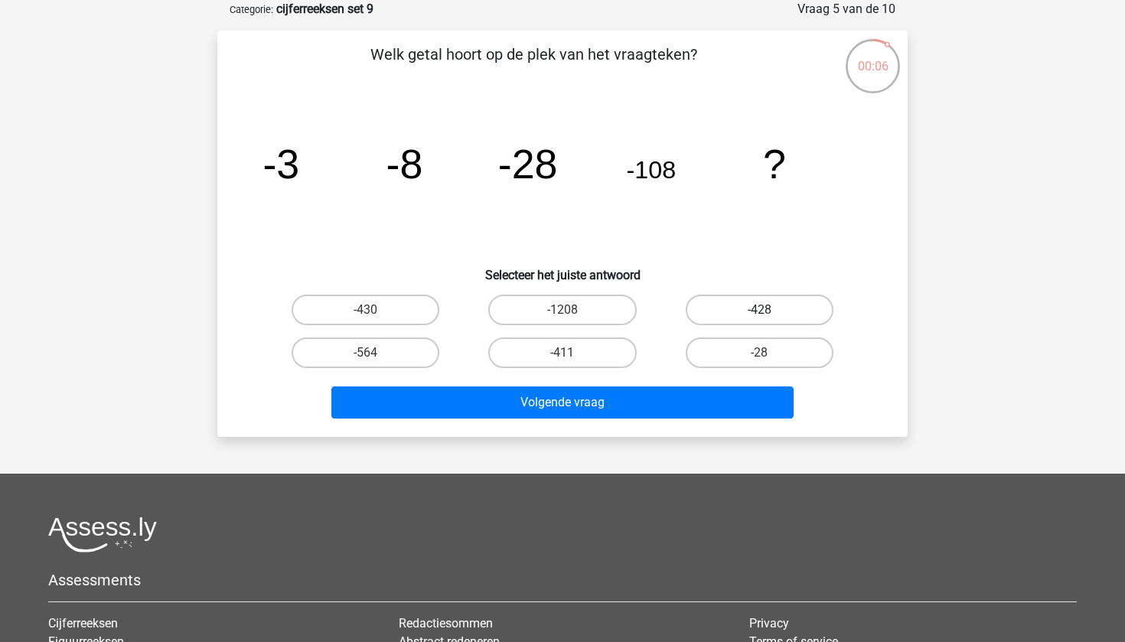
click at [816, 318] on label "-428" at bounding box center [759, 310] width 148 height 31
click at [769, 318] on input "-428" at bounding box center [764, 315] width 10 height 10
radio input "true"
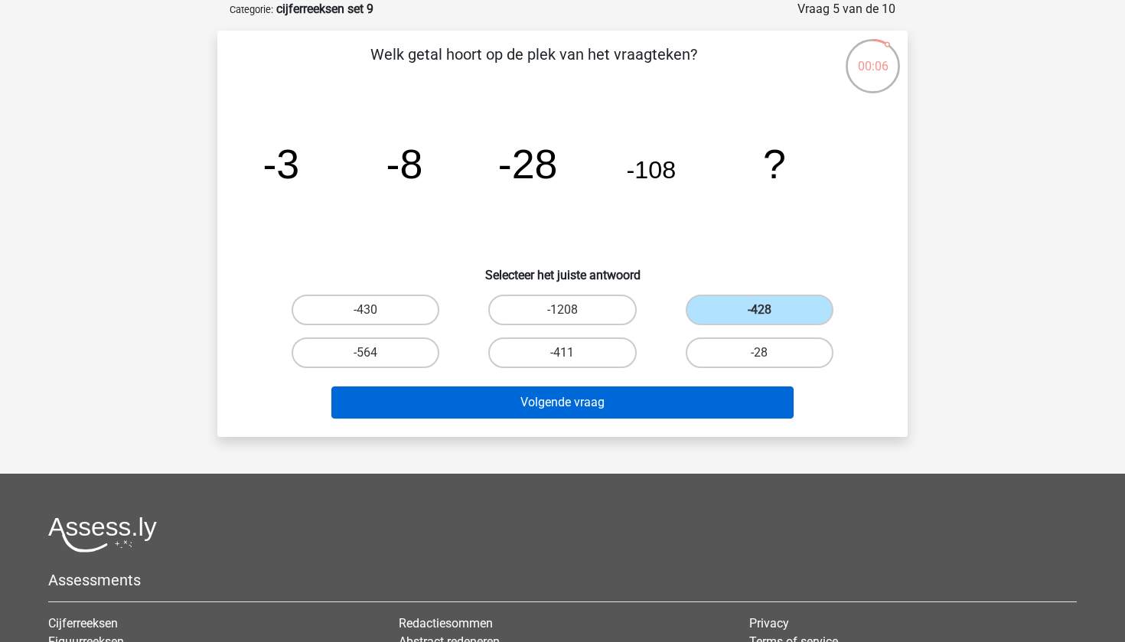
click at [677, 410] on button "Volgende vraag" at bounding box center [562, 402] width 463 height 32
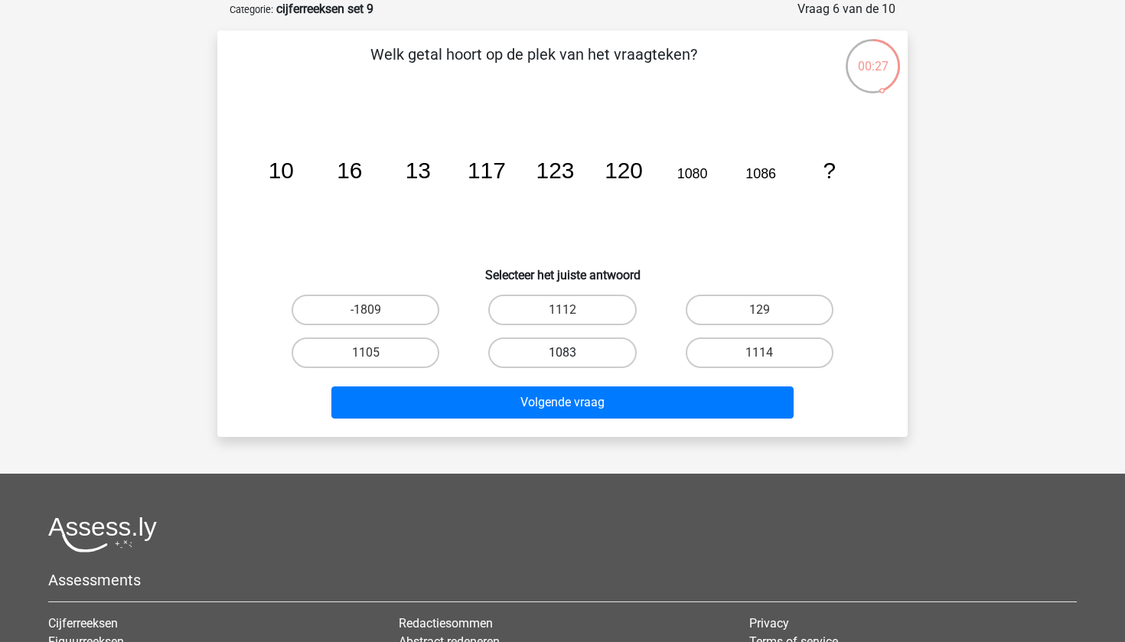
click at [594, 350] on label "1083" at bounding box center [562, 352] width 148 height 31
click at [572, 353] on input "1083" at bounding box center [567, 358] width 10 height 10
radio input "true"
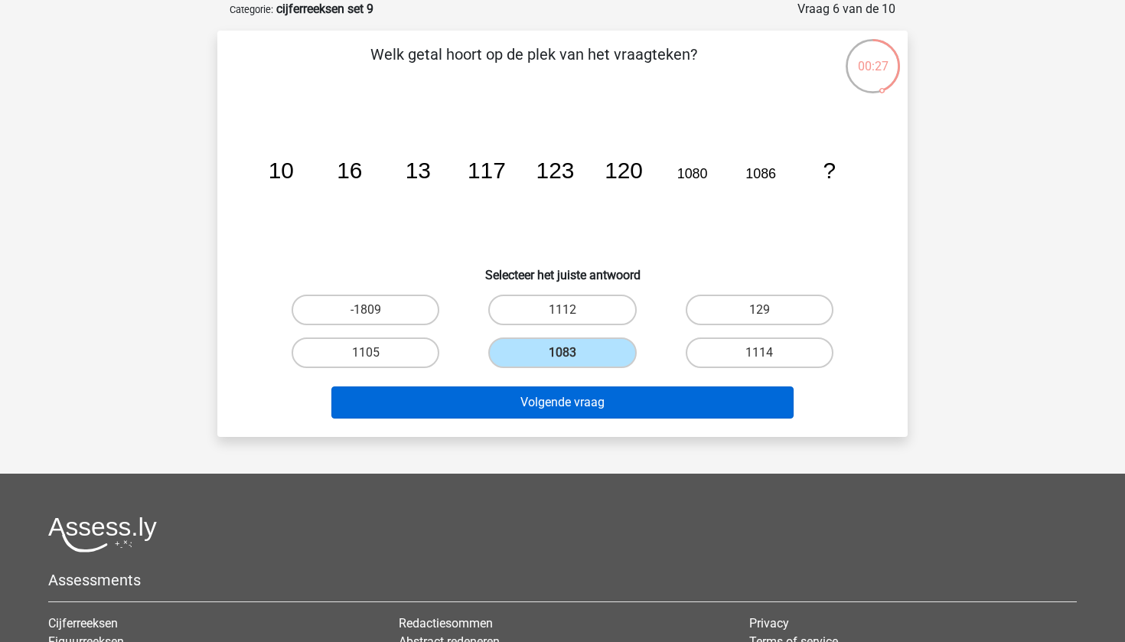
click at [613, 398] on button "Volgende vraag" at bounding box center [562, 402] width 463 height 32
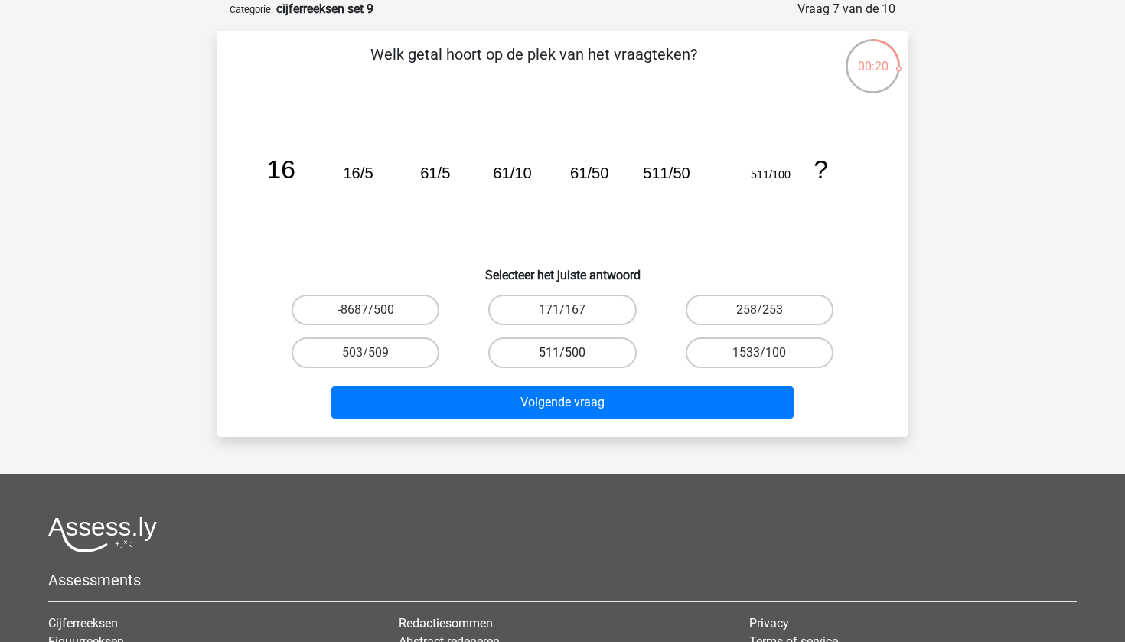
click at [555, 346] on label "511/500" at bounding box center [562, 352] width 148 height 31
click at [562, 353] on input "511/500" at bounding box center [567, 358] width 10 height 10
radio input "true"
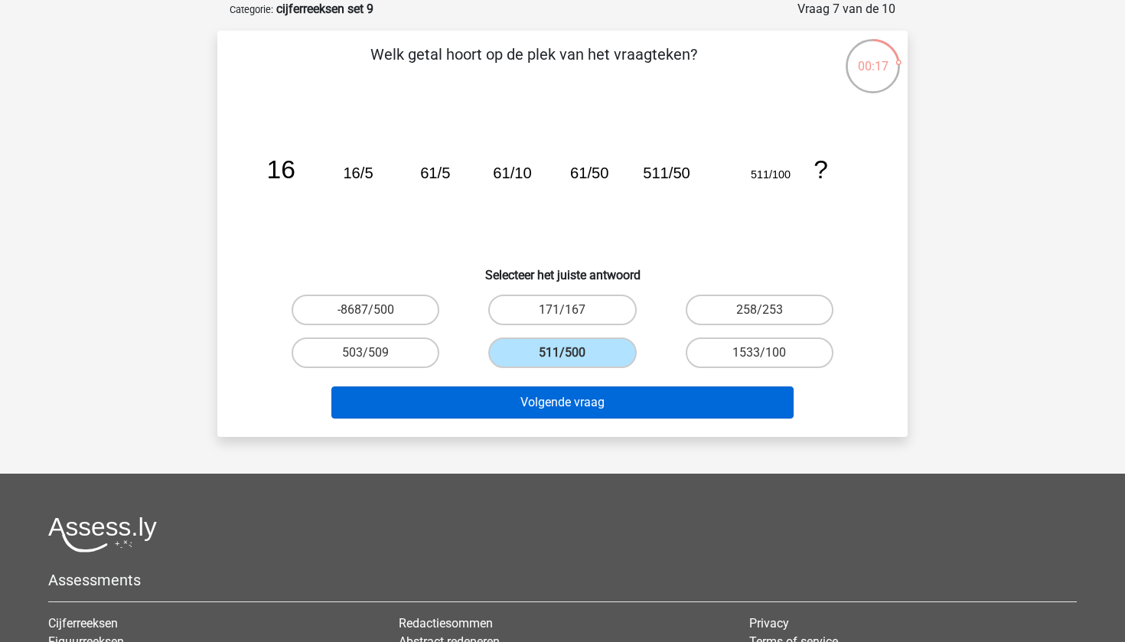
click at [565, 390] on button "Volgende vraag" at bounding box center [562, 402] width 463 height 32
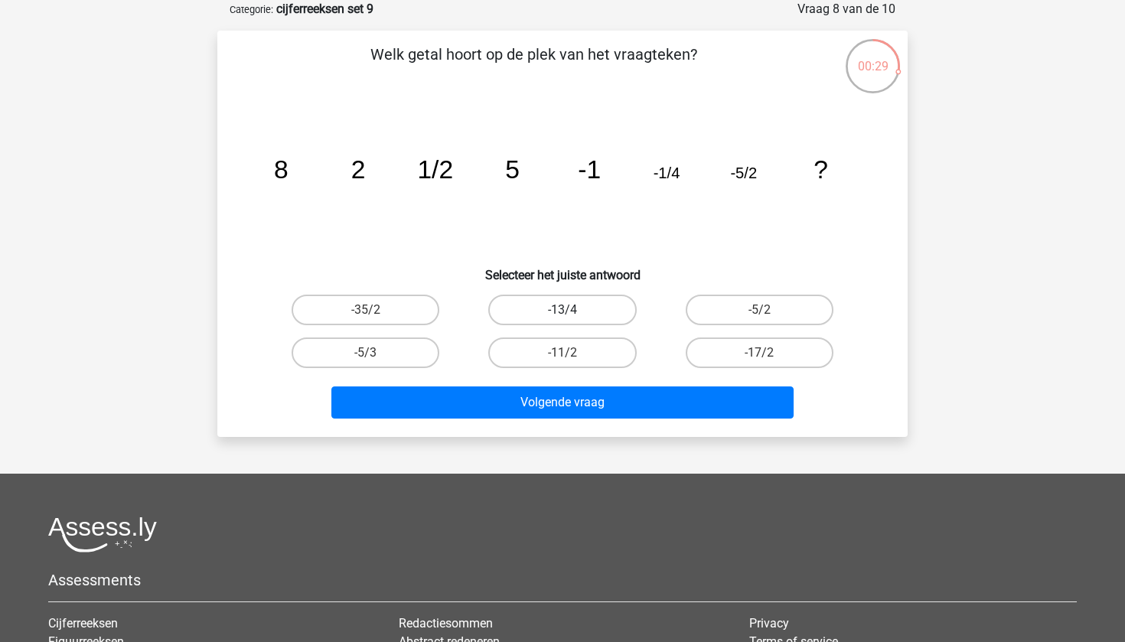
click at [536, 320] on label "-13/4" at bounding box center [562, 310] width 148 height 31
click at [562, 320] on input "-13/4" at bounding box center [567, 315] width 10 height 10
radio input "true"
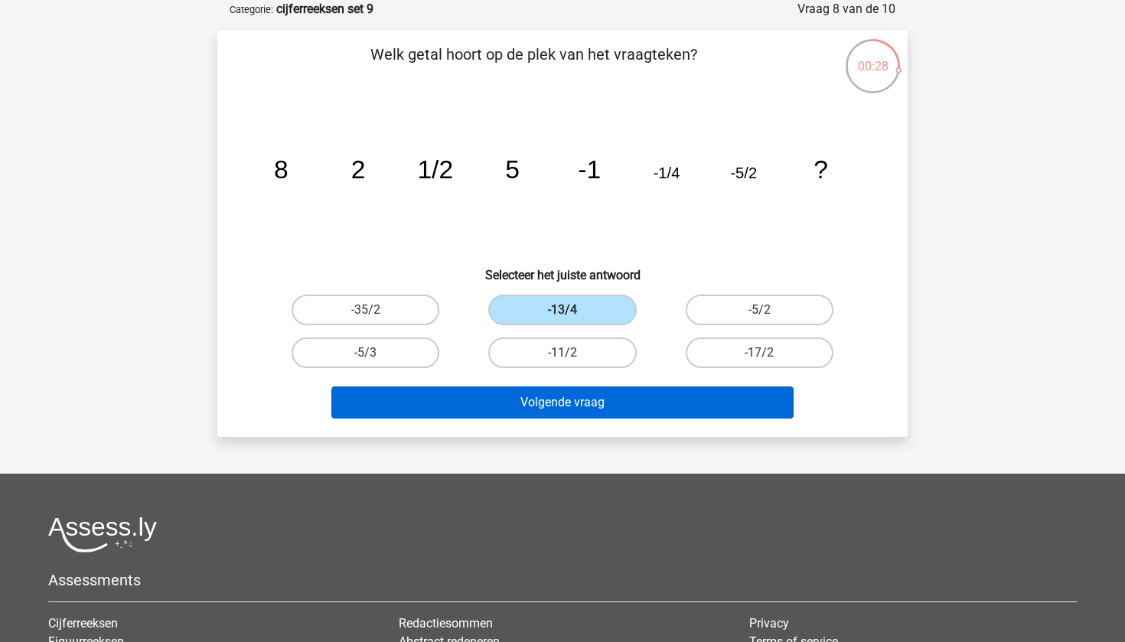
click at [562, 396] on button "Volgende vraag" at bounding box center [562, 402] width 463 height 32
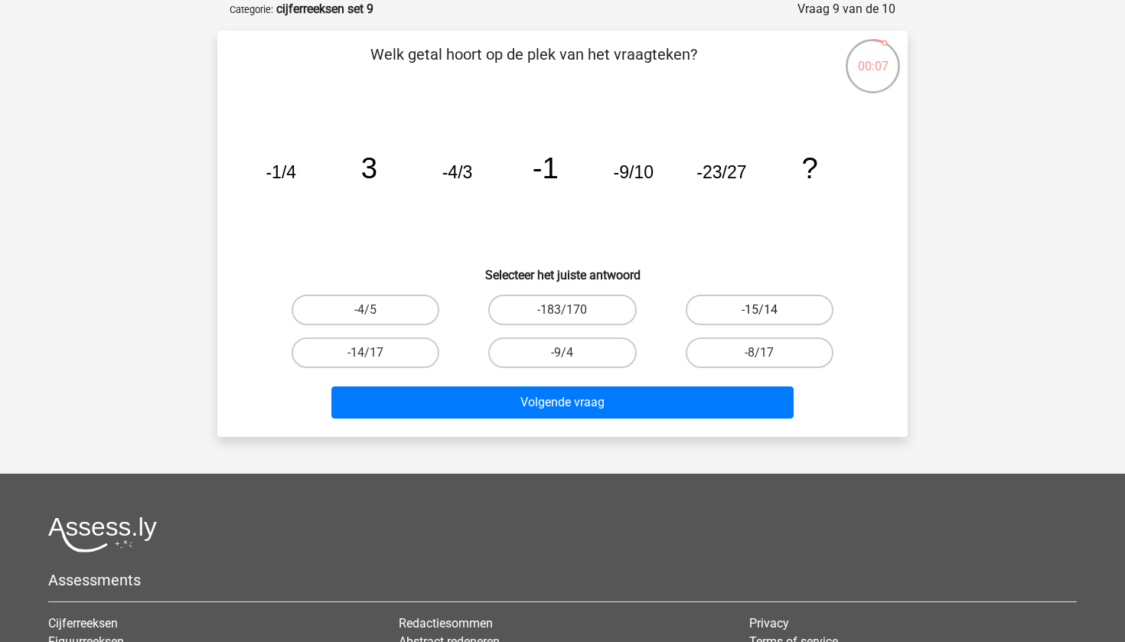
click at [733, 295] on label "-15/14" at bounding box center [759, 310] width 148 height 31
click at [759, 310] on input "-15/14" at bounding box center [764, 315] width 10 height 10
radio input "true"
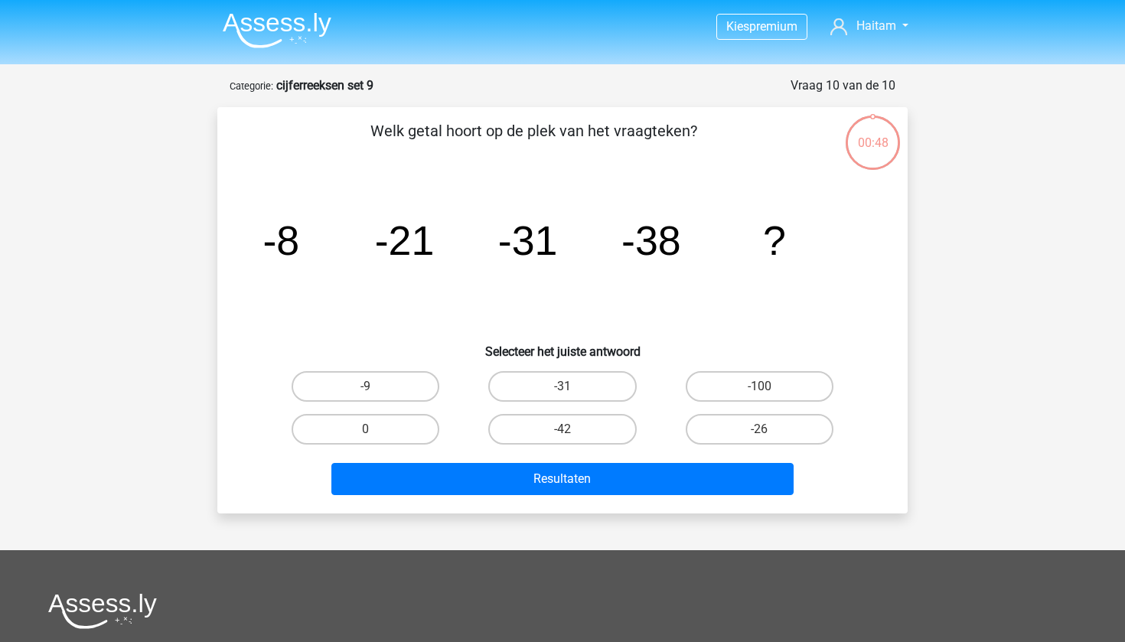
scroll to position [77, 0]
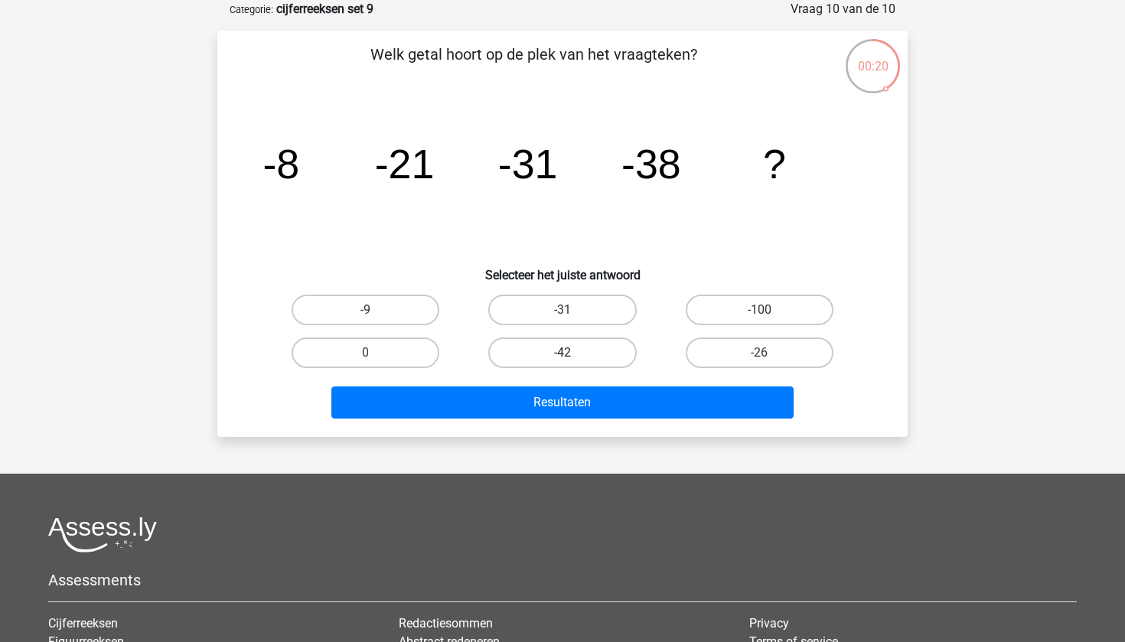
click at [610, 347] on label "-42" at bounding box center [562, 352] width 148 height 31
click at [572, 353] on input "-42" at bounding box center [567, 358] width 10 height 10
radio input "true"
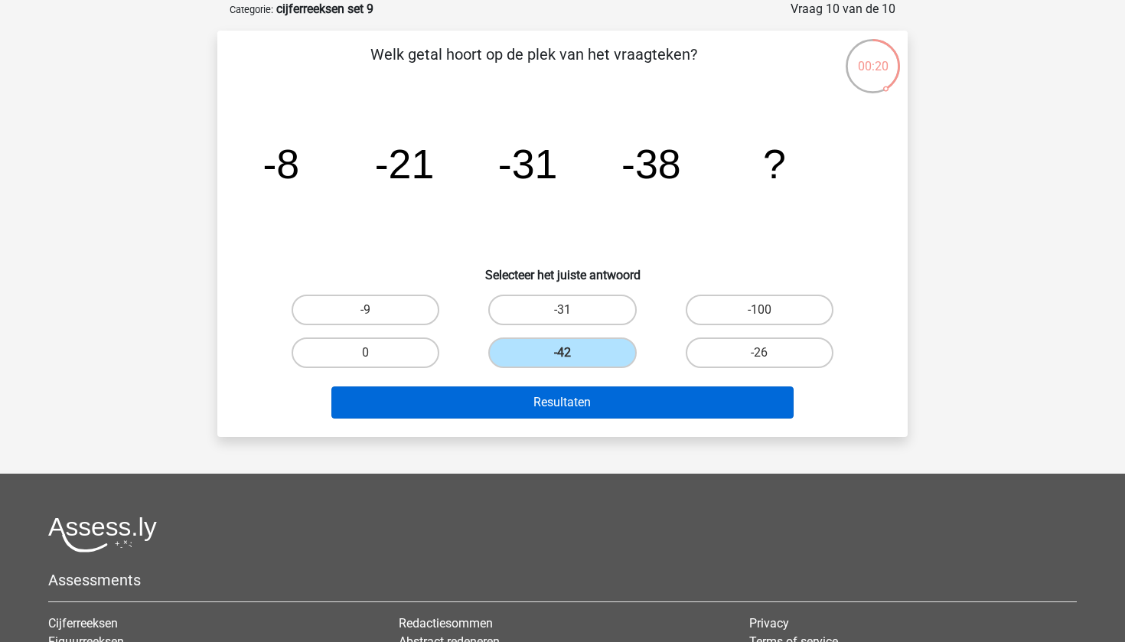
click at [615, 391] on button "Resultaten" at bounding box center [562, 402] width 463 height 32
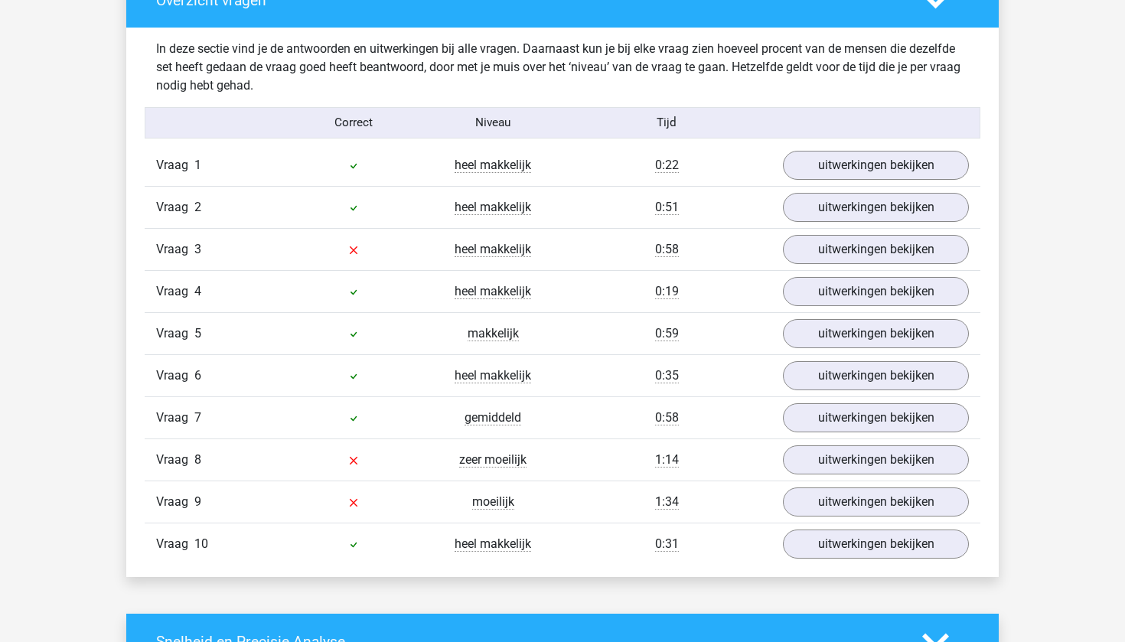
scroll to position [1263, 0]
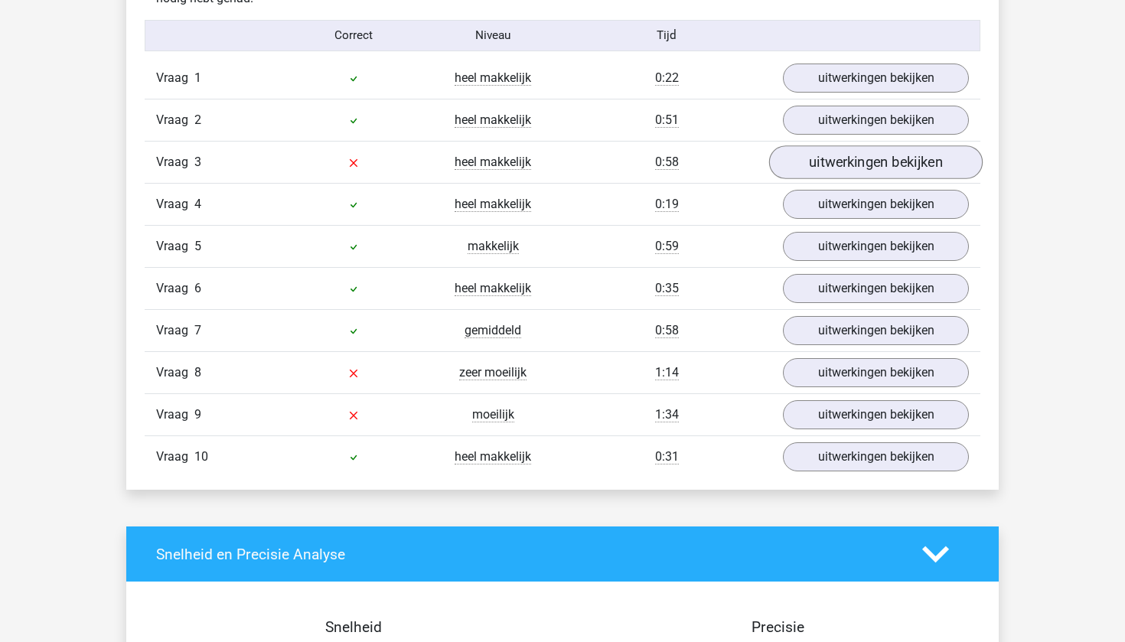
click at [829, 170] on link "uitwerkingen bekijken" at bounding box center [875, 162] width 213 height 34
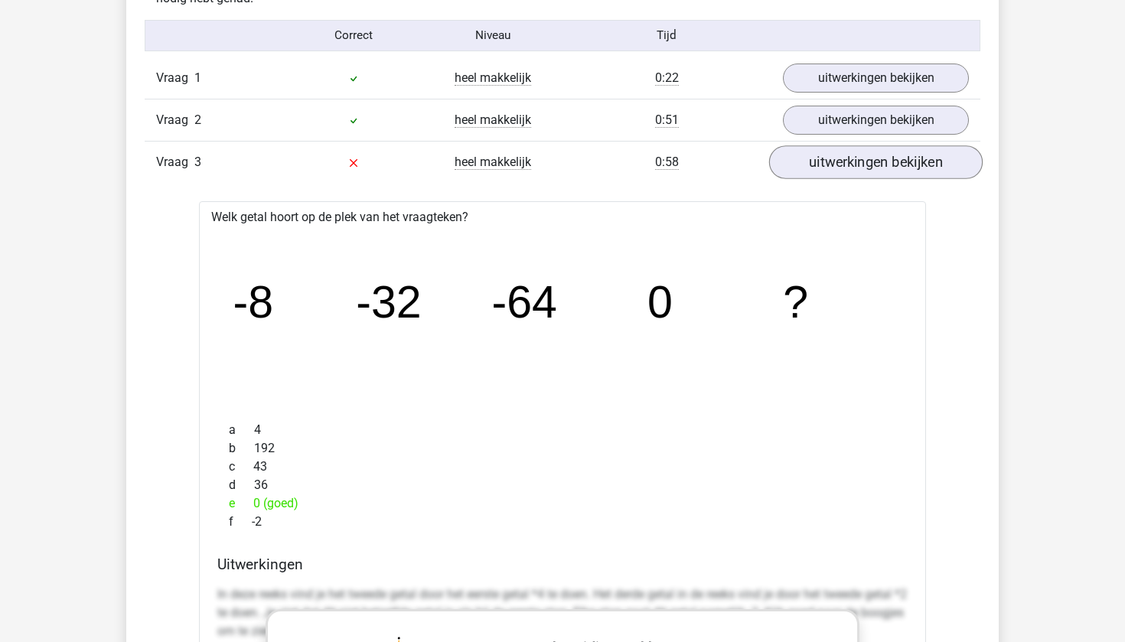
click at [831, 167] on link "uitwerkingen bekijken" at bounding box center [875, 162] width 213 height 34
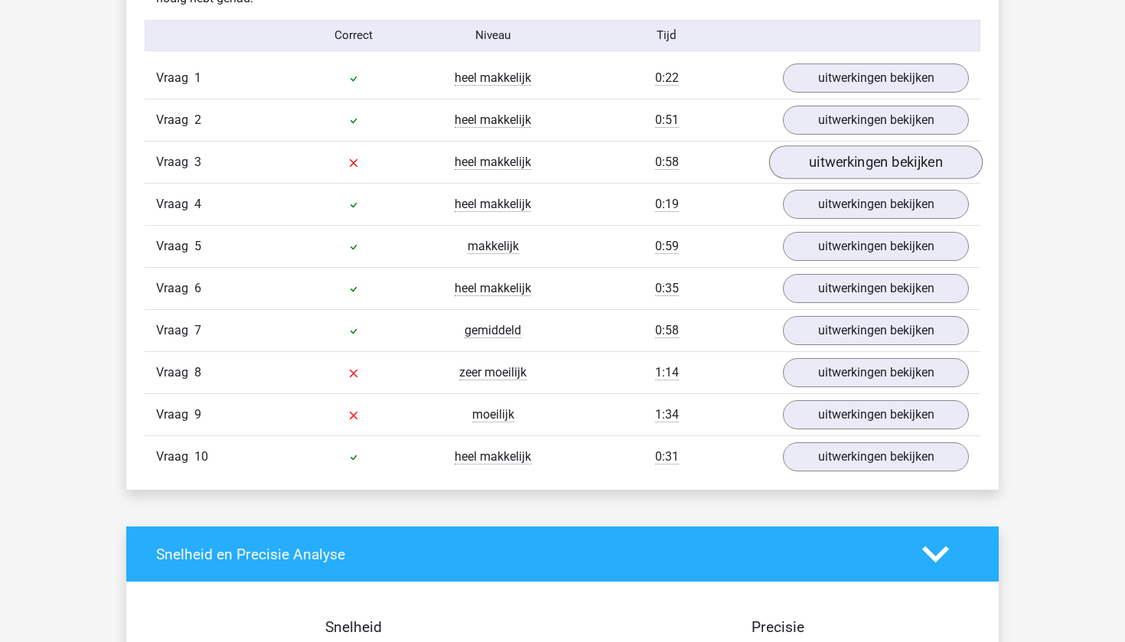
click at [831, 167] on link "uitwerkingen bekijken" at bounding box center [875, 162] width 213 height 34
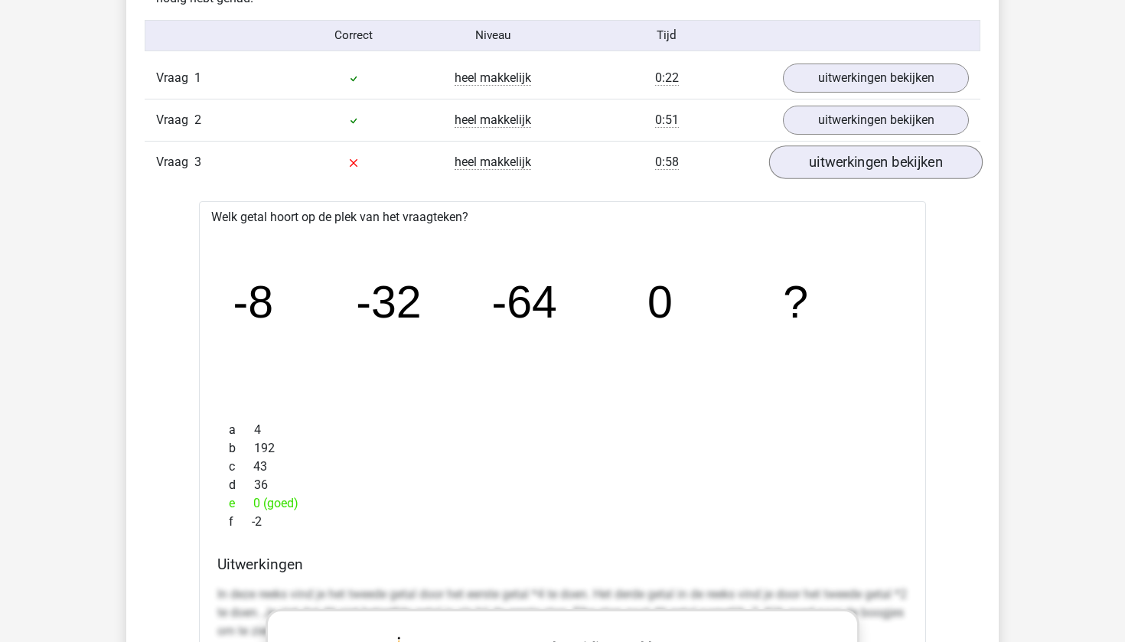
click at [817, 158] on link "uitwerkingen bekijken" at bounding box center [875, 162] width 213 height 34
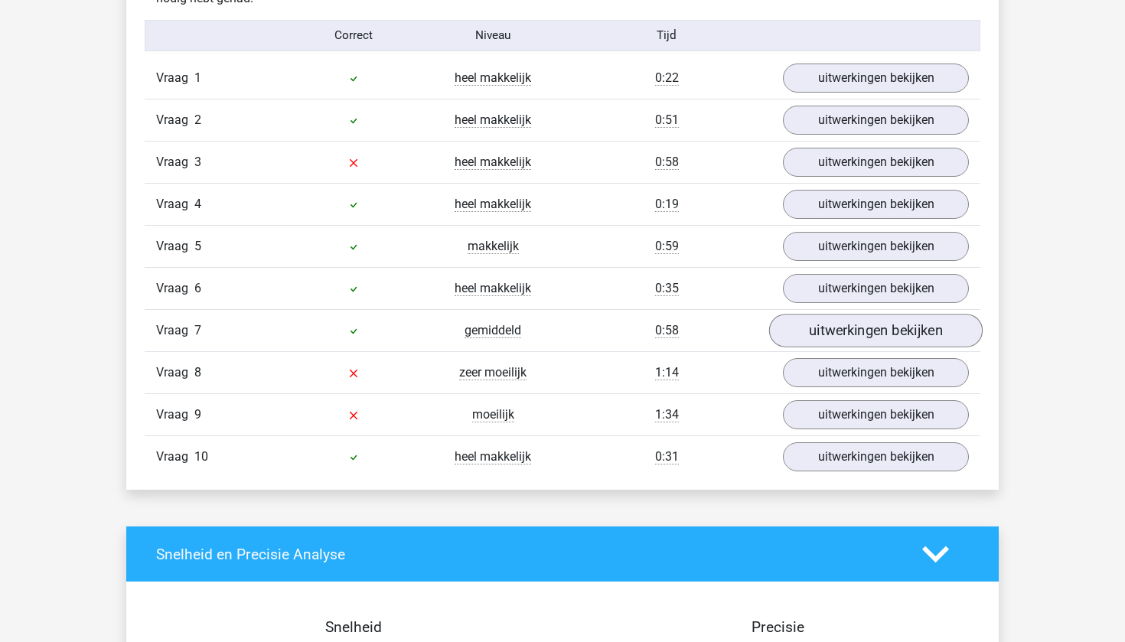
click at [830, 327] on link "uitwerkingen bekijken" at bounding box center [875, 331] width 213 height 34
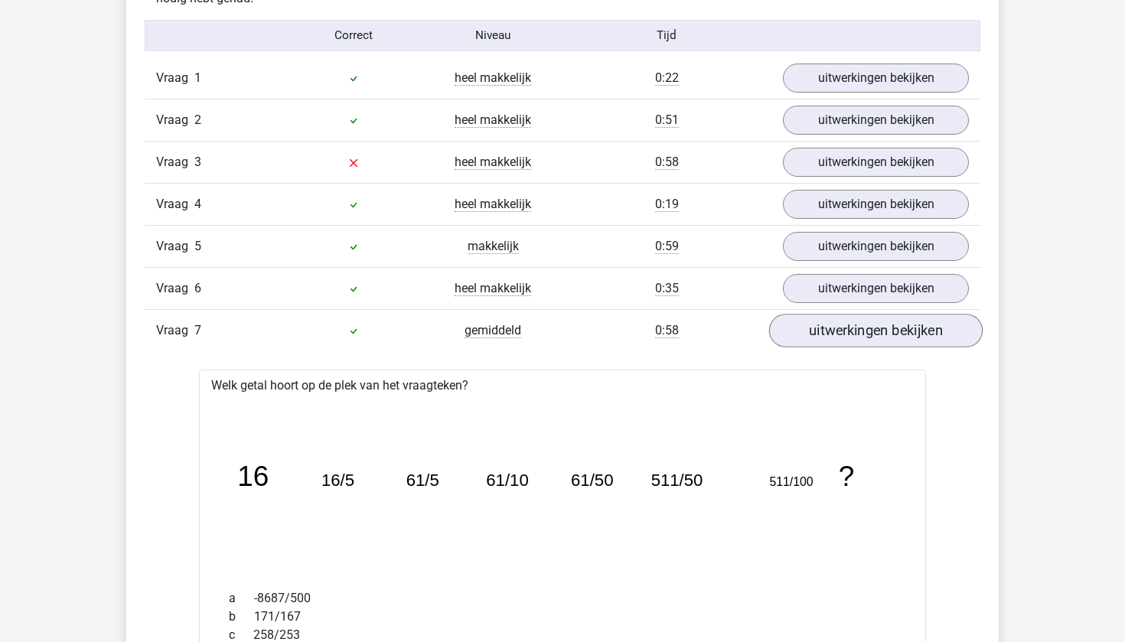
click at [831, 327] on link "uitwerkingen bekijken" at bounding box center [875, 331] width 213 height 34
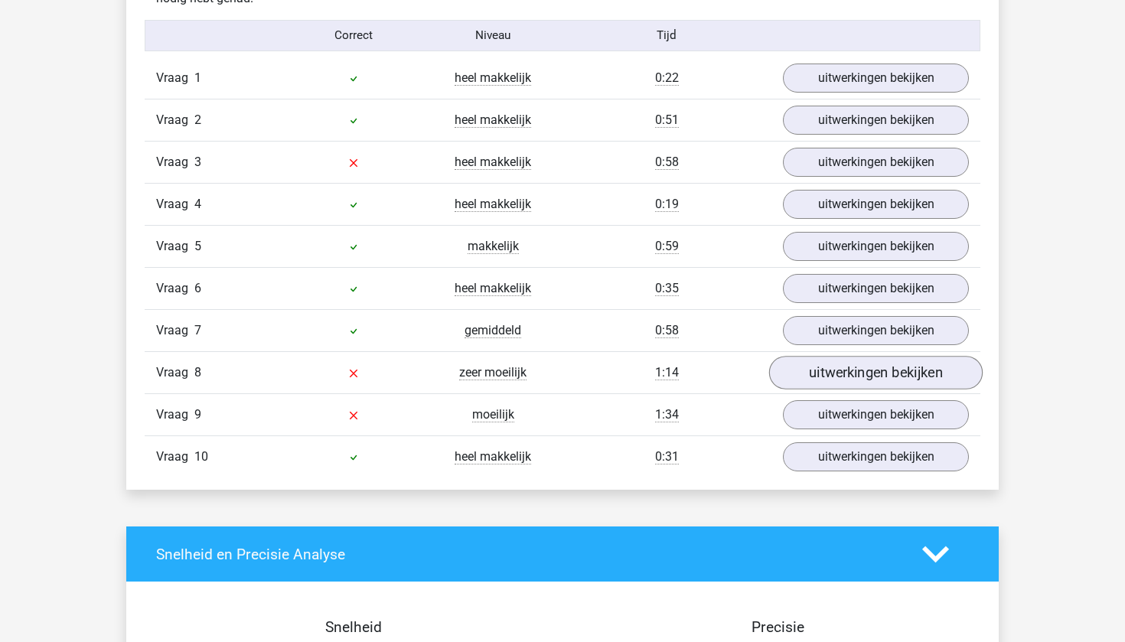
click at [842, 376] on link "uitwerkingen bekijken" at bounding box center [875, 373] width 213 height 34
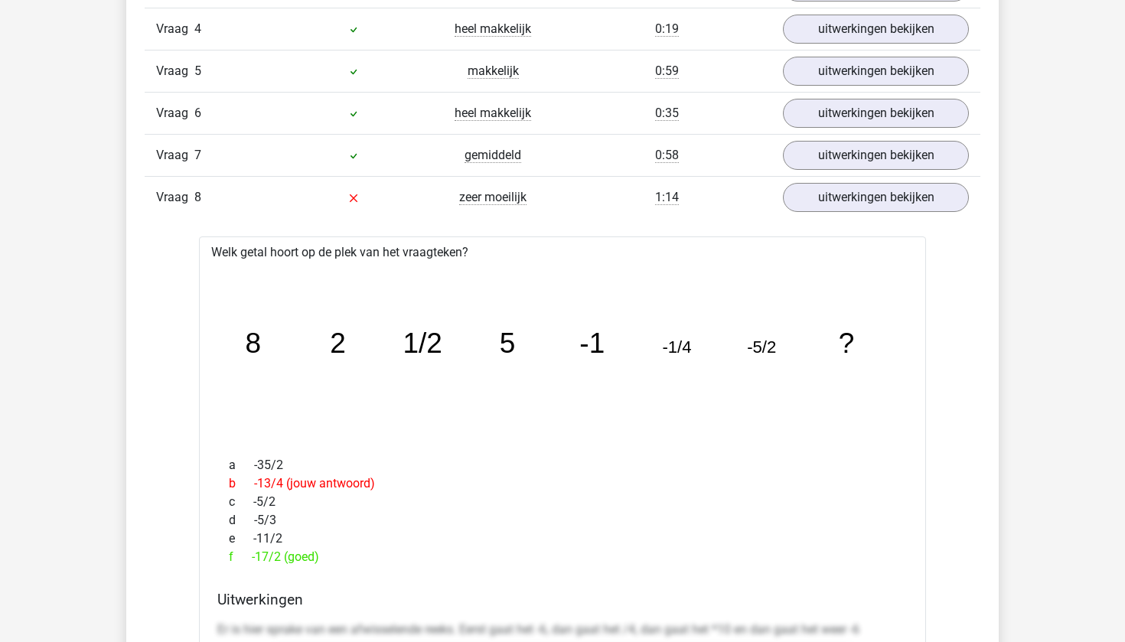
scroll to position [1441, 0]
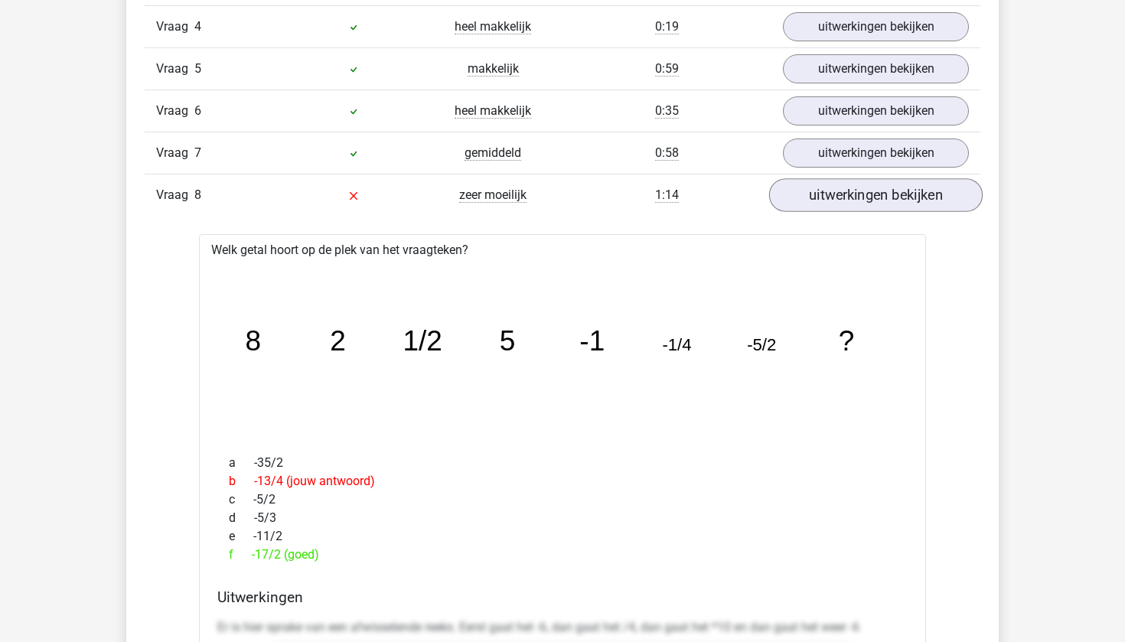
click at [838, 184] on link "uitwerkingen bekijken" at bounding box center [875, 195] width 213 height 34
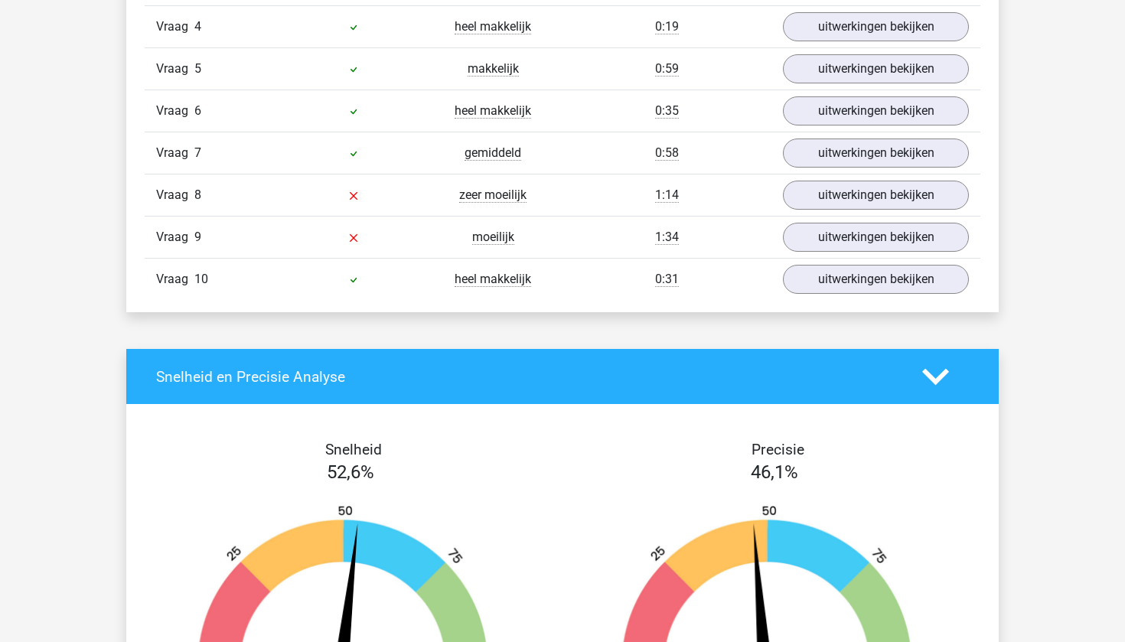
click at [858, 255] on div "Vraag 9 moeilijk 1:34 uitwerkingen bekijken" at bounding box center [562, 237] width 835 height 42
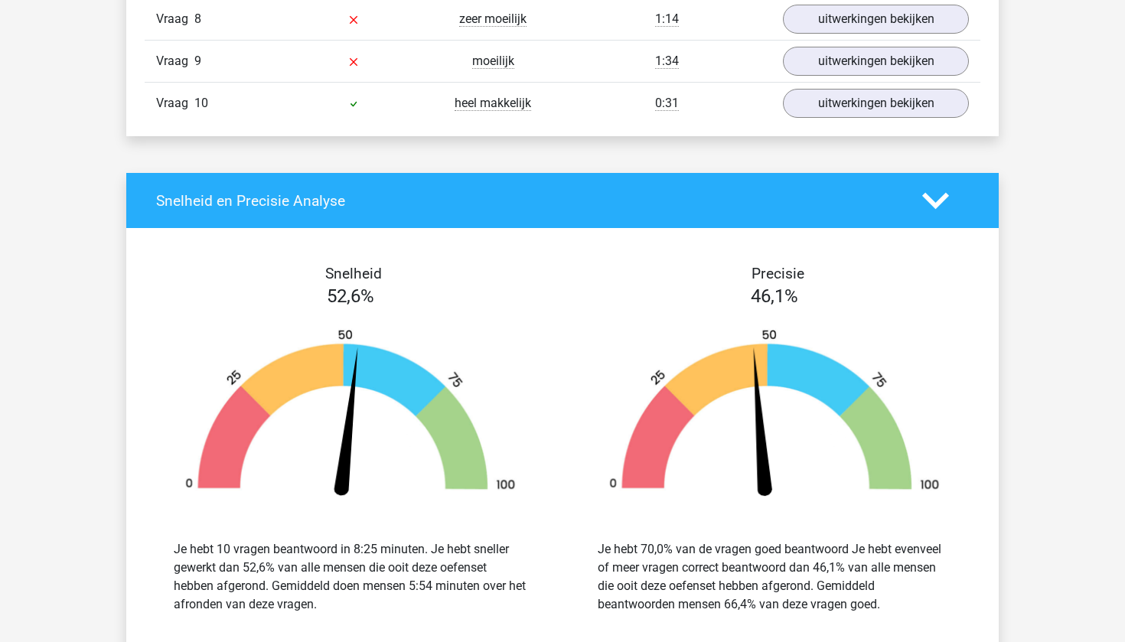
scroll to position [1607, 0]
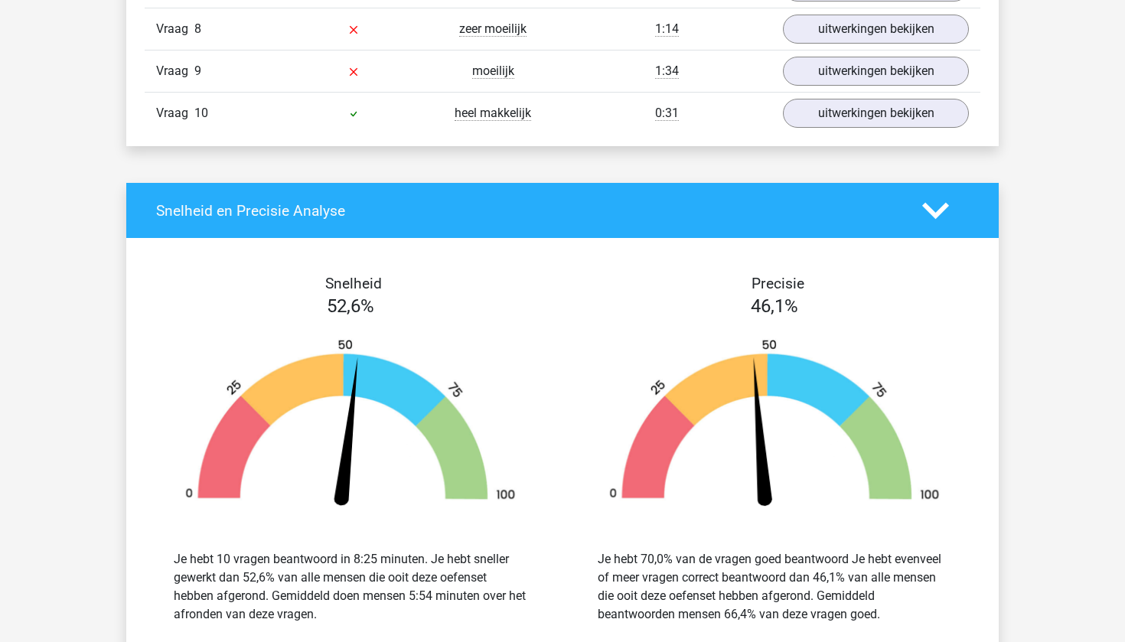
click at [835, 131] on div "Vraag 10 heel makkelijk 0:31 uitwerkingen bekijken" at bounding box center [562, 113] width 835 height 42
click at [835, 117] on link "uitwerkingen bekijken" at bounding box center [875, 113] width 213 height 34
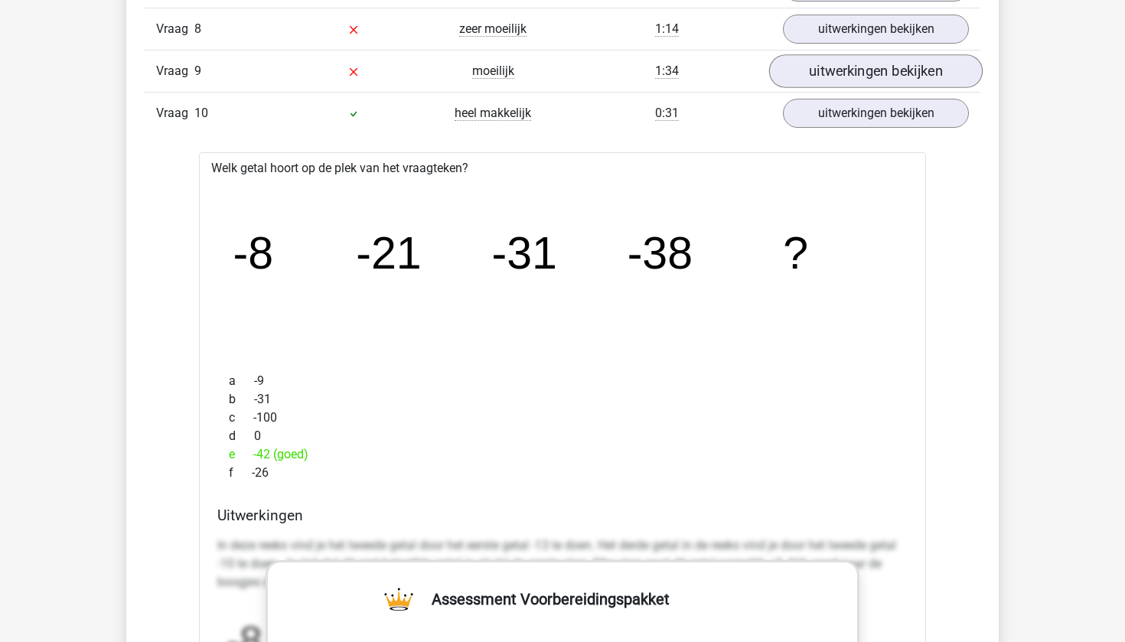
click at [839, 70] on link "uitwerkingen bekijken" at bounding box center [875, 71] width 213 height 34
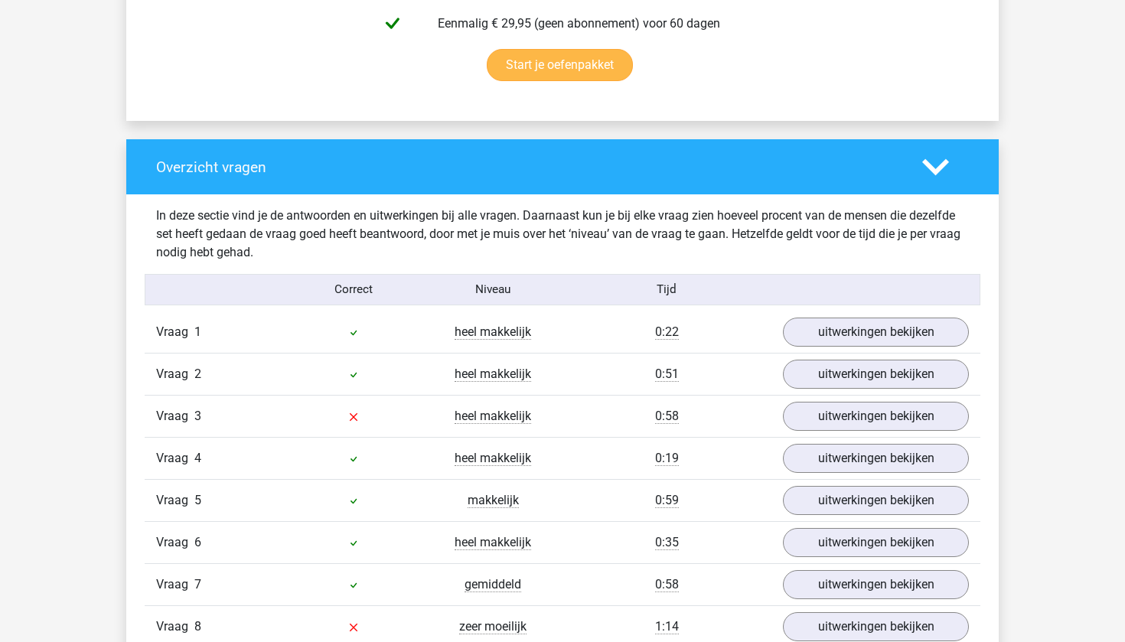
scroll to position [1008, 0]
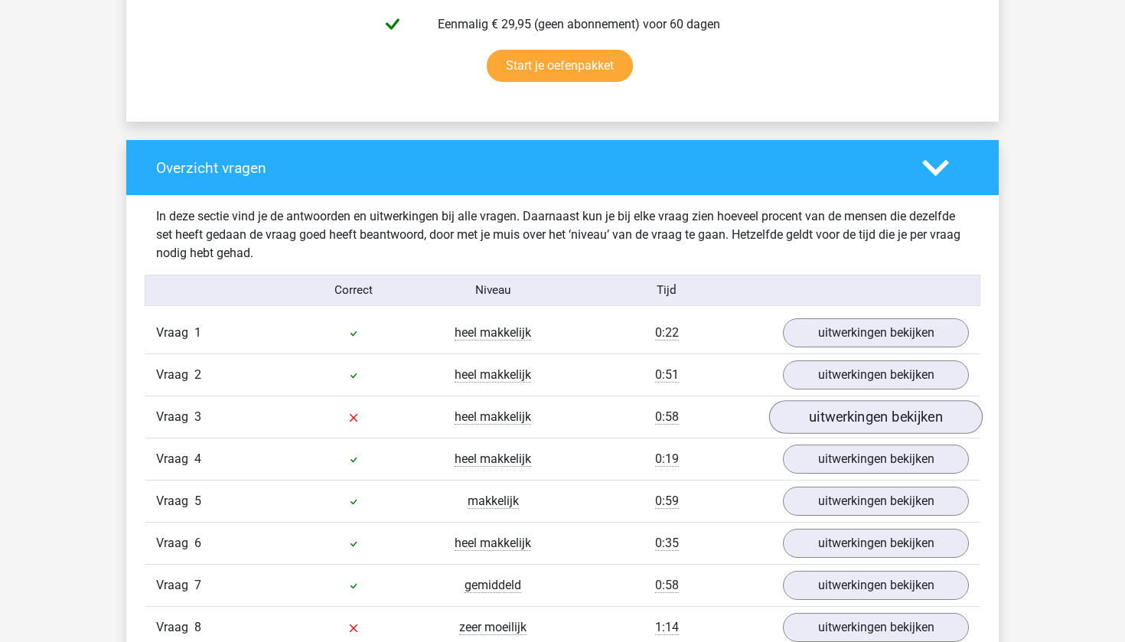
click at [826, 412] on link "uitwerkingen bekijken" at bounding box center [875, 417] width 213 height 34
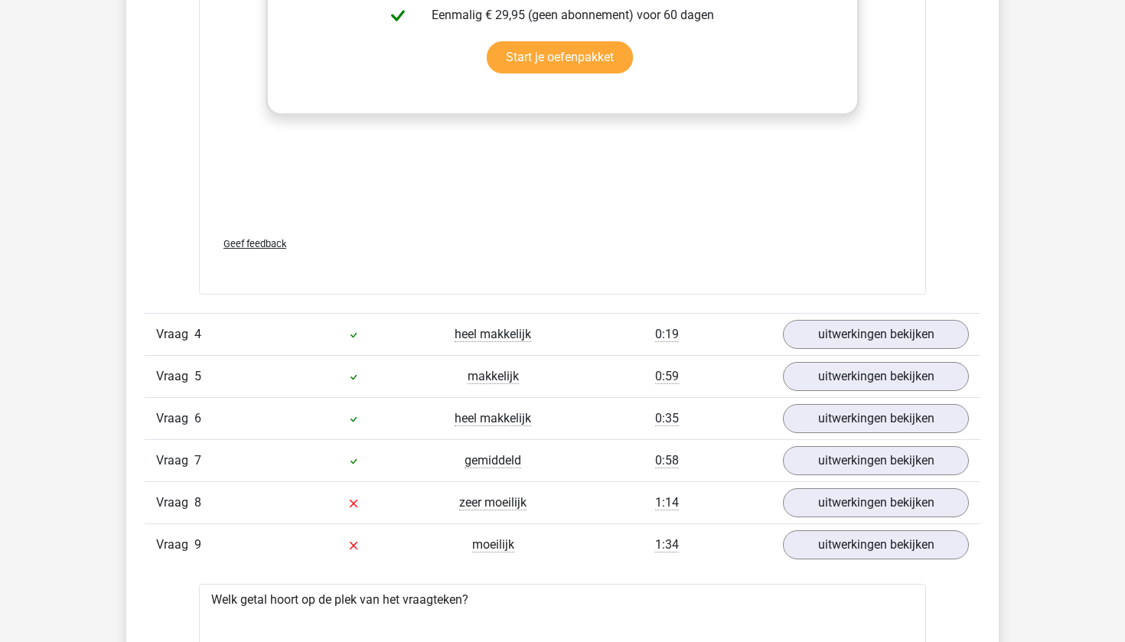
scroll to position [2073, 0]
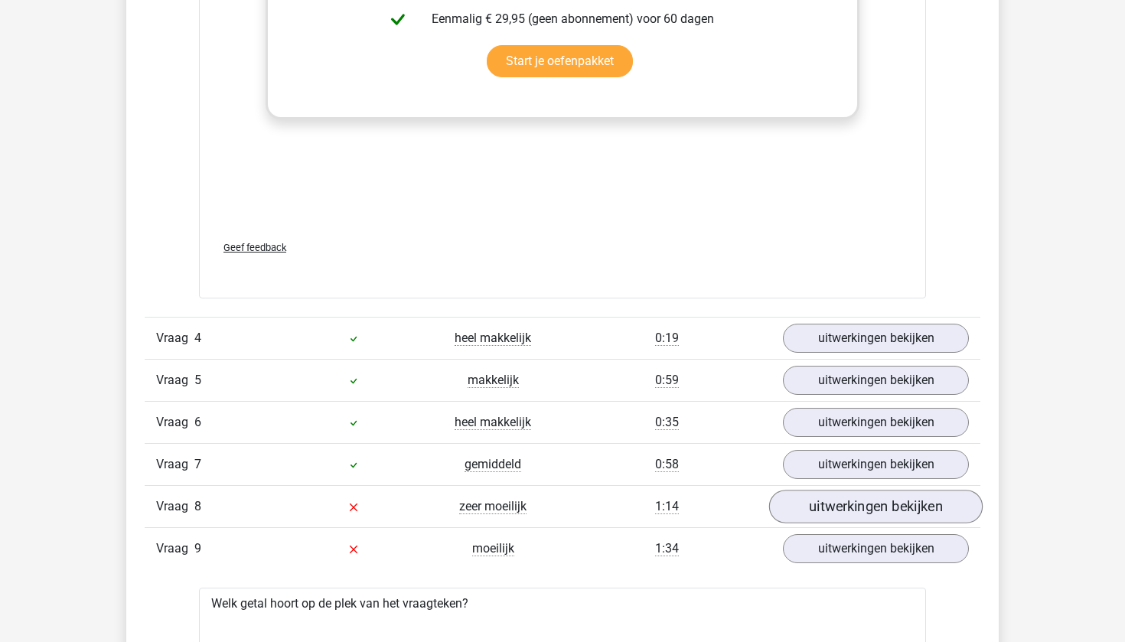
click at [826, 492] on link "uitwerkingen bekijken" at bounding box center [875, 507] width 213 height 34
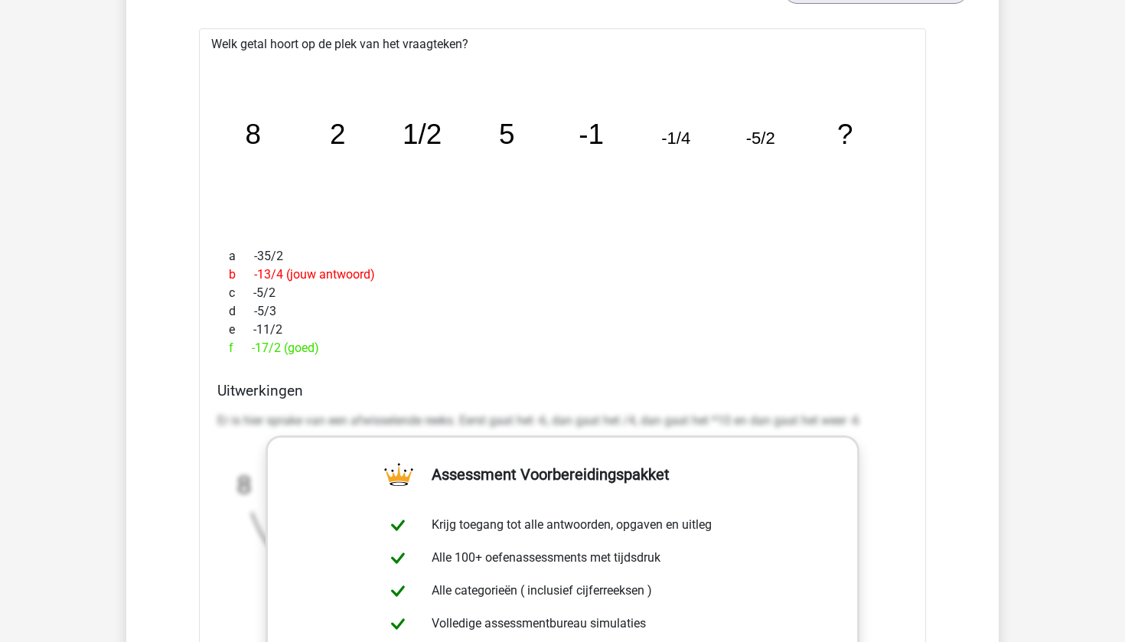
scroll to position [2568, 0]
